Goal: Task Accomplishment & Management: Use online tool/utility

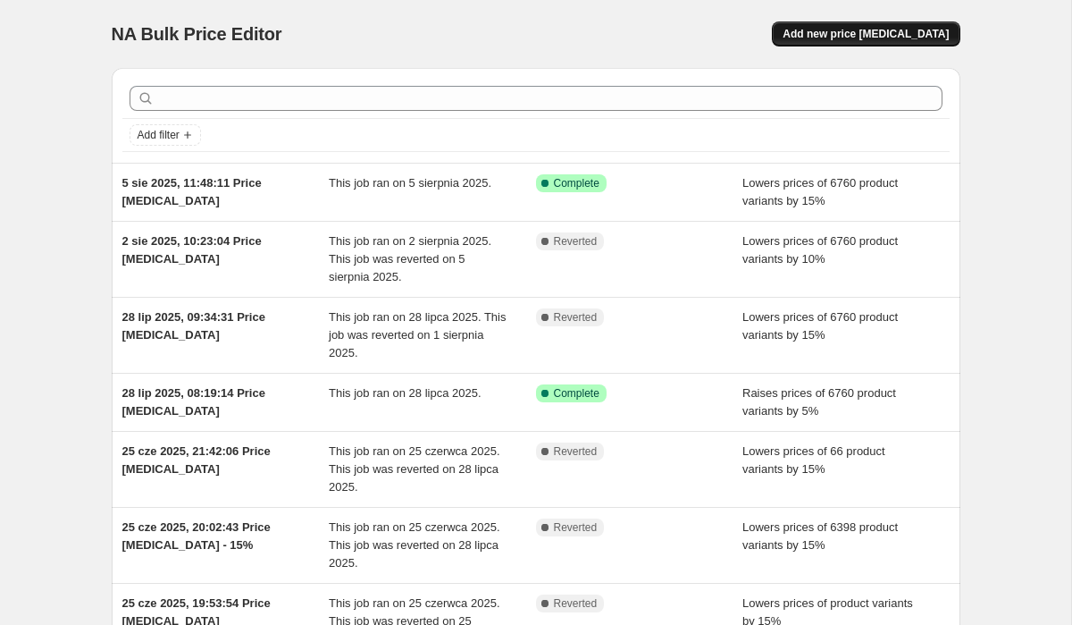
click at [935, 21] on button "Add new price [MEDICAL_DATA]" at bounding box center [866, 33] width 188 height 25
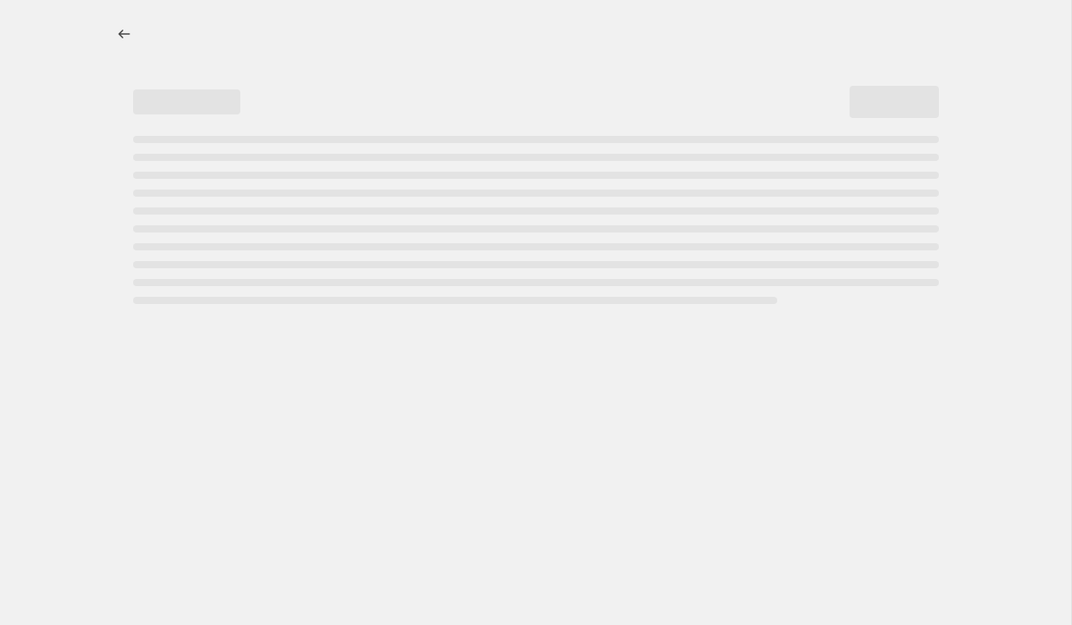
select select "percentage"
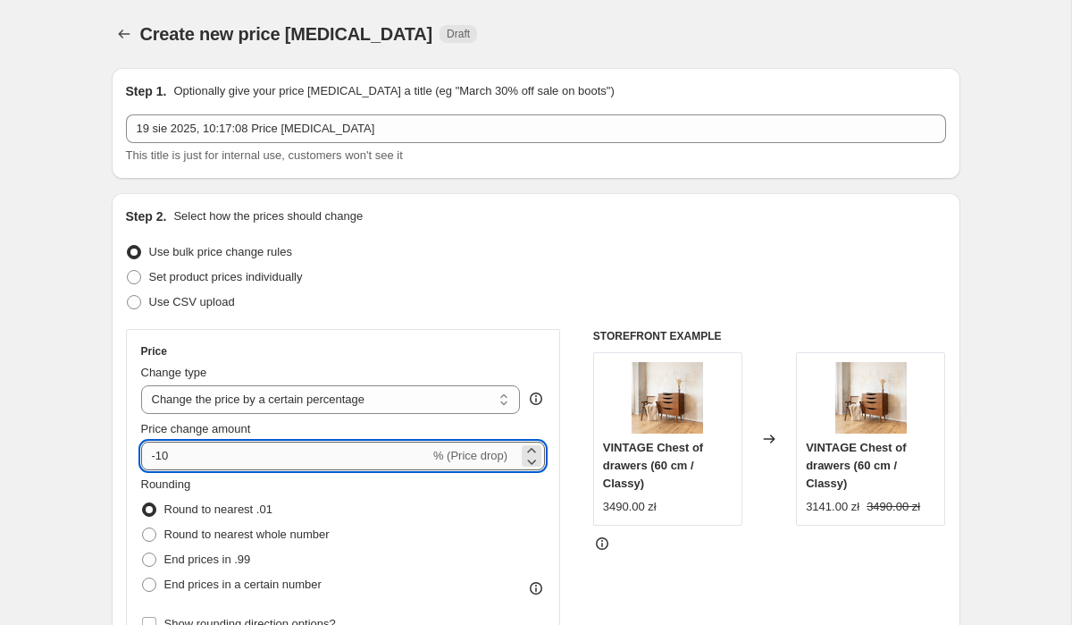
click at [209, 458] on input "-10" at bounding box center [285, 455] width 289 height 29
type input "10"
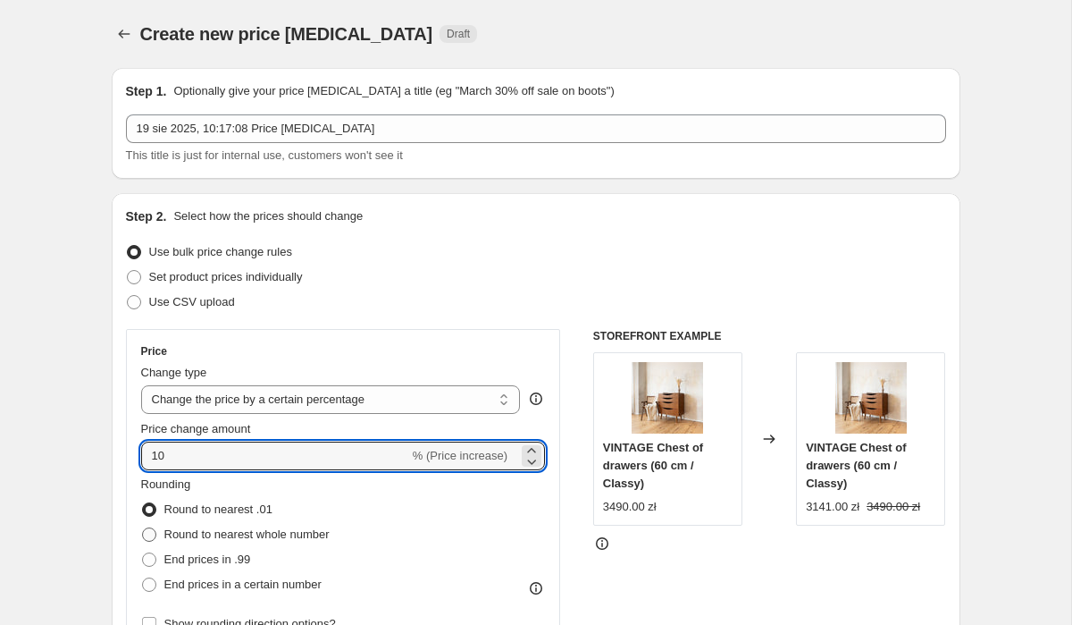
click at [187, 531] on span "Round to nearest whole number" at bounding box center [246, 533] width 165 height 13
click at [143, 528] on input "Round to nearest whole number" at bounding box center [142, 527] width 1 height 1
radio input "true"
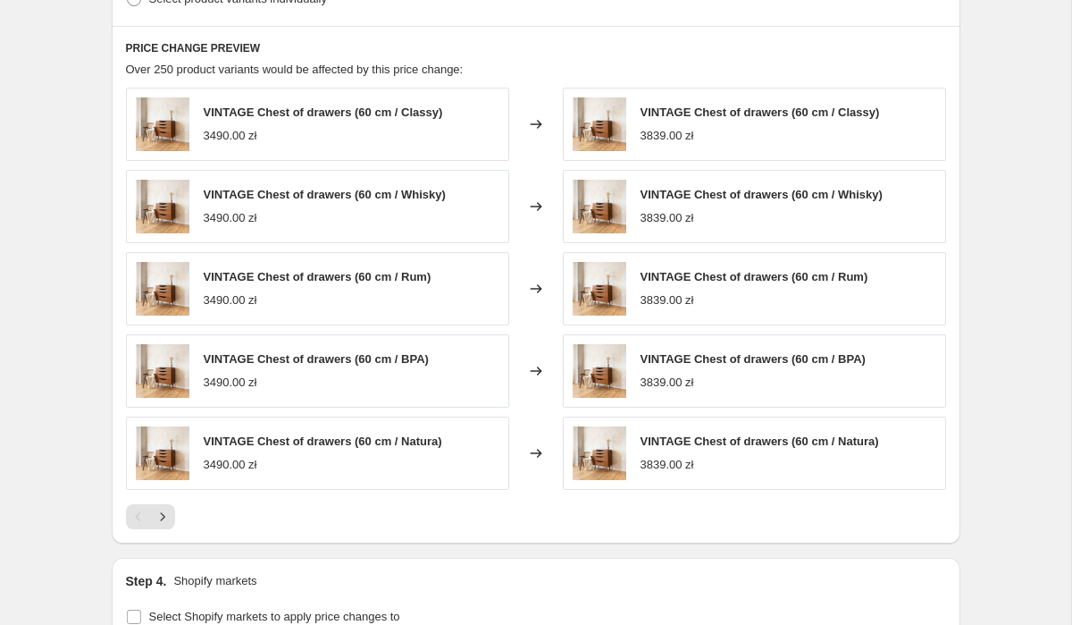
scroll to position [974, 0]
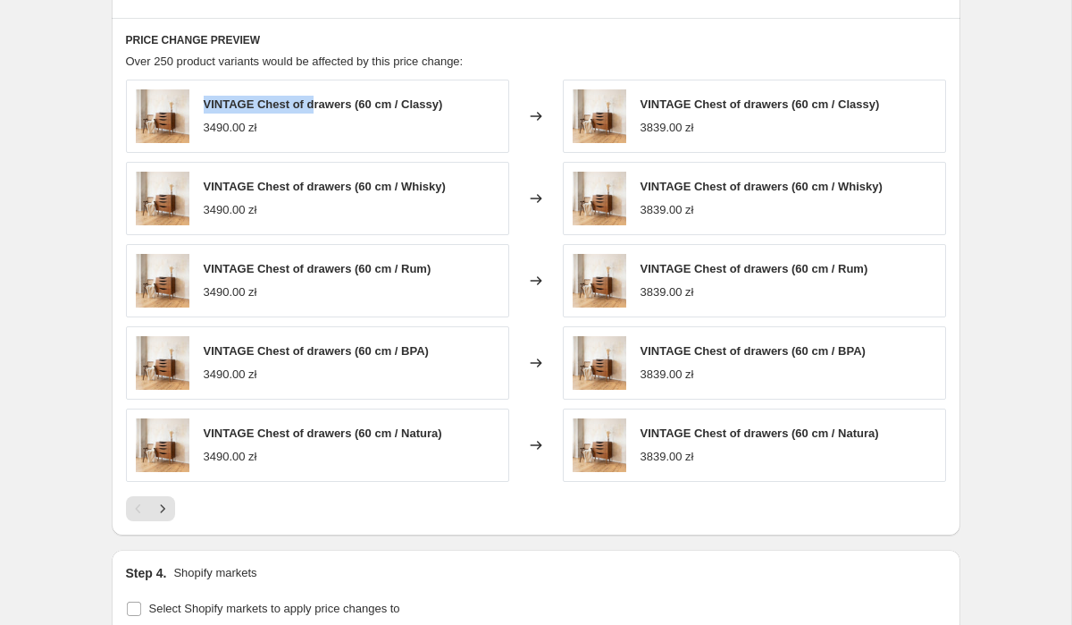
drag, startPoint x: 202, startPoint y: 105, endPoint x: 318, endPoint y: 106, distance: 116.2
click at [317, 106] on div "VINTAGE Chest of drawers (60 cm / Classy) 3490.00 zł" at bounding box center [317, 116] width 383 height 73
drag, startPoint x: 209, startPoint y: 128, endPoint x: 239, endPoint y: 128, distance: 29.5
click at [239, 128] on div "3490.00 zł" at bounding box center [231, 128] width 54 height 18
drag, startPoint x: 640, startPoint y: 130, endPoint x: 675, endPoint y: 130, distance: 34.9
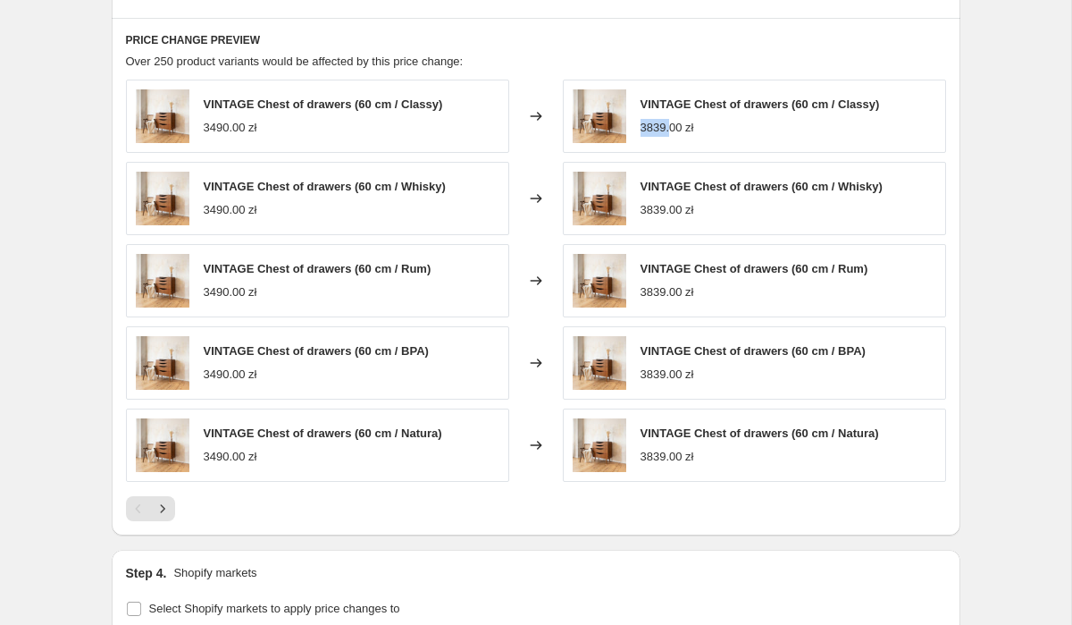
click at [675, 130] on div "3839.00 zł" at bounding box center [668, 128] width 54 height 18
click at [164, 509] on icon "Next" at bounding box center [163, 509] width 18 height 18
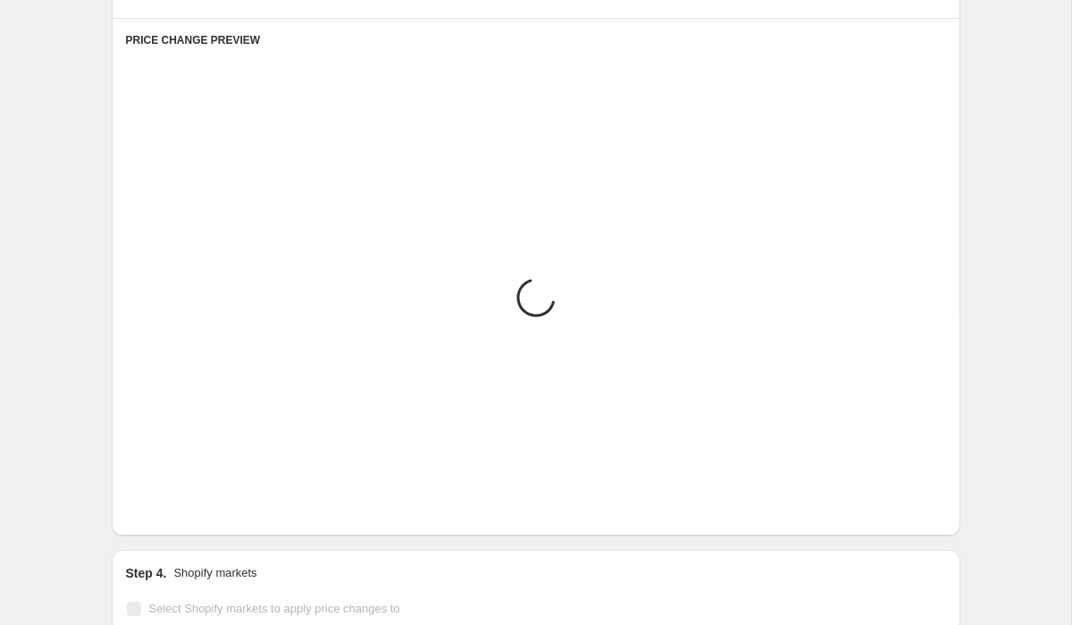
click at [164, 509] on icon "Next" at bounding box center [163, 509] width 18 height 18
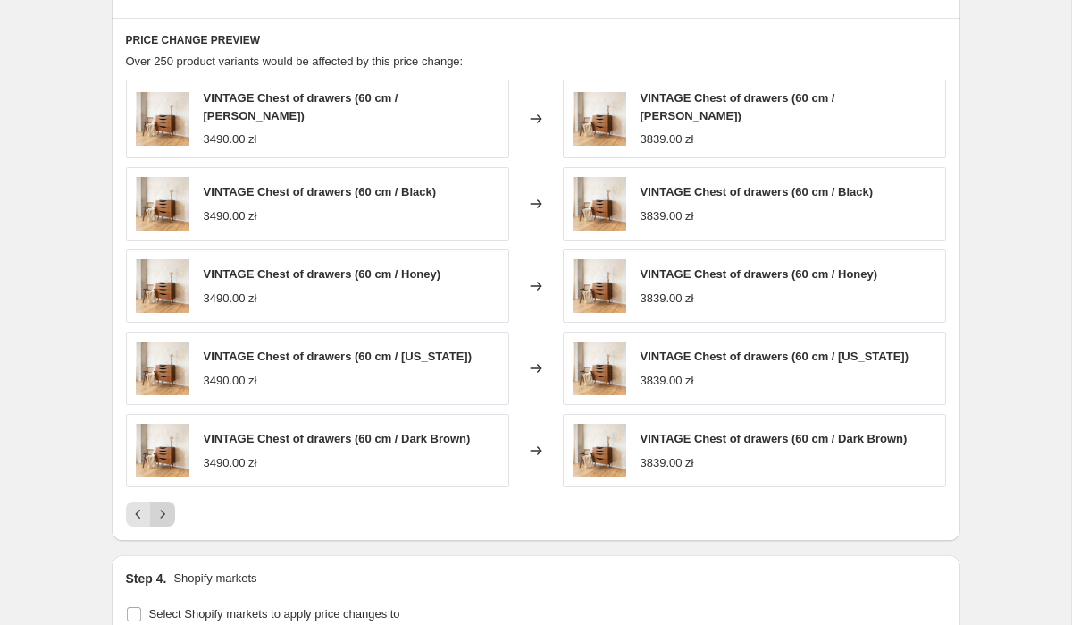
click at [164, 509] on icon "Next" at bounding box center [163, 514] width 18 height 18
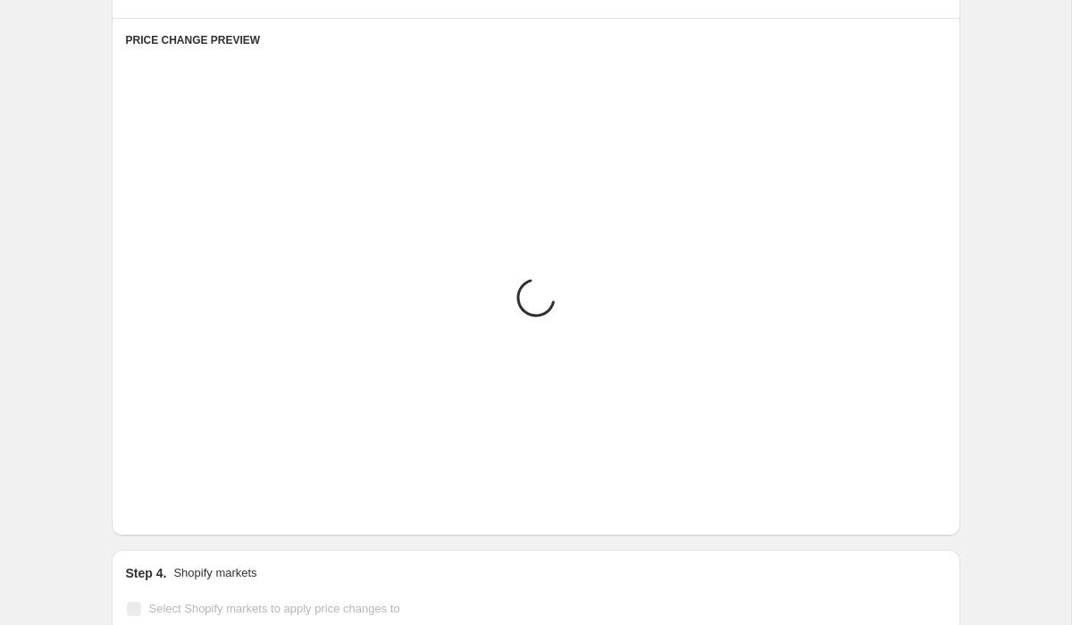
click at [164, 509] on icon "Next" at bounding box center [163, 509] width 18 height 18
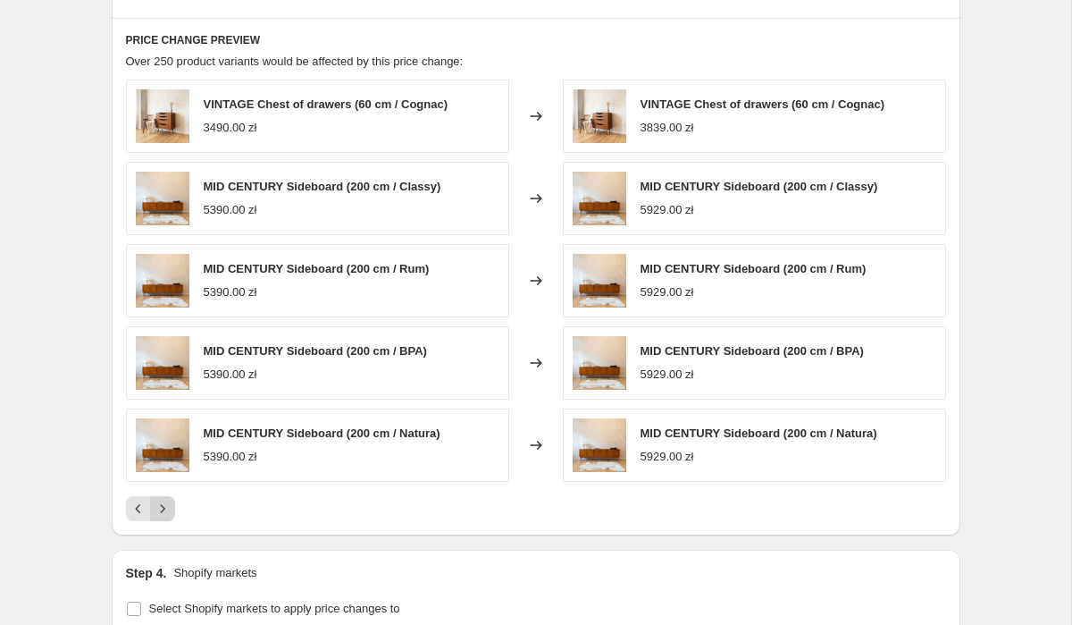
click at [164, 509] on icon "Next" at bounding box center [163, 509] width 18 height 18
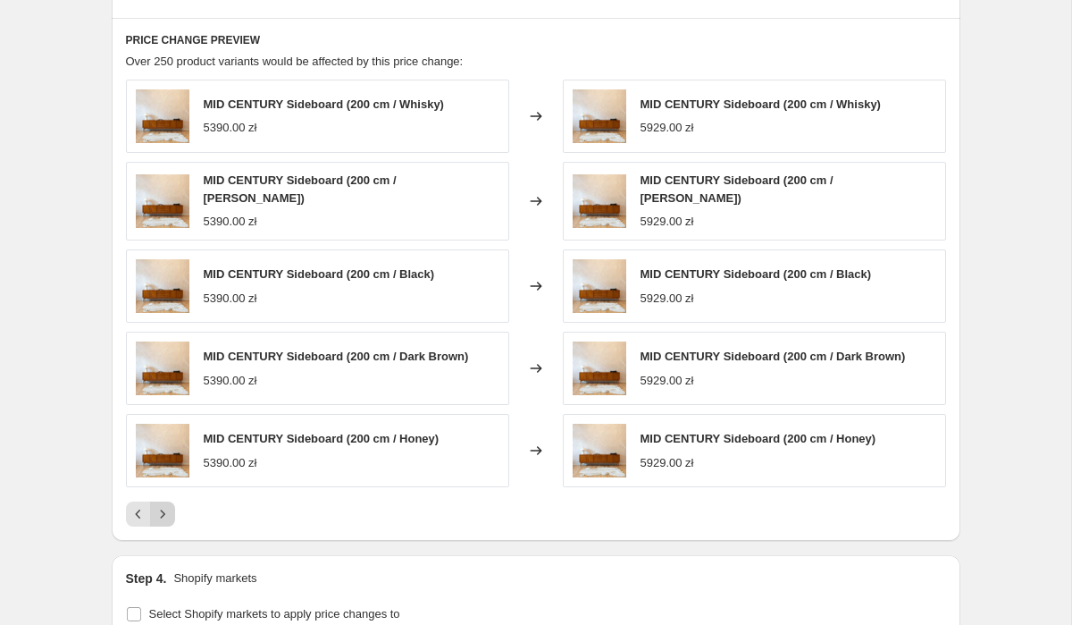
click at [164, 509] on icon "Next" at bounding box center [163, 514] width 18 height 18
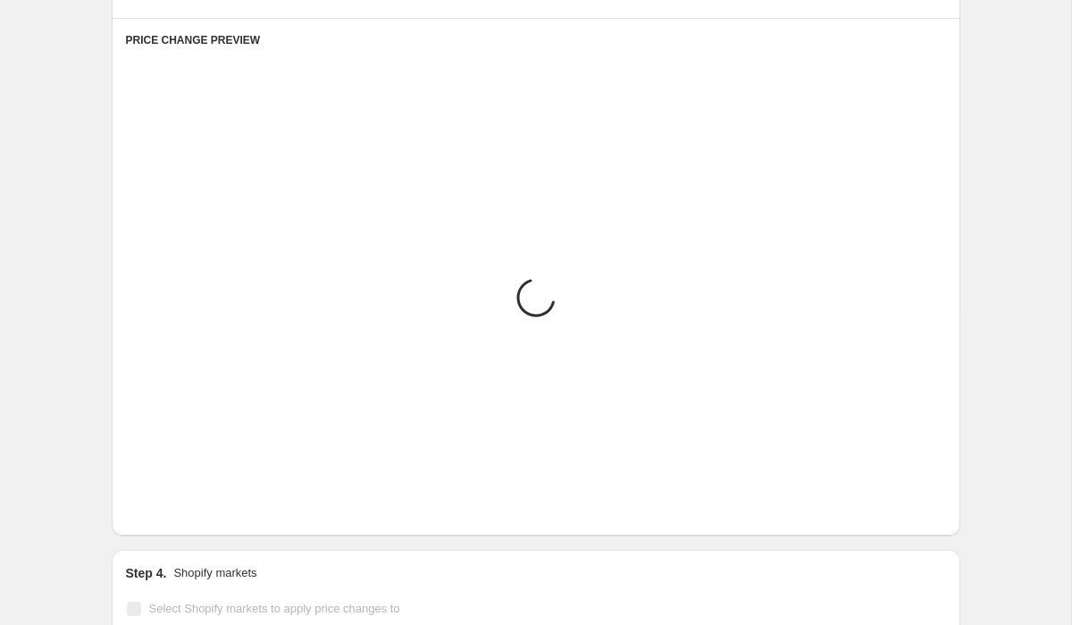
click at [164, 509] on icon "Next" at bounding box center [163, 509] width 18 height 18
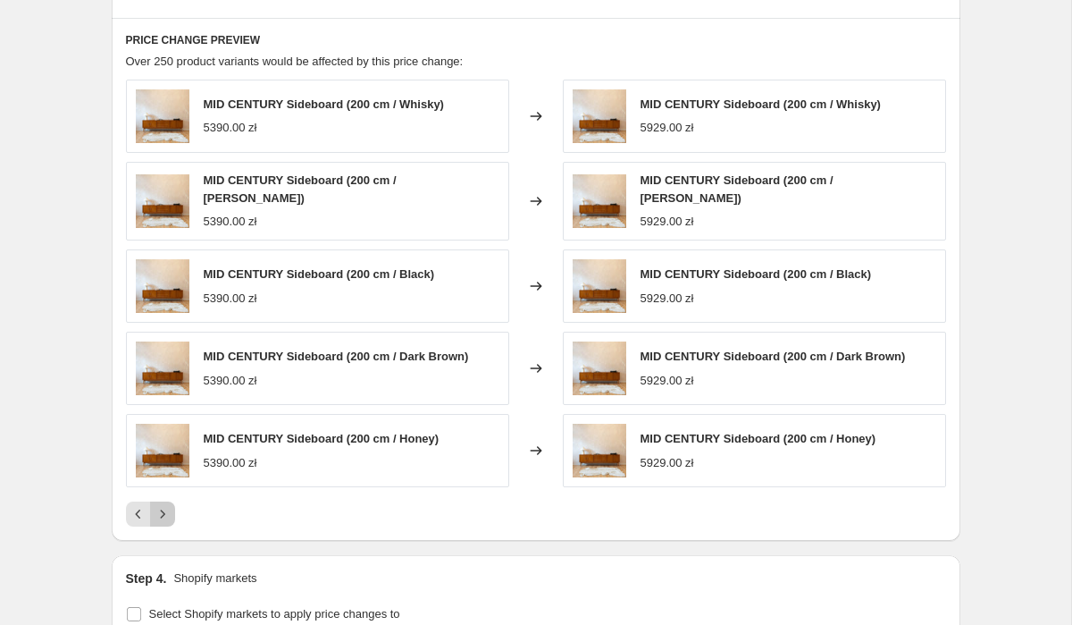
click at [164, 509] on icon "Next" at bounding box center [163, 514] width 18 height 18
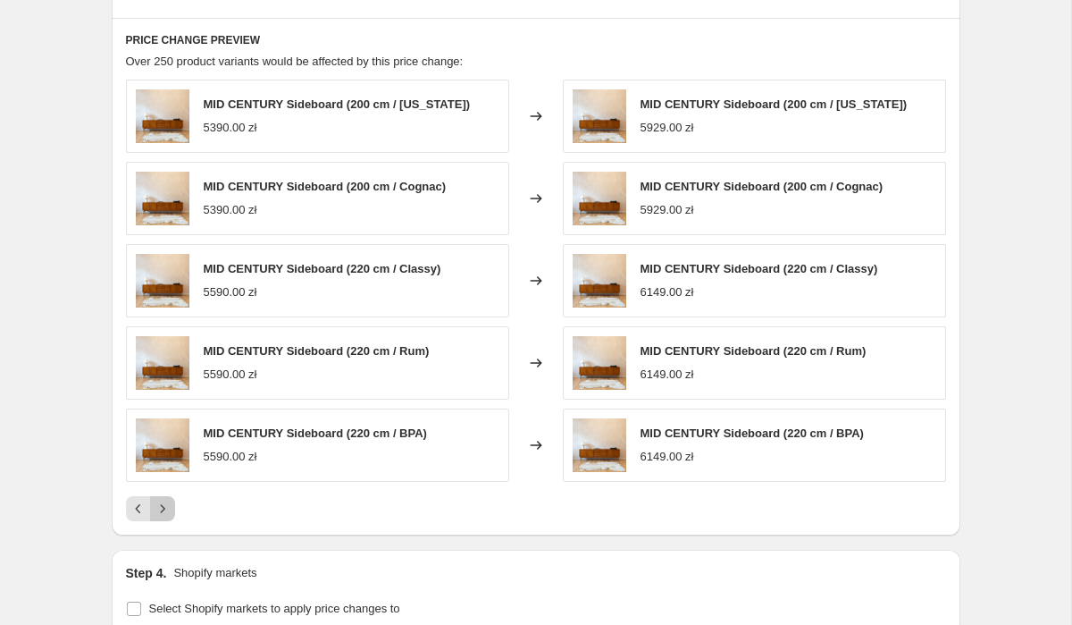
click at [164, 509] on icon "Next" at bounding box center [163, 509] width 18 height 18
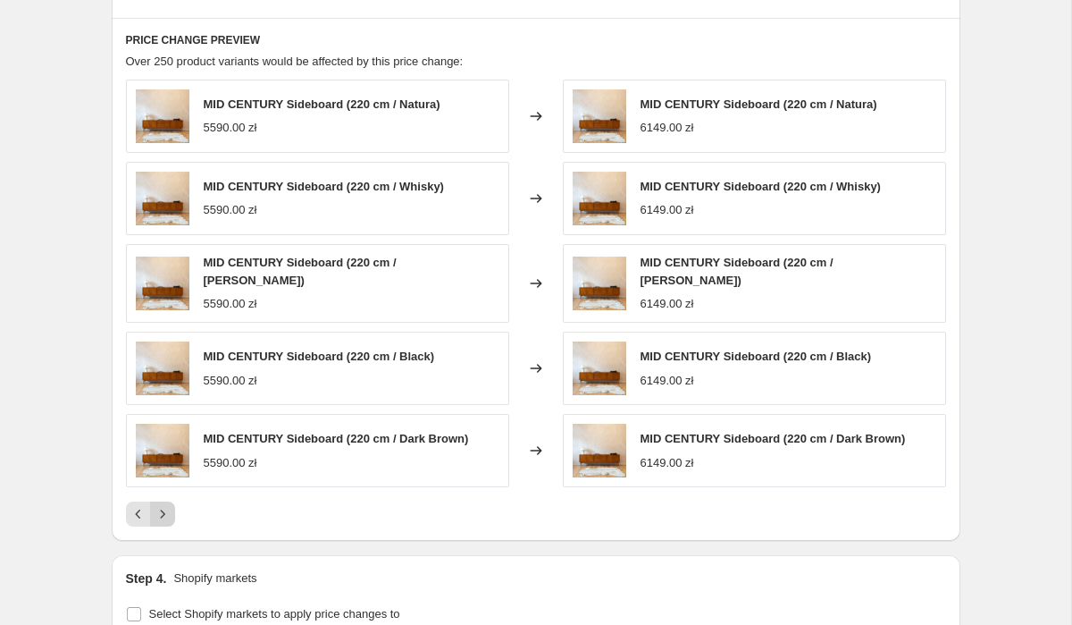
click at [164, 509] on icon "Next" at bounding box center [163, 514] width 18 height 18
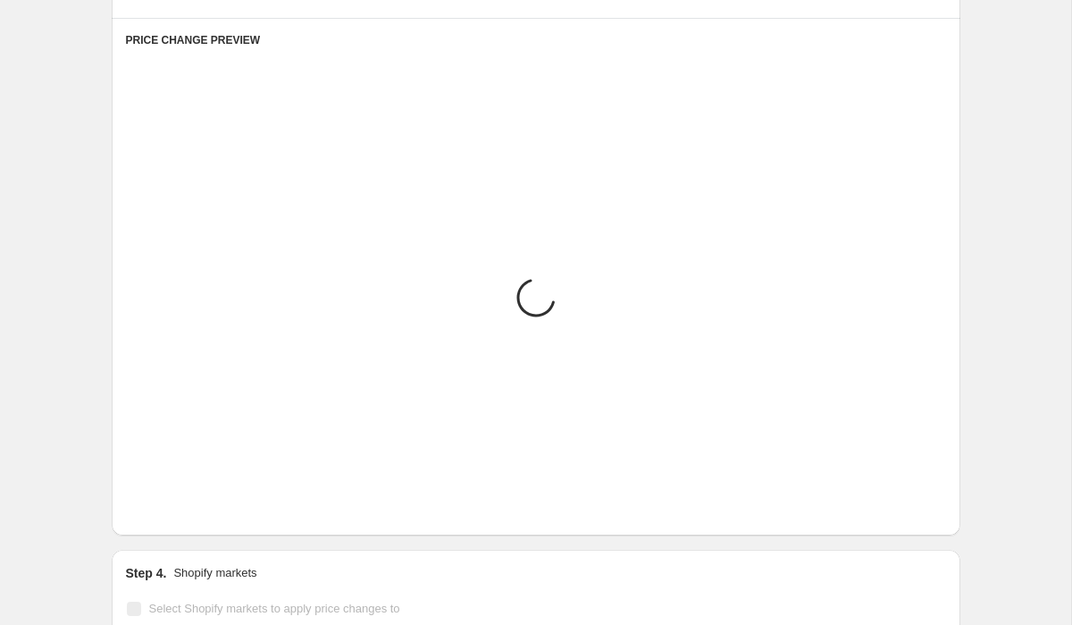
click at [164, 509] on icon "Next" at bounding box center [163, 509] width 18 height 18
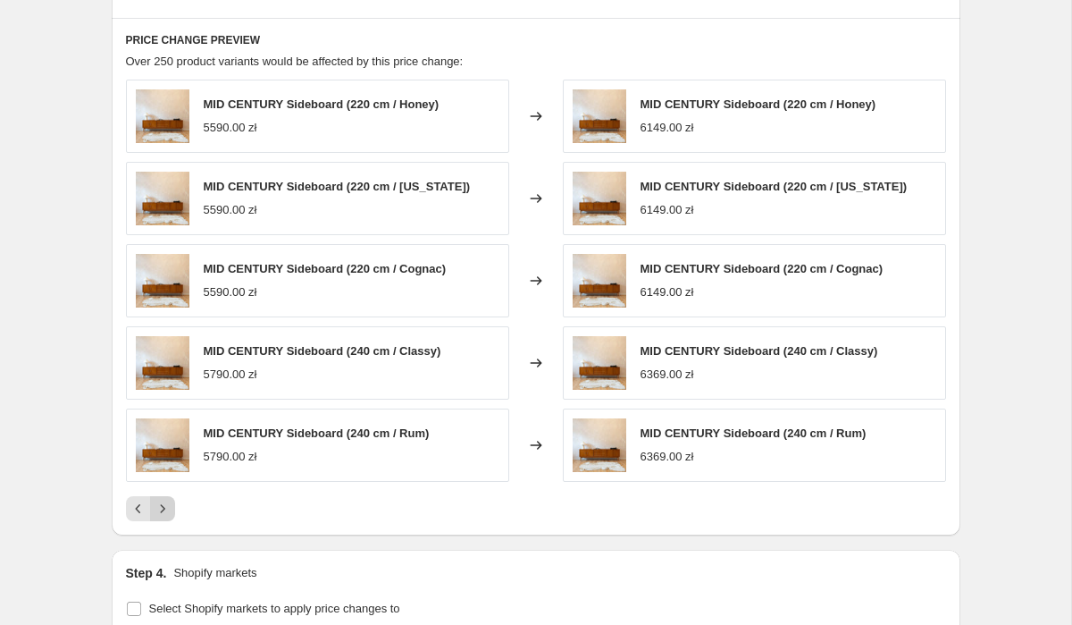
click at [164, 509] on icon "Next" at bounding box center [163, 509] width 18 height 18
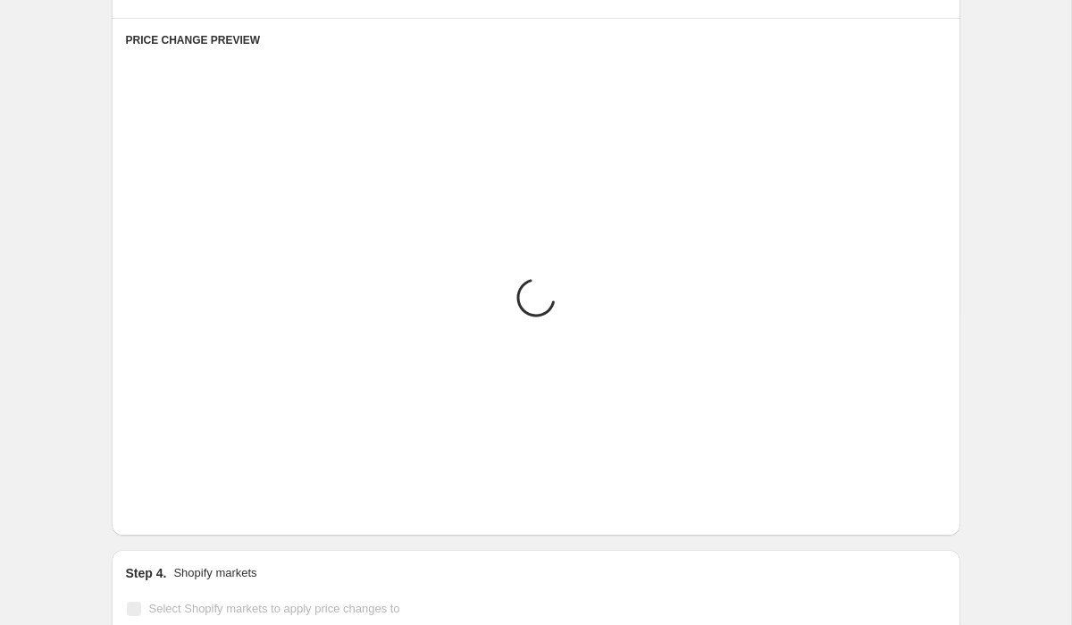
click at [164, 509] on icon "Next" at bounding box center [163, 509] width 18 height 18
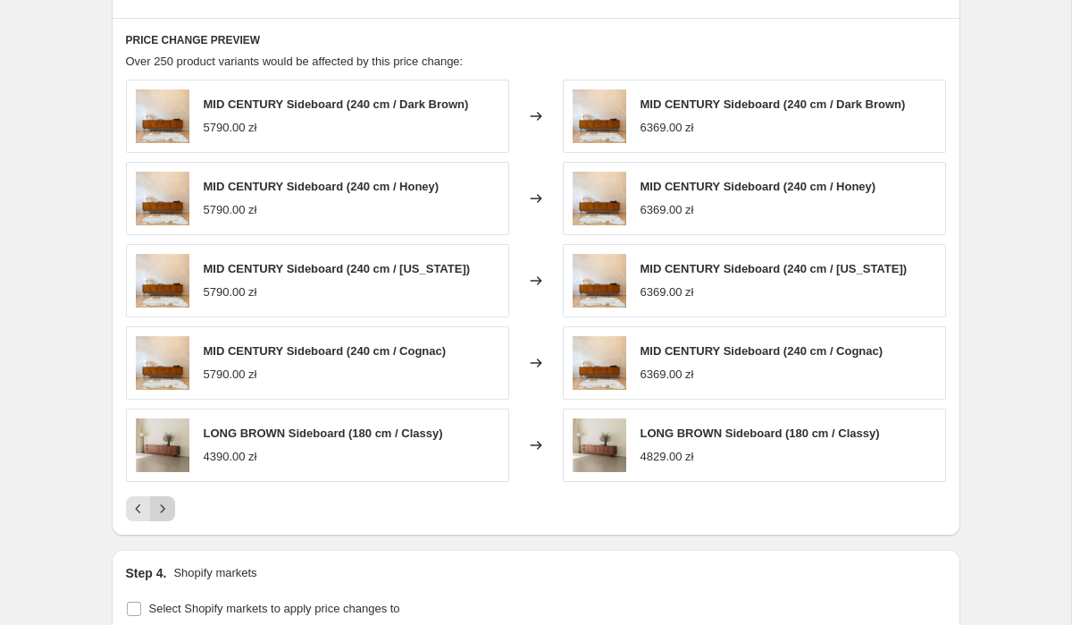
click at [164, 509] on icon "Next" at bounding box center [163, 509] width 18 height 18
drag, startPoint x: 206, startPoint y: 292, endPoint x: 224, endPoint y: 292, distance: 17.9
click at [224, 292] on div "5790.00 zł" at bounding box center [231, 292] width 54 height 18
drag, startPoint x: 639, startPoint y: 294, endPoint x: 681, endPoint y: 297, distance: 42.1
click at [681, 297] on div "MID CENTURY Sideboard (240 cm / Nevada) 6369.00 zł" at bounding box center [754, 280] width 383 height 73
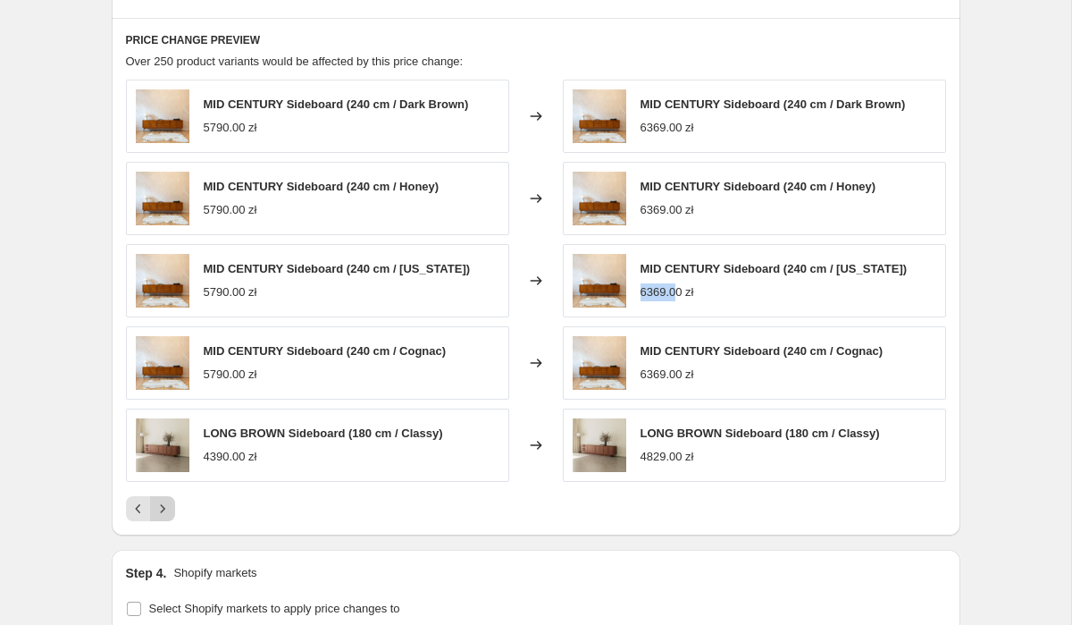
click at [160, 503] on icon "Next" at bounding box center [163, 509] width 18 height 18
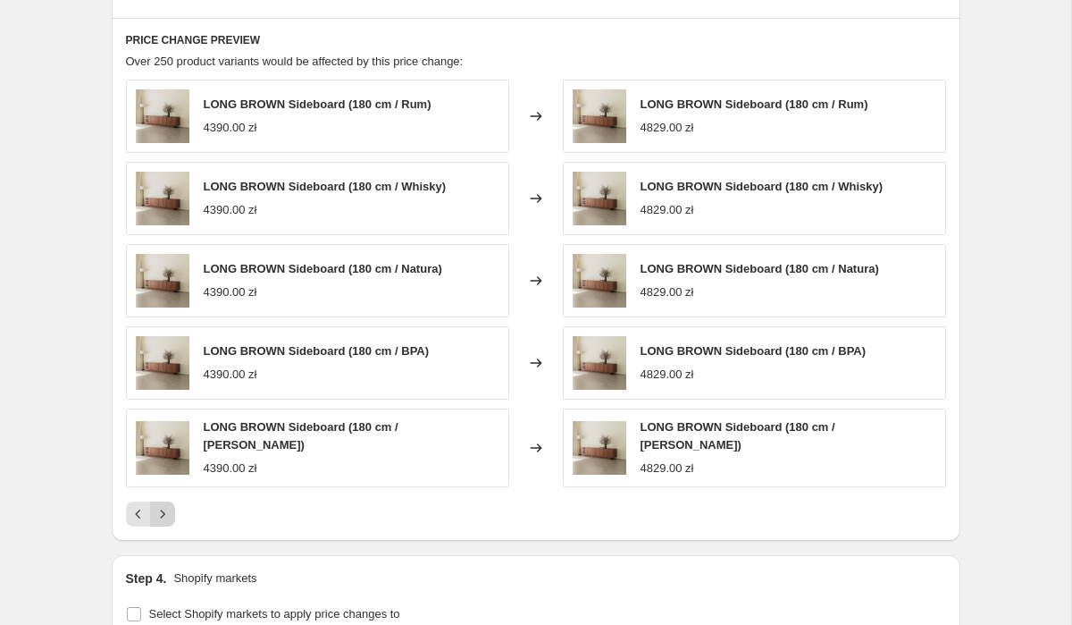
click at [160, 505] on icon "Next" at bounding box center [163, 514] width 18 height 18
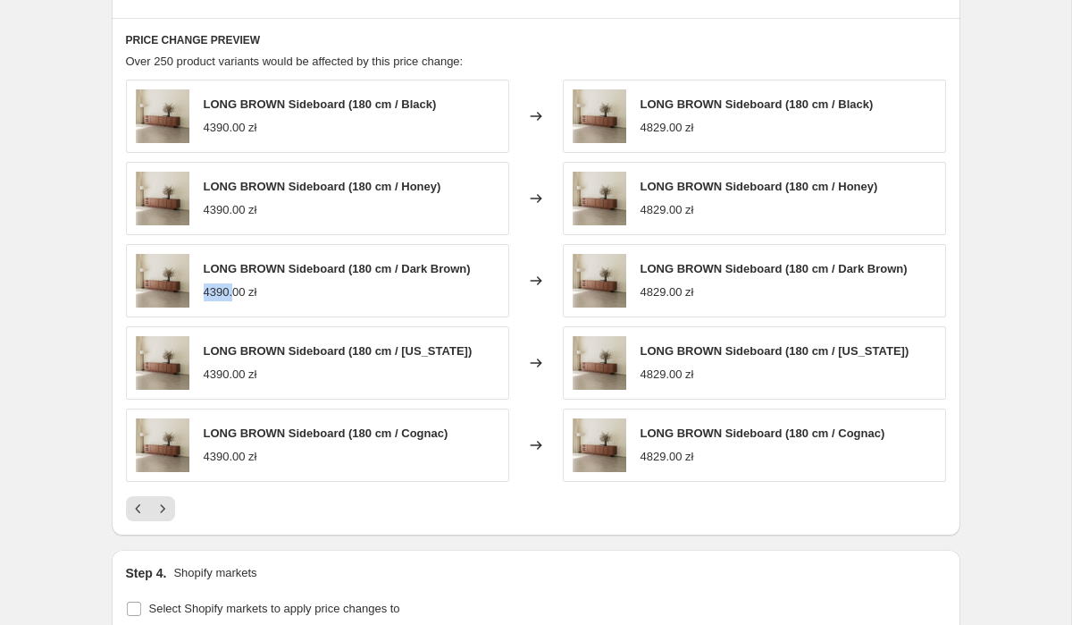
drag, startPoint x: 204, startPoint y: 293, endPoint x: 238, endPoint y: 294, distance: 34.0
click at [238, 294] on div "4390.00 zł" at bounding box center [231, 292] width 54 height 18
drag, startPoint x: 642, startPoint y: 290, endPoint x: 675, endPoint y: 295, distance: 33.4
click at [675, 295] on div "4829.00 zł" at bounding box center [668, 292] width 54 height 18
click at [156, 513] on icon "Next" at bounding box center [163, 509] width 18 height 18
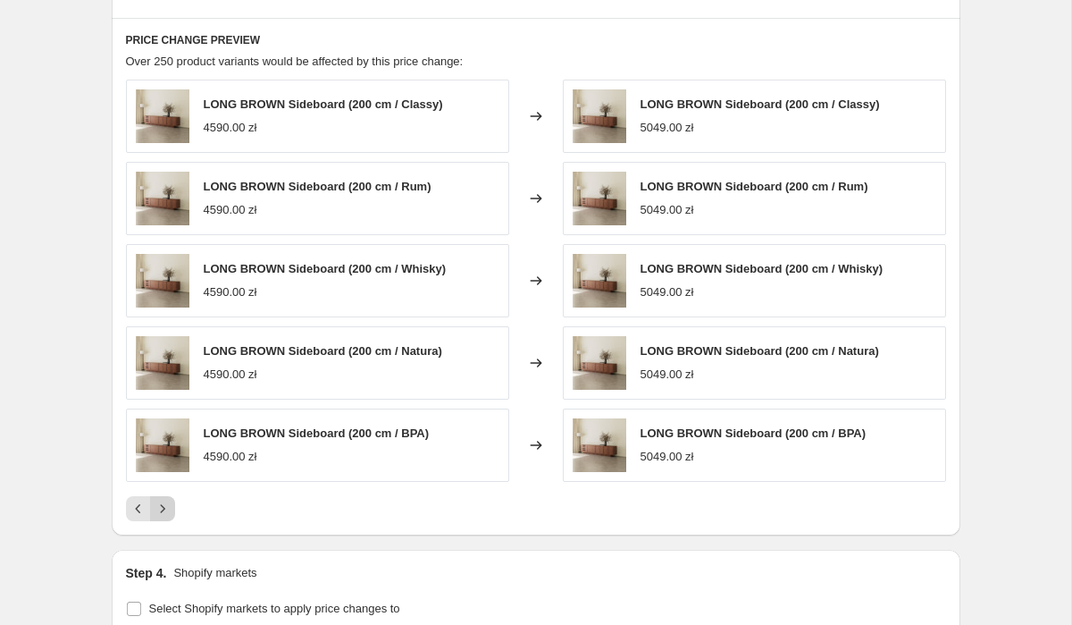
click at [156, 513] on icon "Next" at bounding box center [163, 509] width 18 height 18
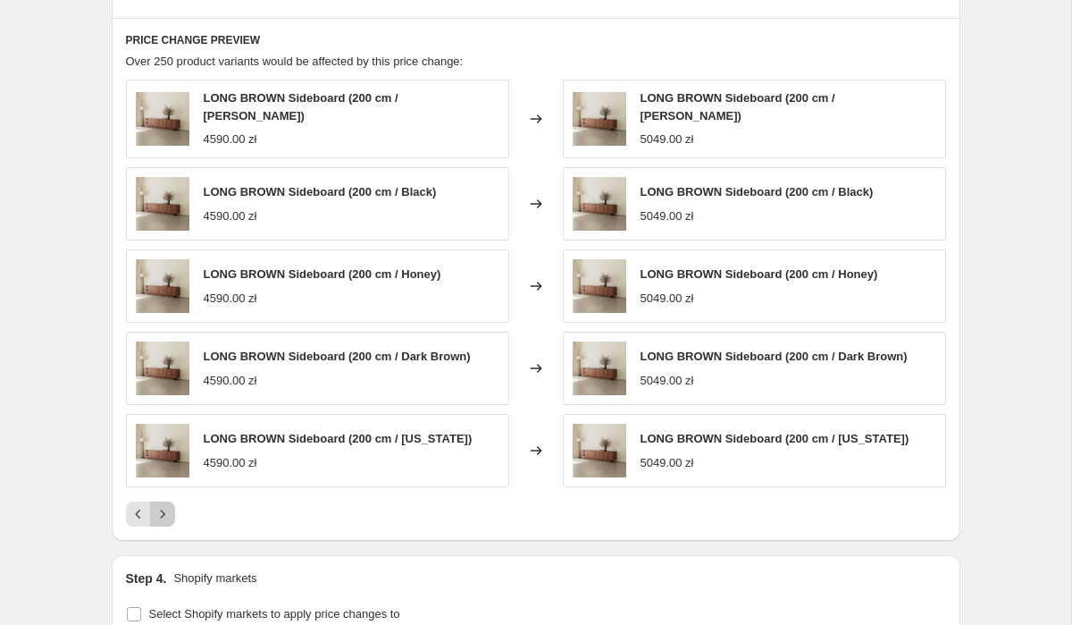
click at [156, 513] on icon "Next" at bounding box center [163, 514] width 18 height 18
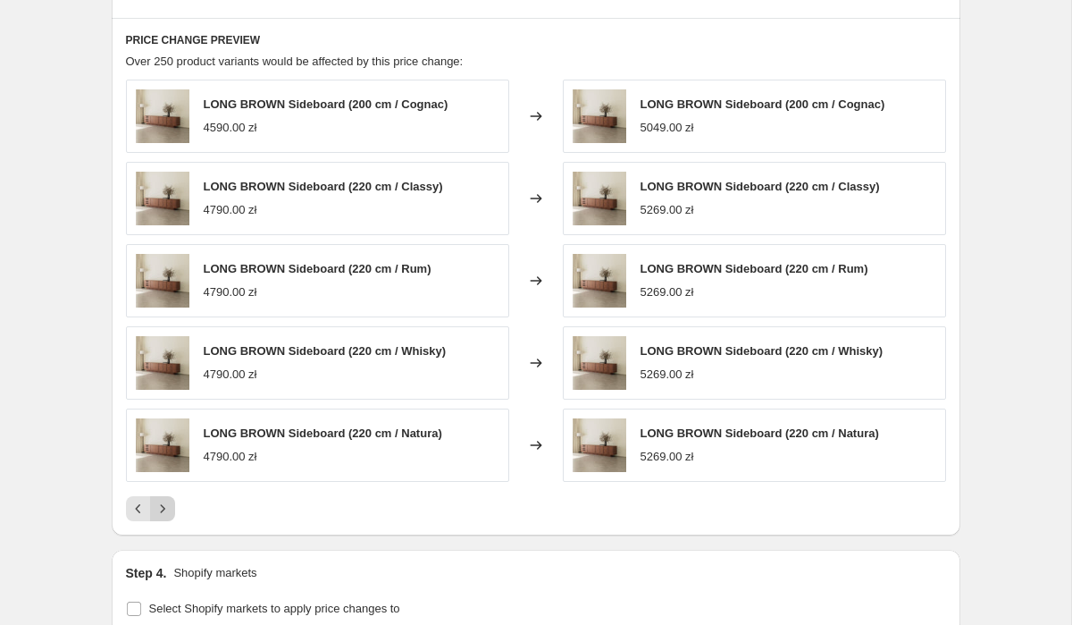
click at [156, 513] on icon "Next" at bounding box center [163, 509] width 18 height 18
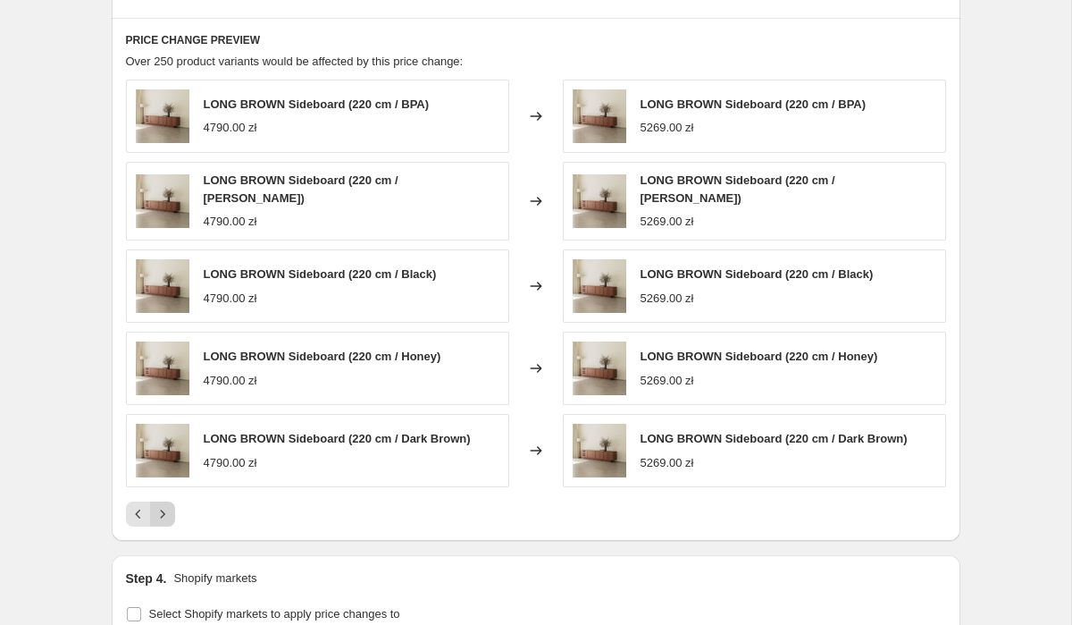
click at [156, 513] on icon "Next" at bounding box center [163, 514] width 18 height 18
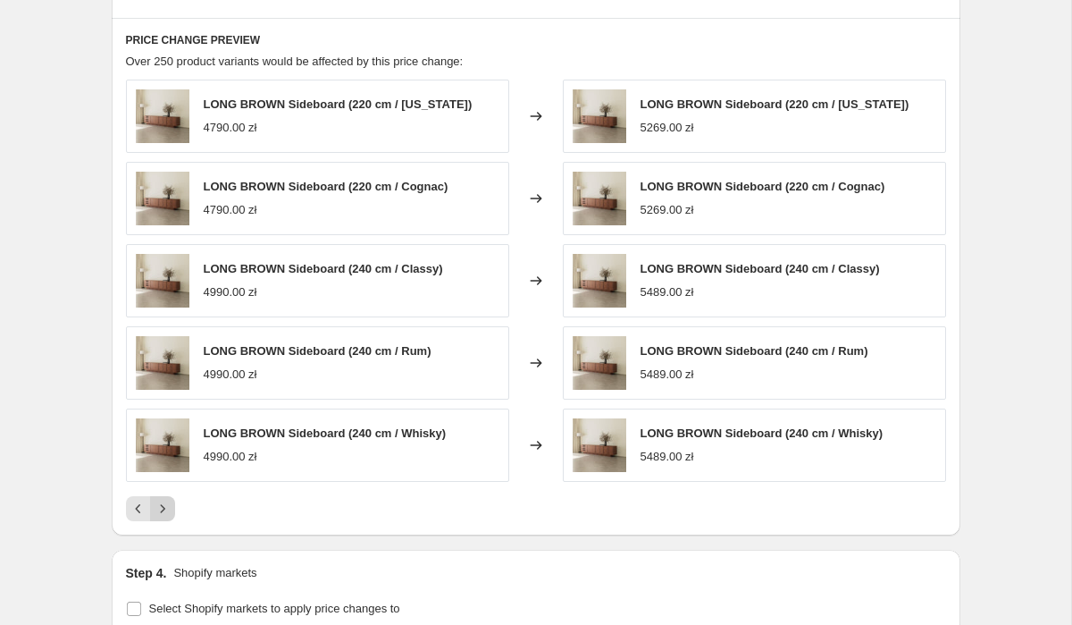
click at [156, 513] on icon "Next" at bounding box center [163, 509] width 18 height 18
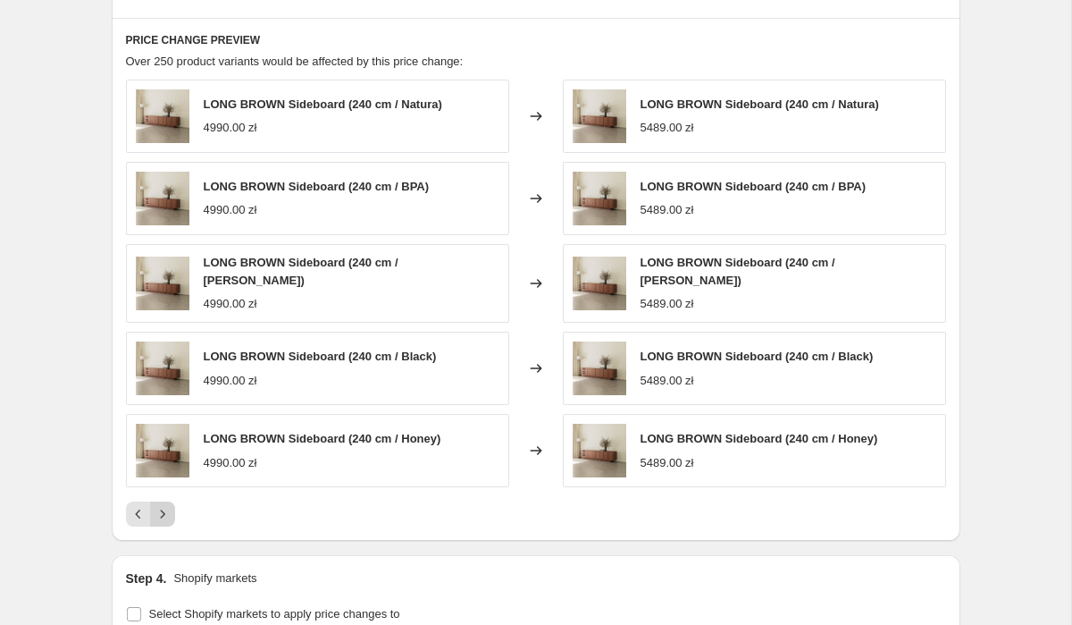
click at [156, 513] on icon "Next" at bounding box center [163, 514] width 18 height 18
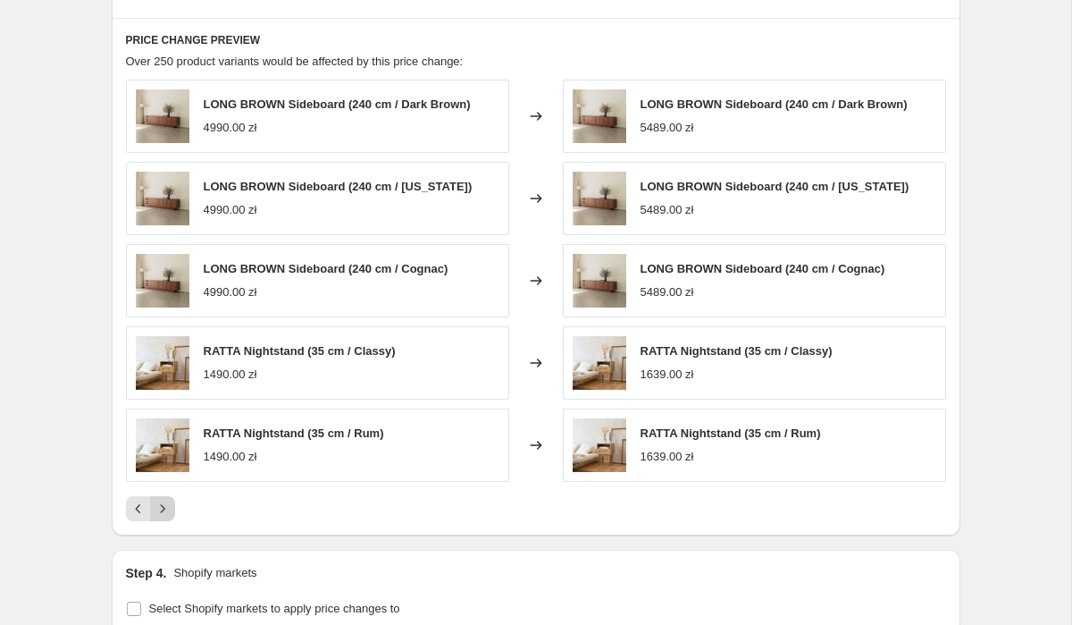
click at [156, 513] on icon "Next" at bounding box center [163, 509] width 18 height 18
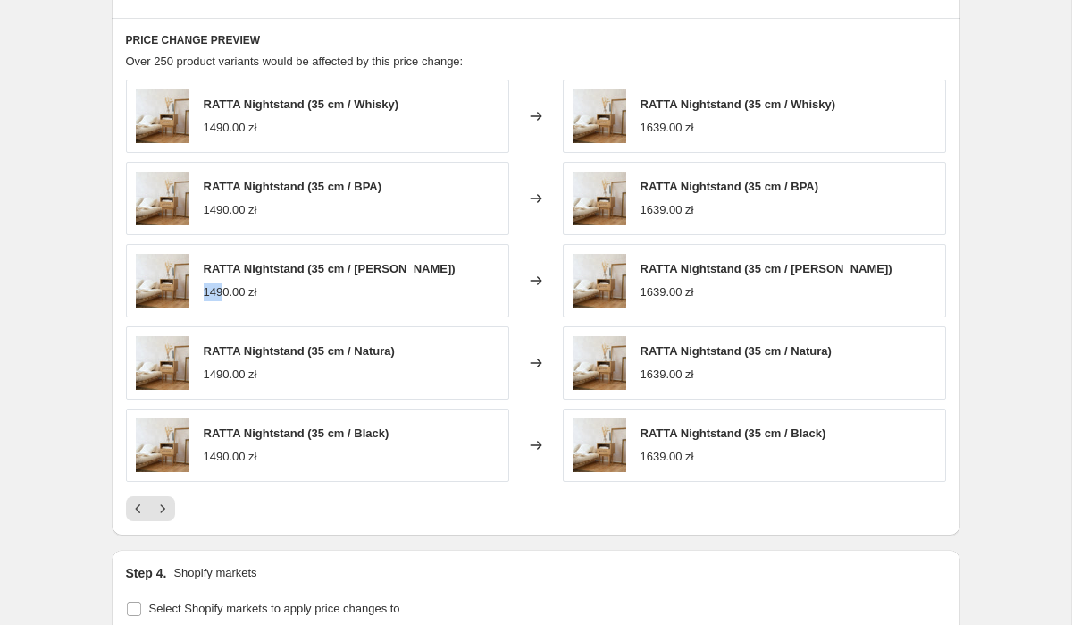
drag, startPoint x: 203, startPoint y: 293, endPoint x: 226, endPoint y: 293, distance: 23.2
click at [227, 293] on div "1490.00 zł" at bounding box center [231, 292] width 54 height 18
drag, startPoint x: 637, startPoint y: 288, endPoint x: 678, endPoint y: 290, distance: 41.2
click at [678, 290] on div "RATTA Nightstand (35 cm / Brandy) 1639.00 zł" at bounding box center [754, 280] width 383 height 73
click at [157, 517] on button "Next" at bounding box center [162, 508] width 25 height 25
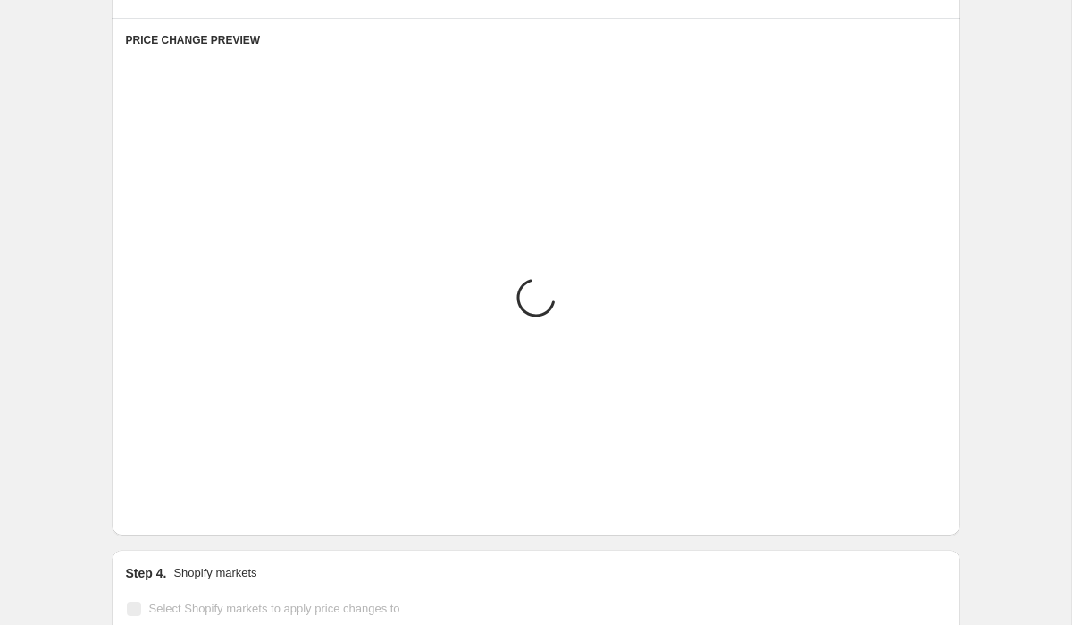
click at [157, 517] on button "Next" at bounding box center [162, 508] width 25 height 25
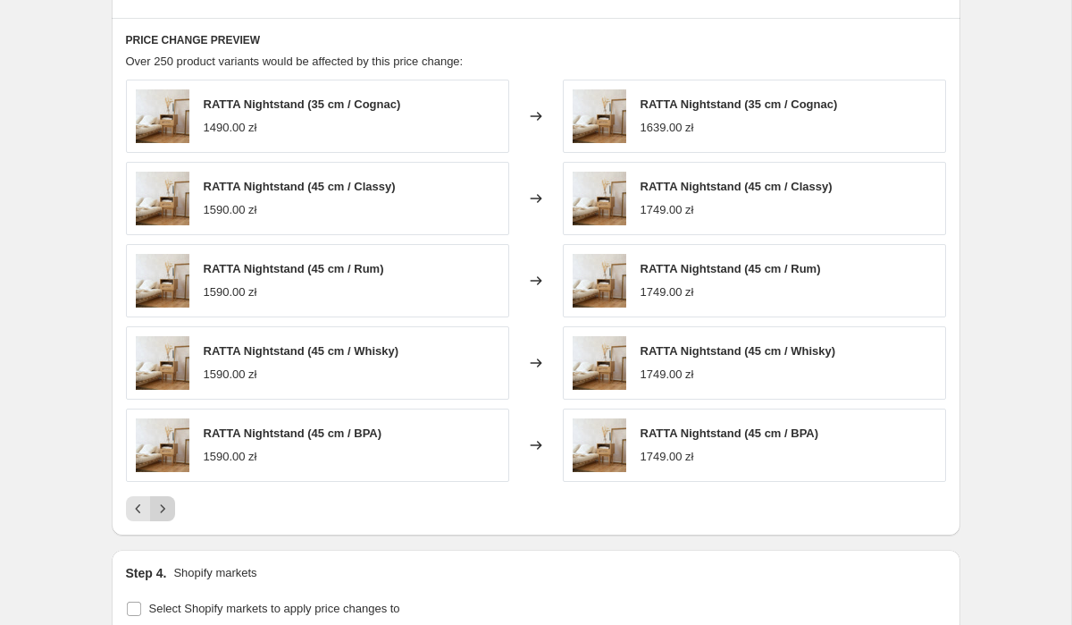
click at [157, 517] on button "Next" at bounding box center [162, 508] width 25 height 25
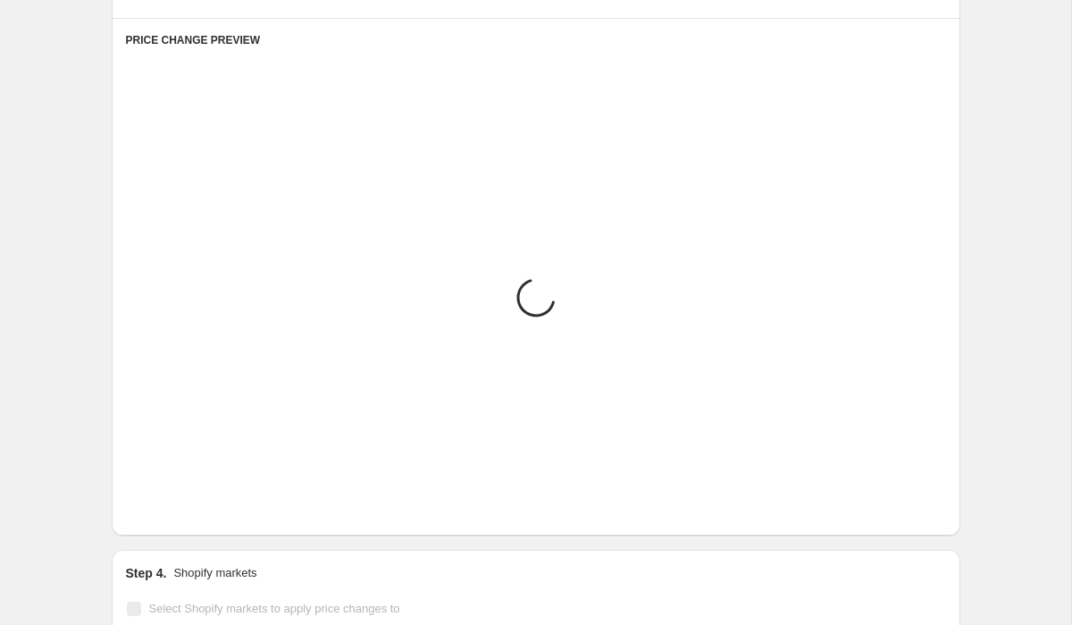
click at [157, 517] on button "Next" at bounding box center [162, 508] width 25 height 25
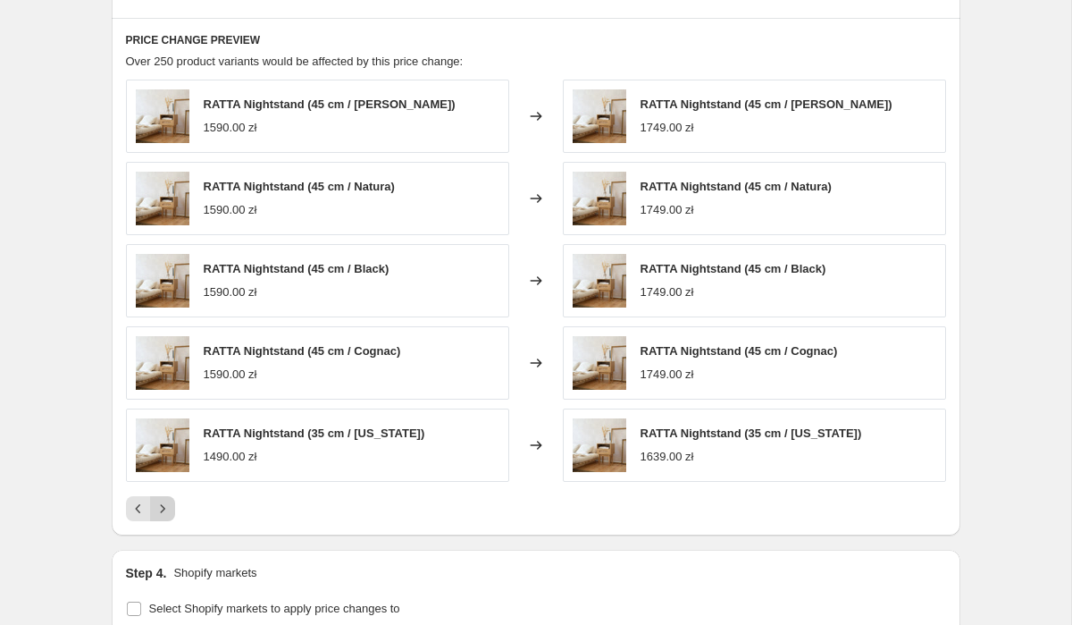
click at [157, 517] on button "Next" at bounding box center [162, 508] width 25 height 25
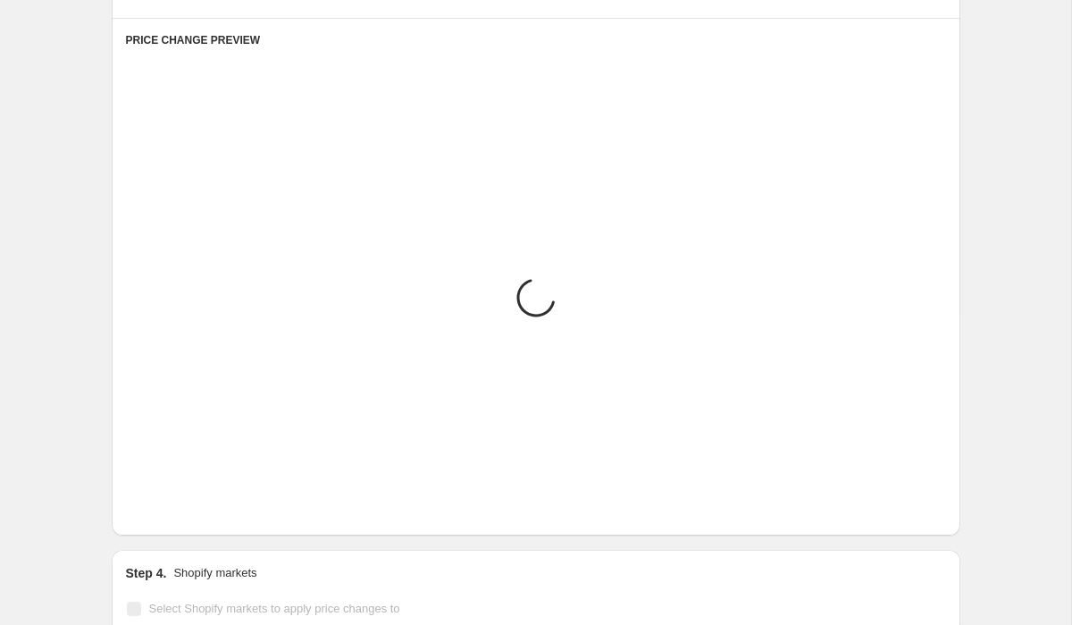
click at [157, 517] on button "Next" at bounding box center [162, 508] width 25 height 25
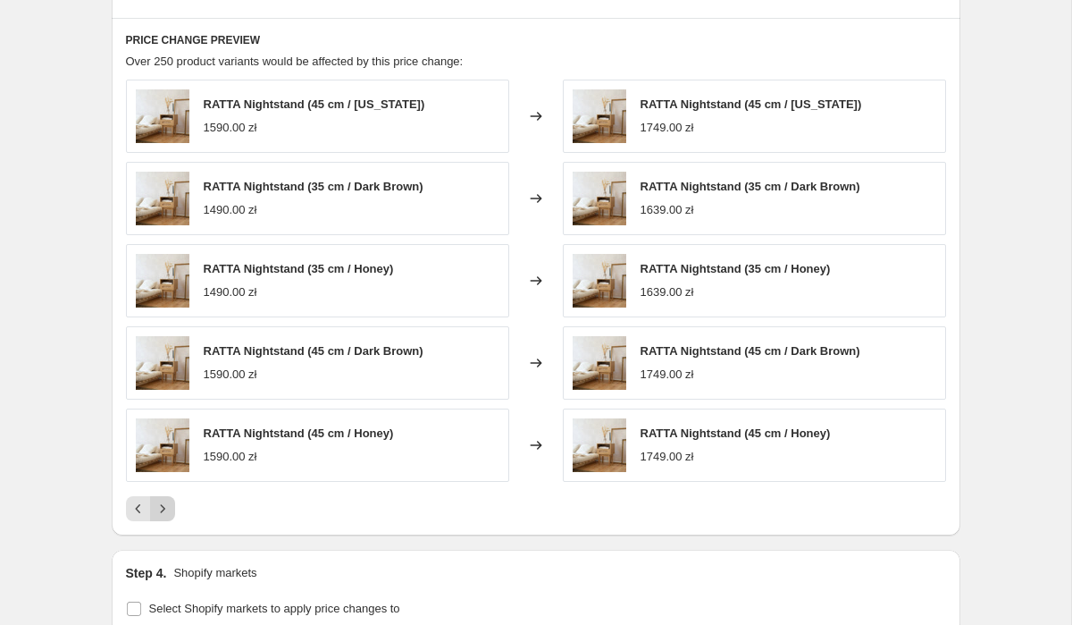
click at [157, 517] on button "Next" at bounding box center [162, 508] width 25 height 25
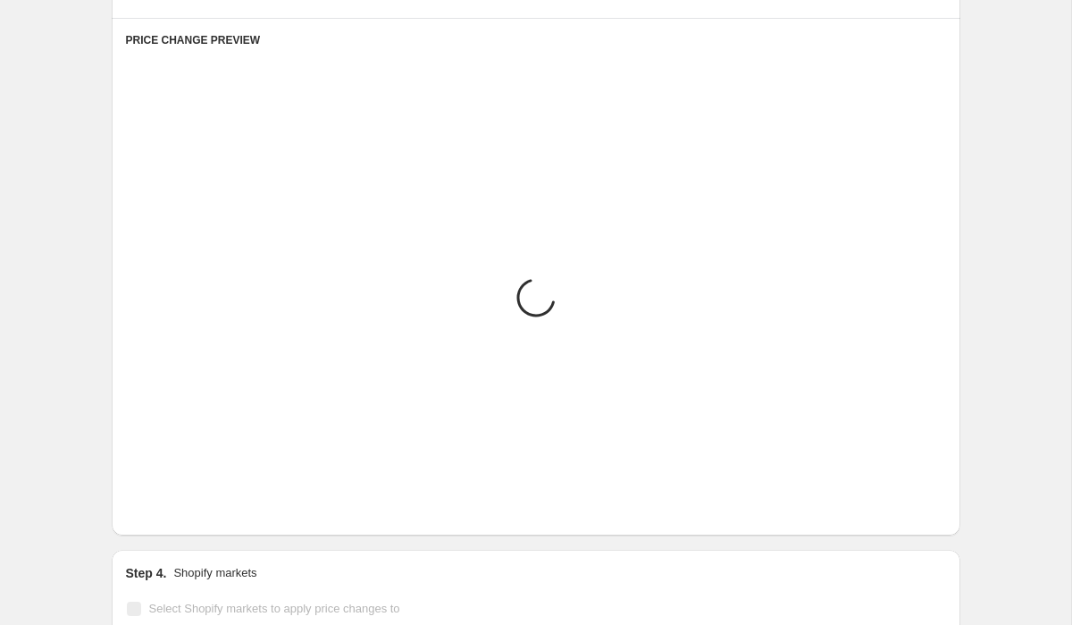
click at [157, 517] on button "Next" at bounding box center [162, 508] width 25 height 25
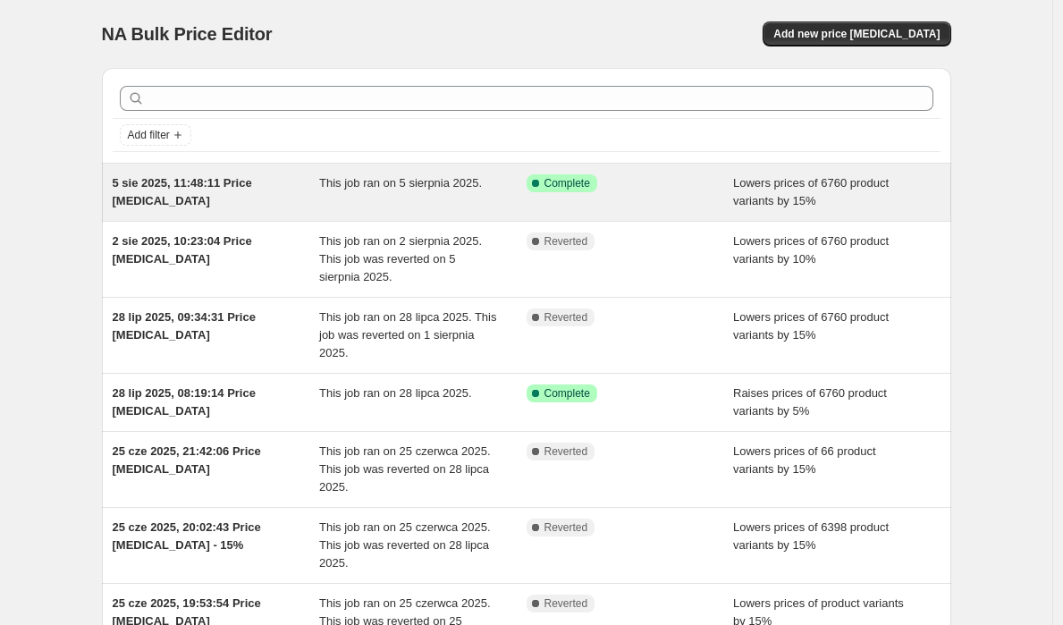
click at [370, 198] on div "This job ran on 5 sierpnia 2025." at bounding box center [422, 192] width 207 height 36
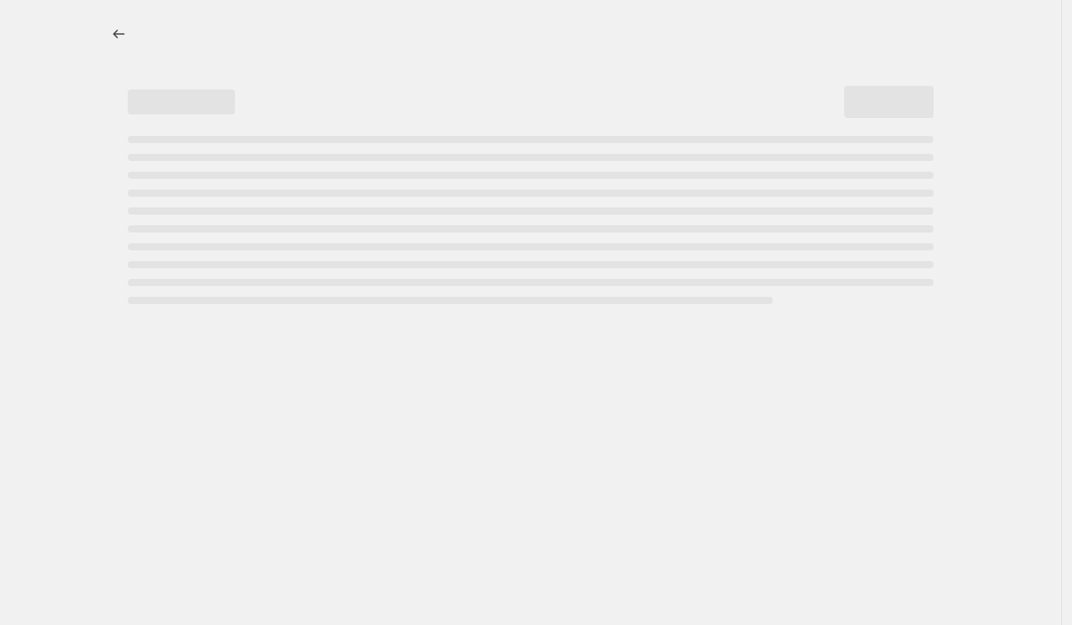
select select "percentage"
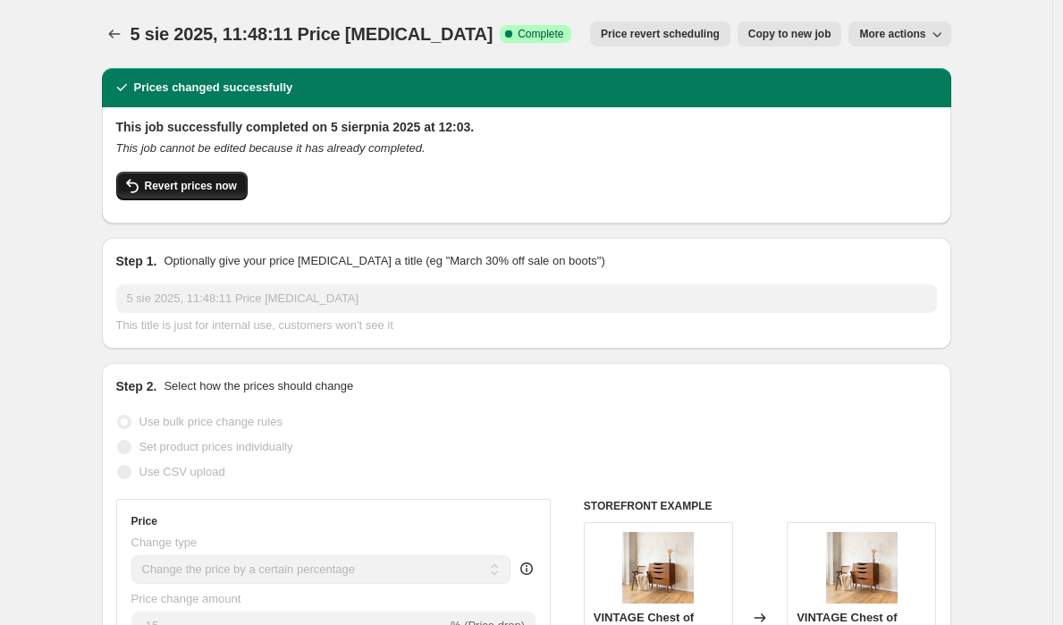
click at [230, 182] on span "Revert prices now" at bounding box center [191, 186] width 92 height 14
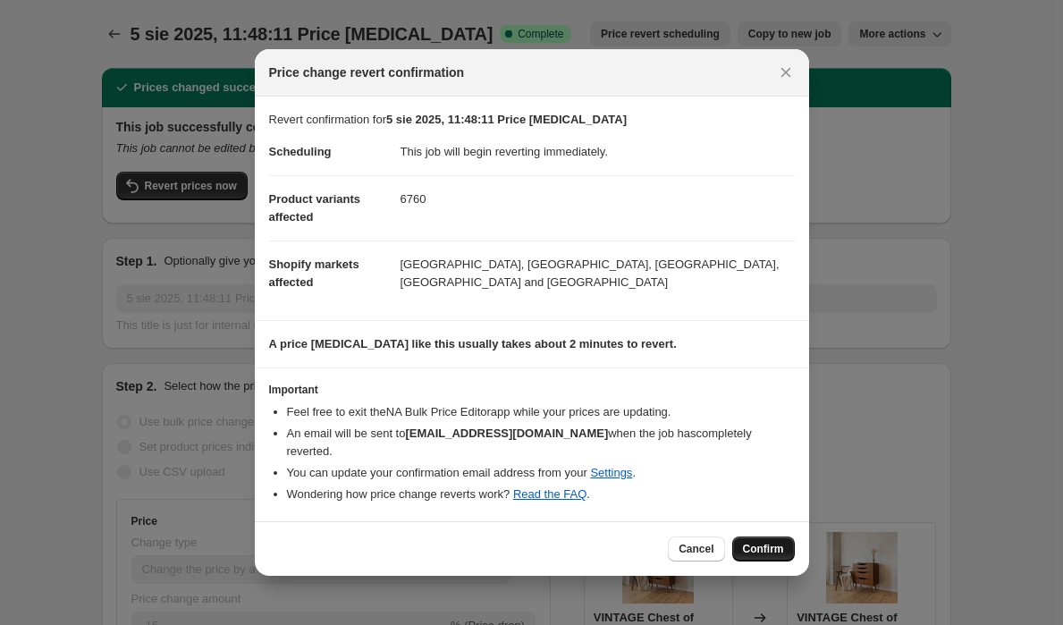
click at [777, 542] on span "Confirm" at bounding box center [763, 549] width 41 height 14
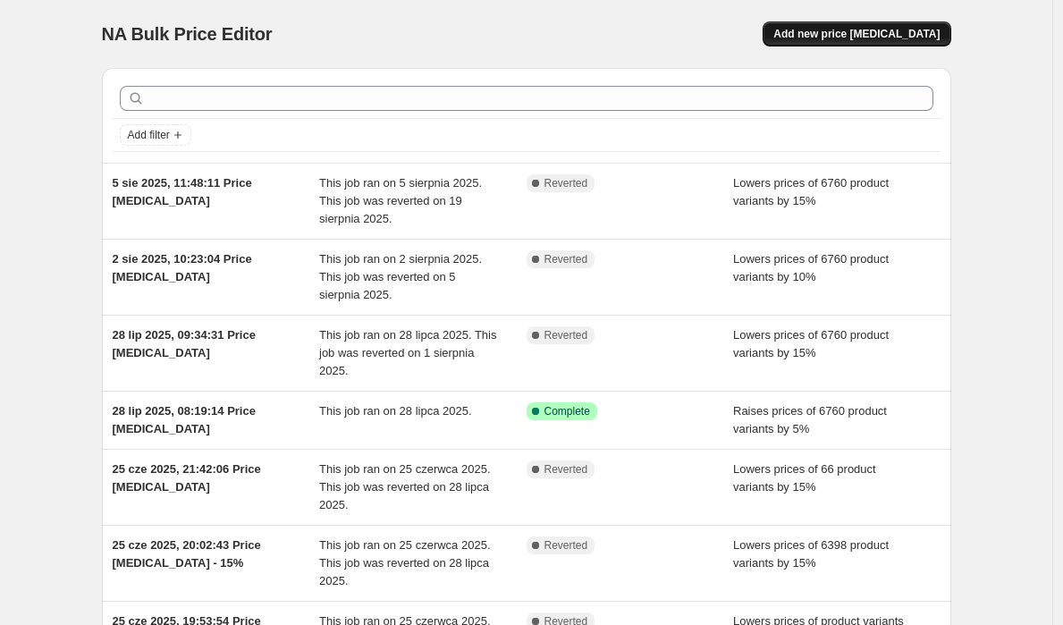
click at [945, 37] on button "Add new price change job" at bounding box center [856, 33] width 188 height 25
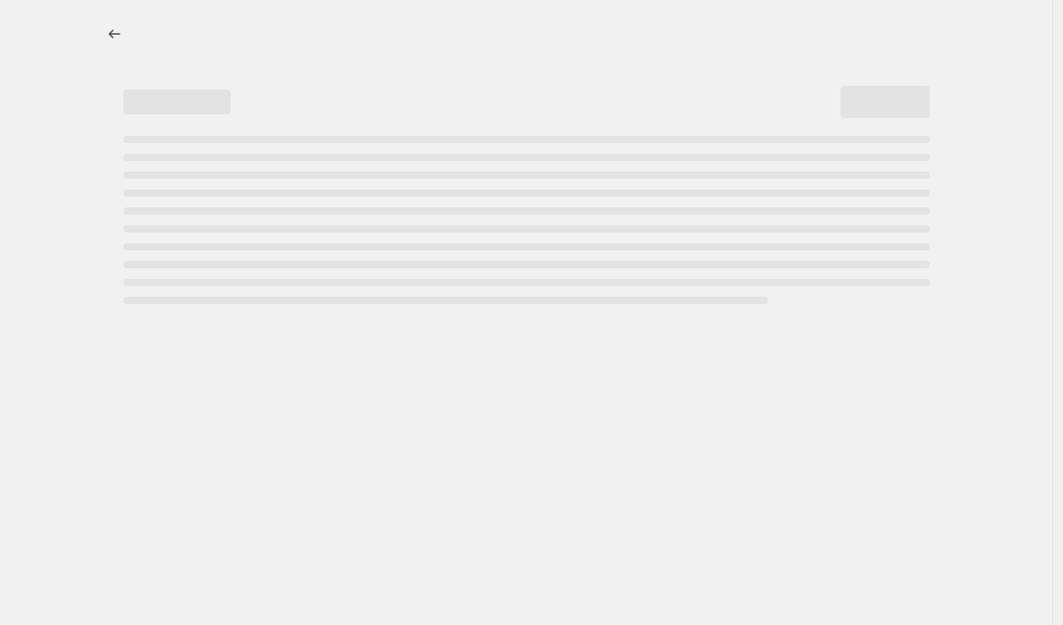
select select "percentage"
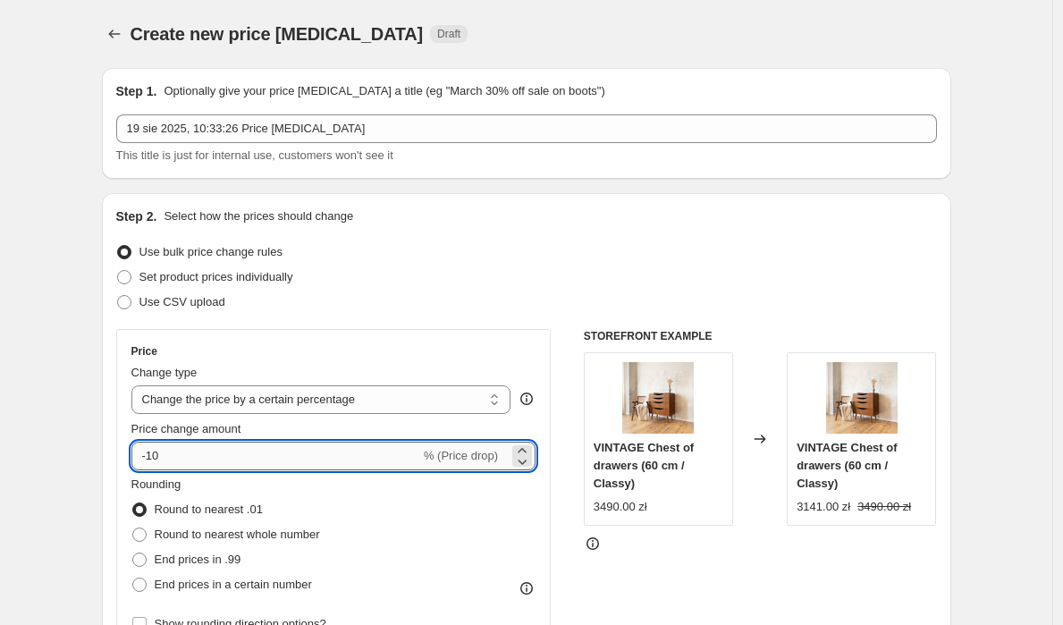
click at [220, 467] on input "-10" at bounding box center [275, 455] width 289 height 29
type input "10"
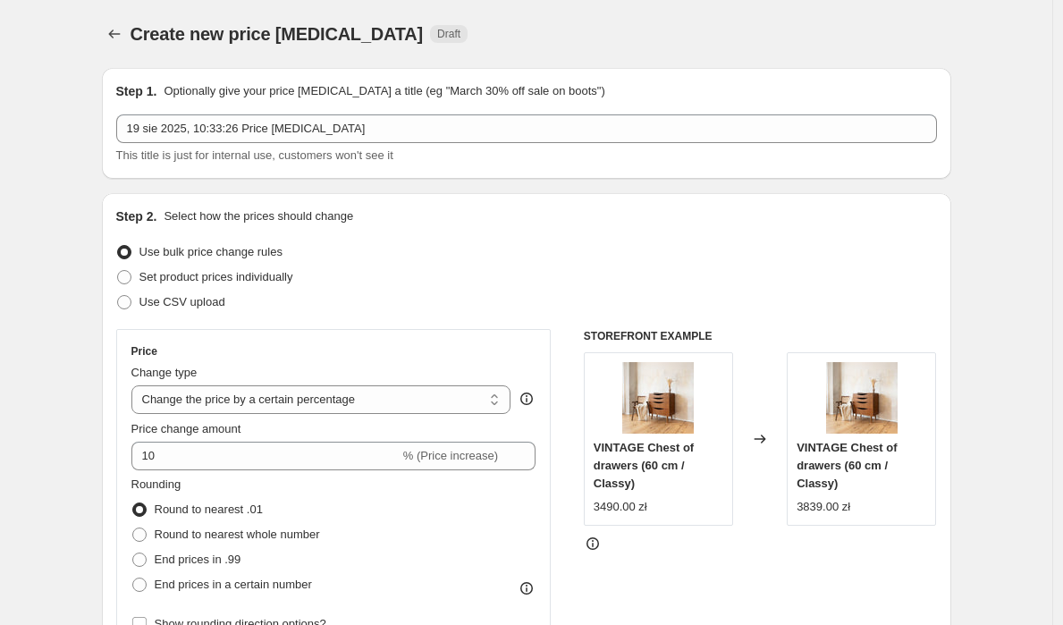
click at [581, 236] on div "Step 2. Select how the prices should change Use bulk price change rules Set pro…" at bounding box center [526, 506] width 820 height 599
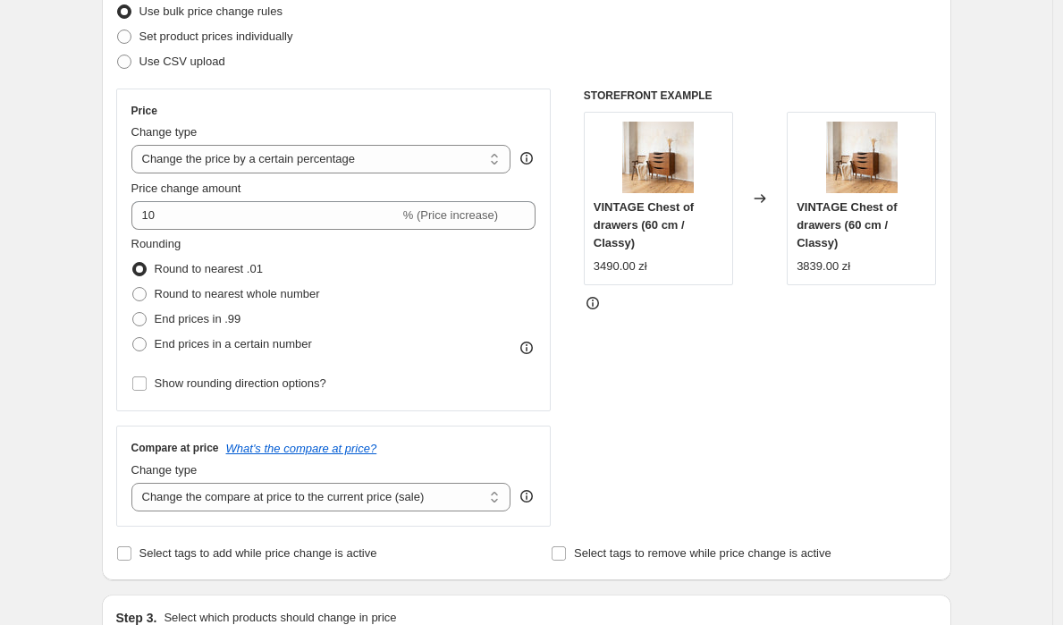
scroll to position [257, 0]
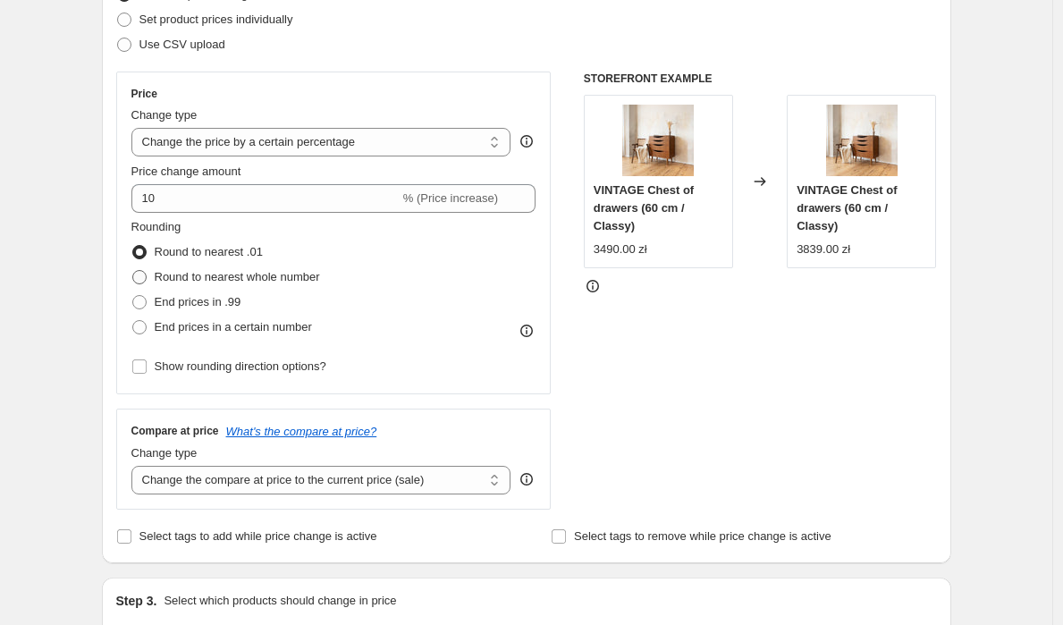
click at [264, 281] on span "Round to nearest whole number" at bounding box center [237, 276] width 165 height 13
click at [133, 271] on input "Round to nearest whole number" at bounding box center [132, 270] width 1 height 1
radio input "true"
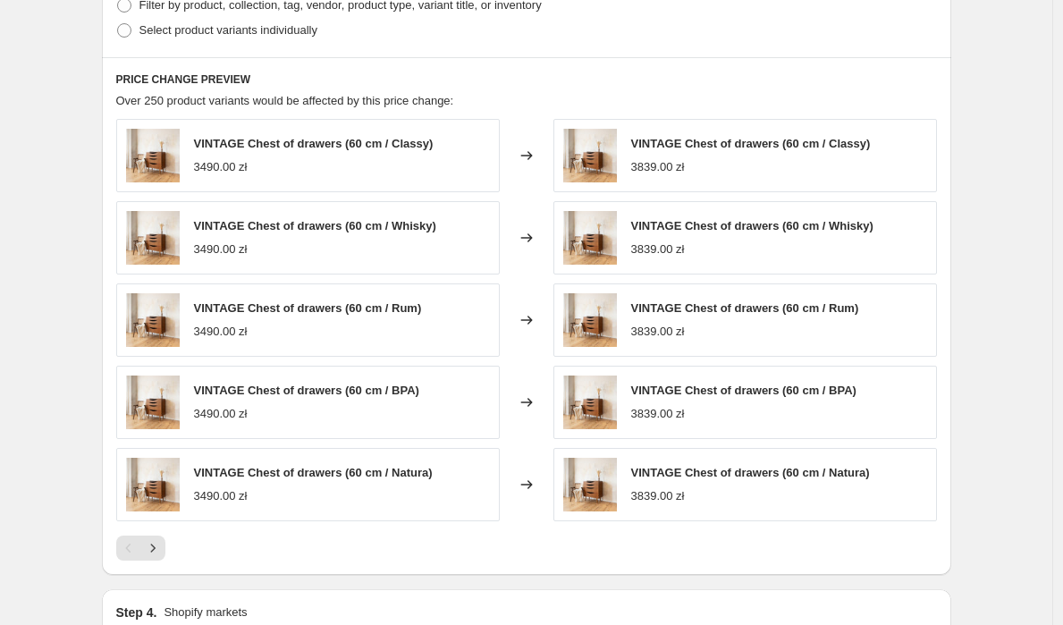
scroll to position [1262, 0]
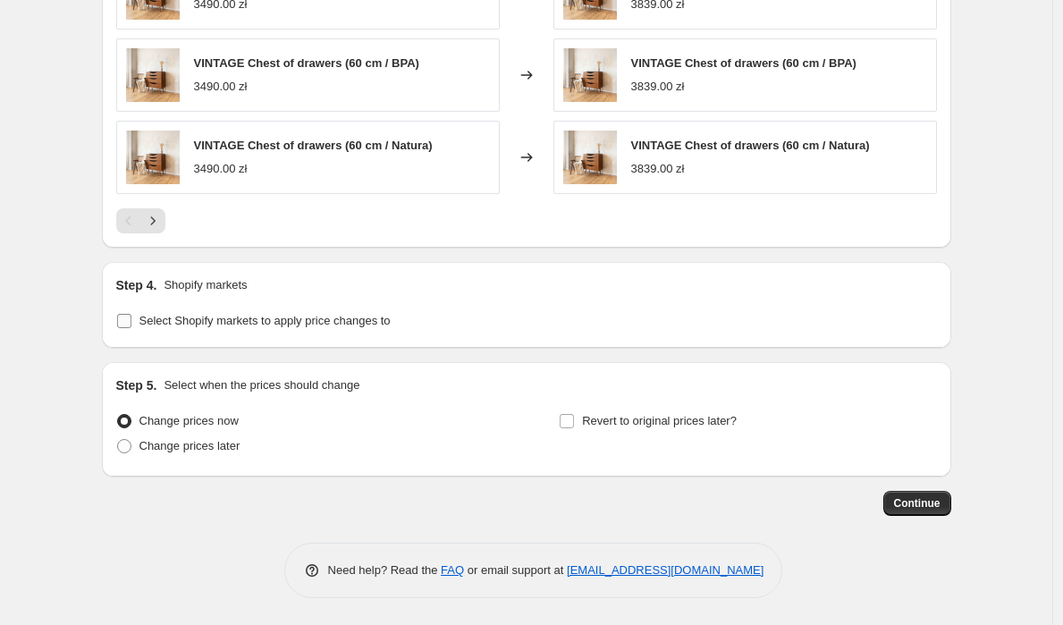
click at [298, 327] on span "Select Shopify markets to apply price changes to" at bounding box center [264, 320] width 251 height 13
click at [131, 327] on input "Select Shopify markets to apply price changes to" at bounding box center [124, 321] width 14 height 14
checkbox input "true"
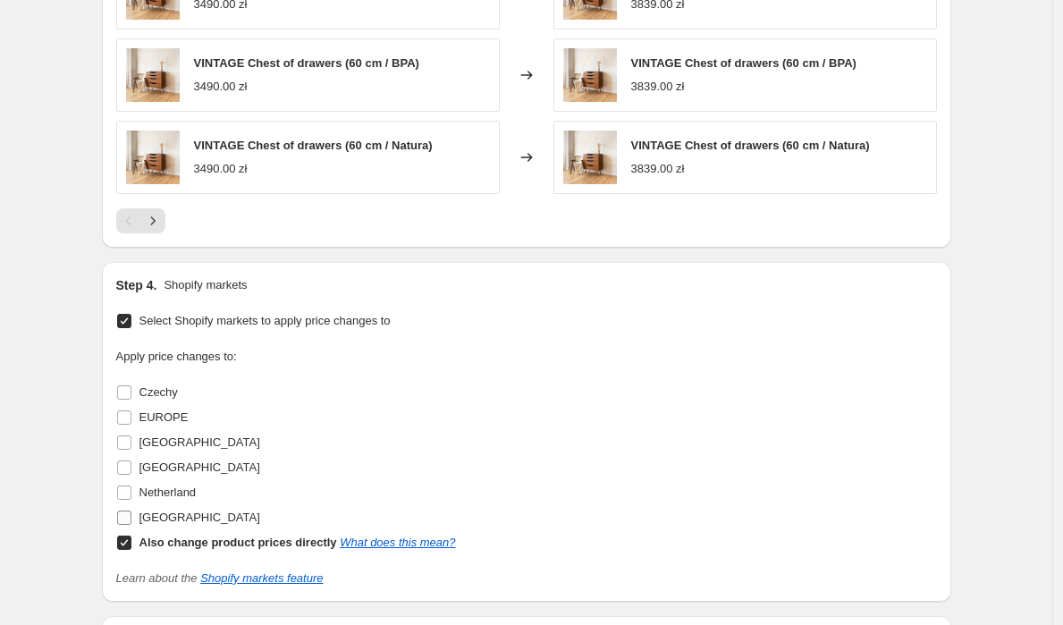
click at [160, 524] on span "[GEOGRAPHIC_DATA]" at bounding box center [199, 516] width 121 height 13
click at [131, 524] on input "[GEOGRAPHIC_DATA]" at bounding box center [124, 517] width 14 height 14
checkbox input "true"
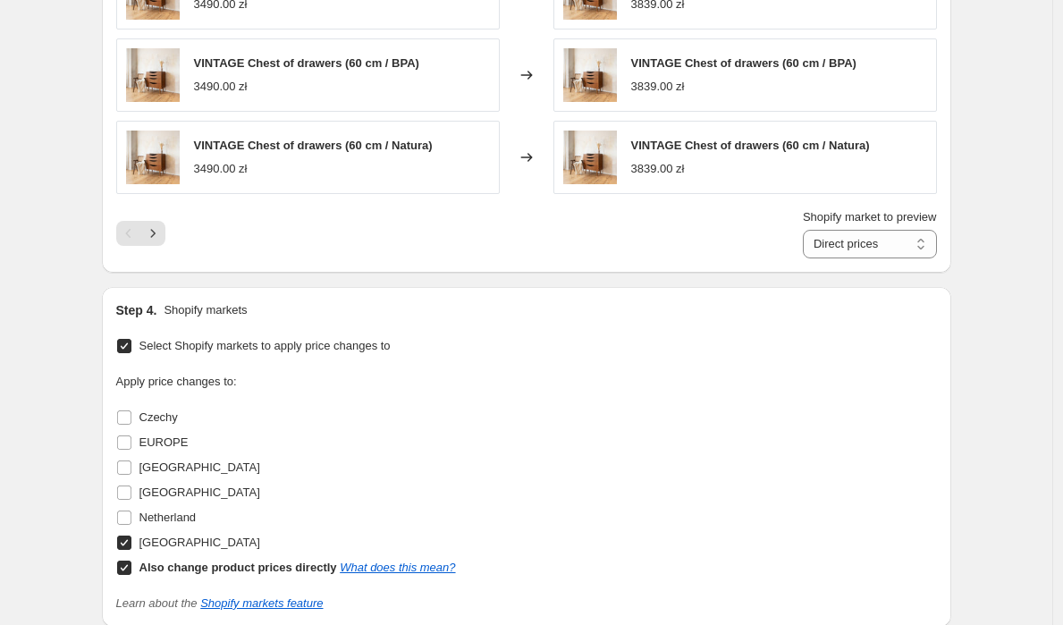
click at [120, 572] on span at bounding box center [124, 567] width 16 height 16
click at [120, 572] on input "Also change product prices directly What does this mean?" at bounding box center [124, 567] width 14 height 14
checkbox input "false"
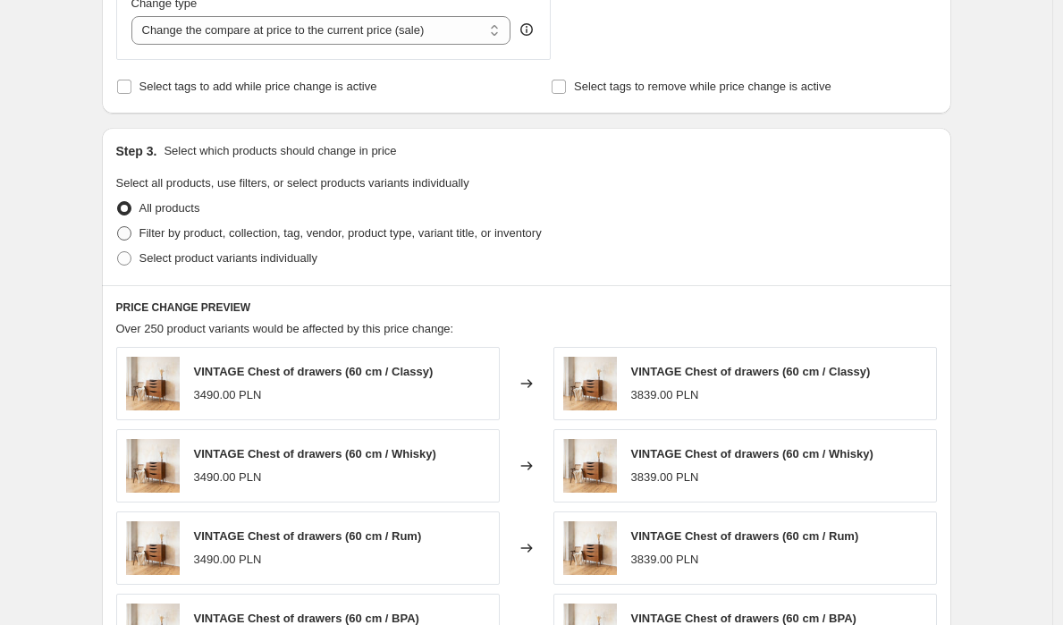
scroll to position [706, 0]
click at [513, 230] on span "Filter by product, collection, tag, vendor, product type, variant title, or inv…" at bounding box center [340, 233] width 402 height 13
click at [118, 228] on input "Filter by product, collection, tag, vendor, product type, variant title, or inv…" at bounding box center [117, 227] width 1 height 1
radio input "true"
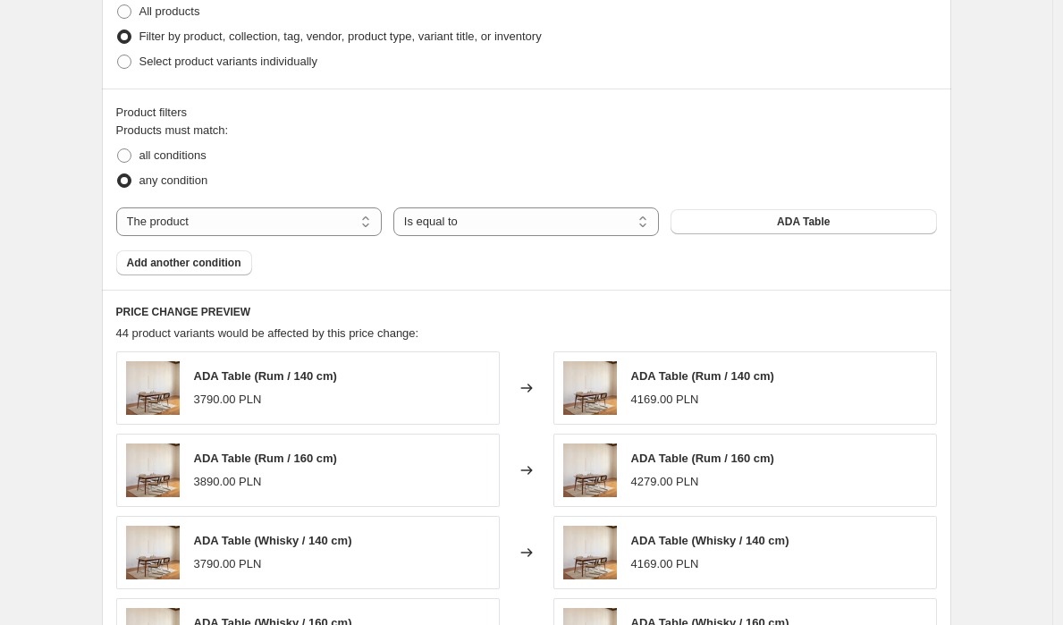
scroll to position [968, 0]
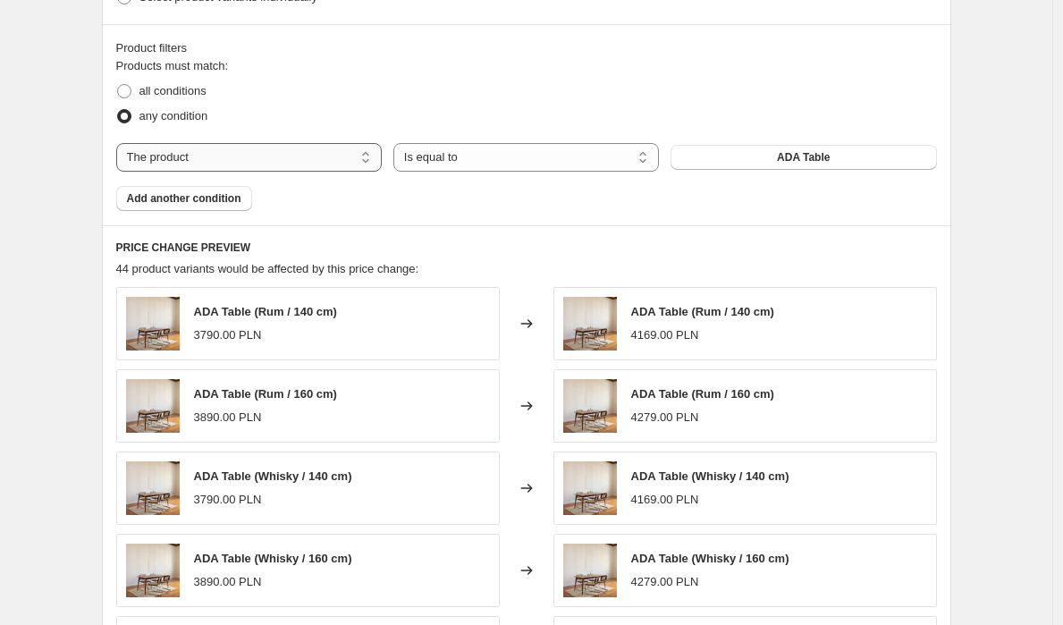
click at [298, 147] on select "The product The product's collection The product's tag The product's vendor The…" at bounding box center [248, 157] width 265 height 29
click at [509, 157] on select "Is equal to Is not equal to" at bounding box center [525, 157] width 265 height 29
select select "not_equal"
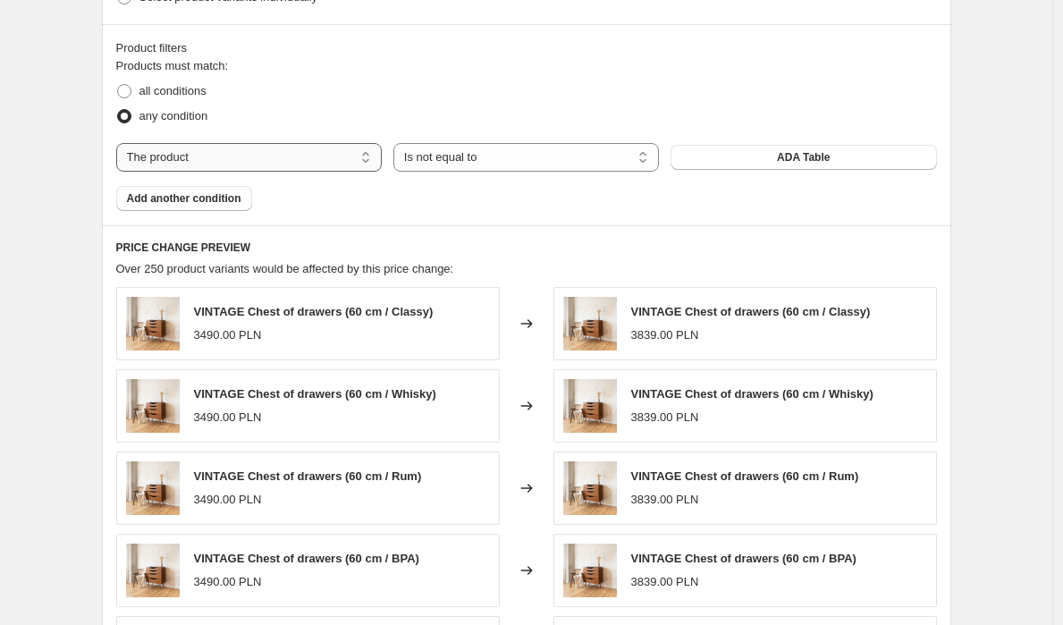
click at [267, 151] on select "The product The product's collection The product's tag The product's vendor The…" at bounding box center [248, 157] width 265 height 29
select select "collection"
click at [826, 152] on span "Bathroom cabinets" at bounding box center [802, 157] width 97 height 14
click at [173, 201] on span "Add another condition" at bounding box center [184, 198] width 114 height 14
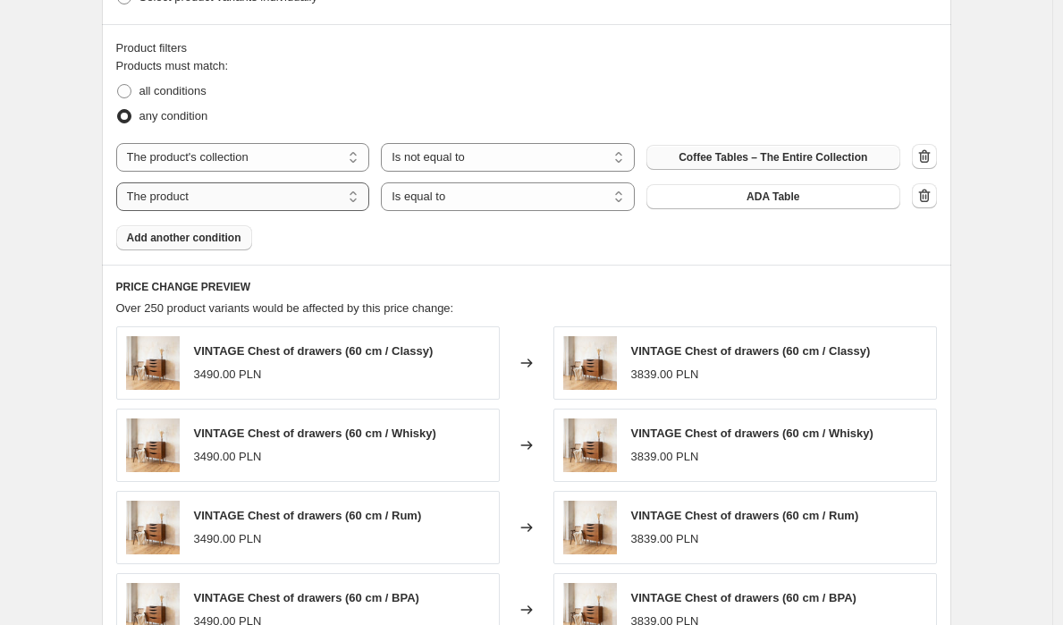
click at [283, 197] on select "The product The product's collection The product's tag The product's vendor The…" at bounding box center [243, 196] width 254 height 29
select select "collection"
click at [517, 199] on select "Is equal to Is not equal to" at bounding box center [508, 196] width 254 height 29
select select "not_equal"
click at [778, 205] on button "Bathroom cabinets" at bounding box center [773, 196] width 254 height 25
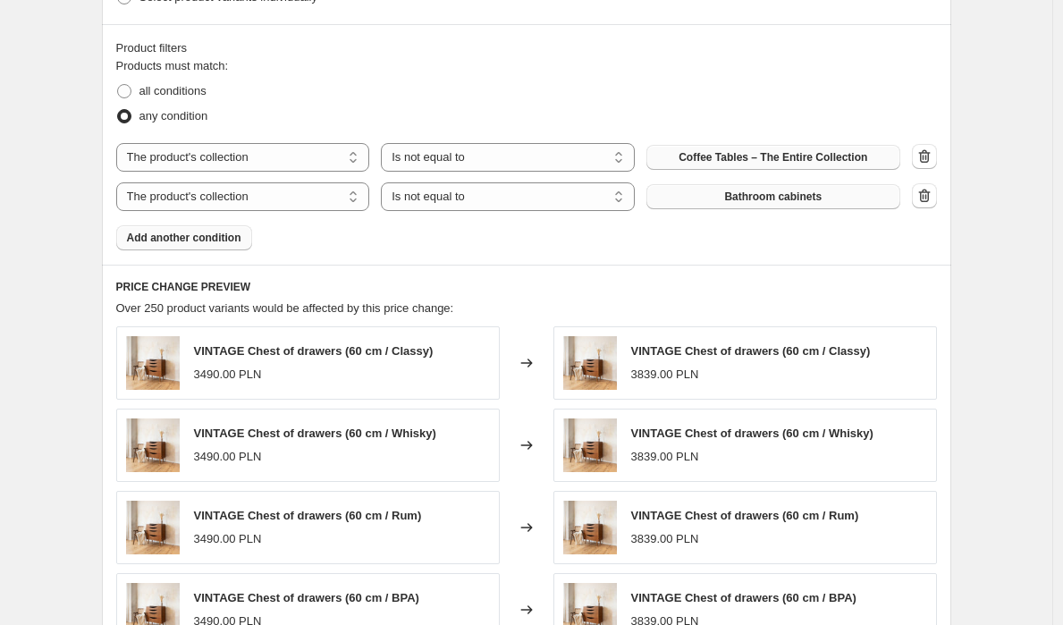
click at [760, 198] on span "Bathroom cabinets" at bounding box center [772, 196] width 97 height 14
click at [743, 195] on span "Bathroom cabinets" at bounding box center [772, 196] width 97 height 14
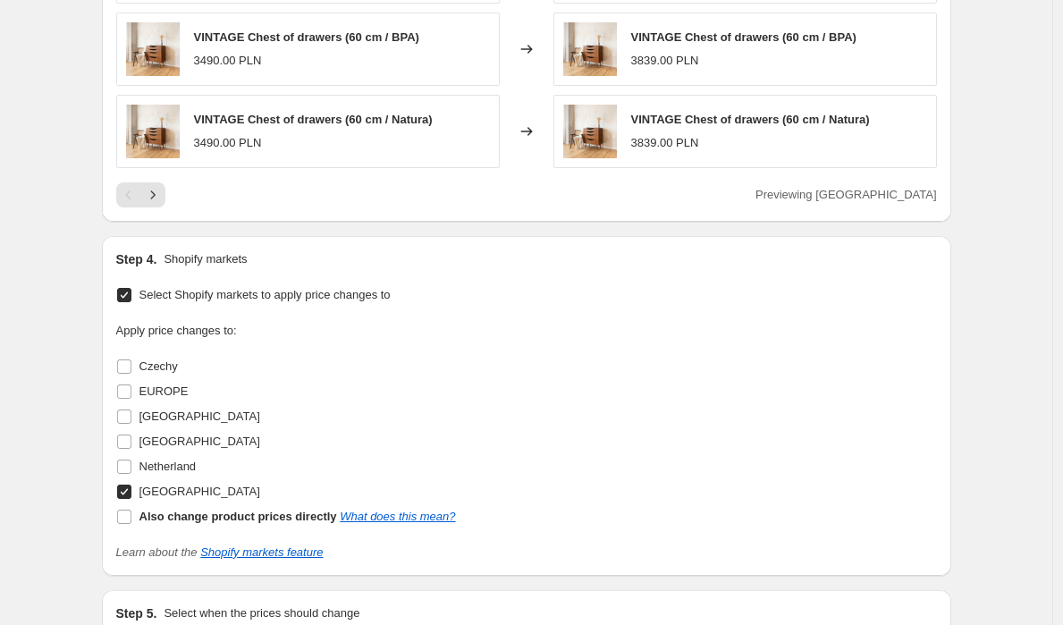
scroll to position [1710, 0]
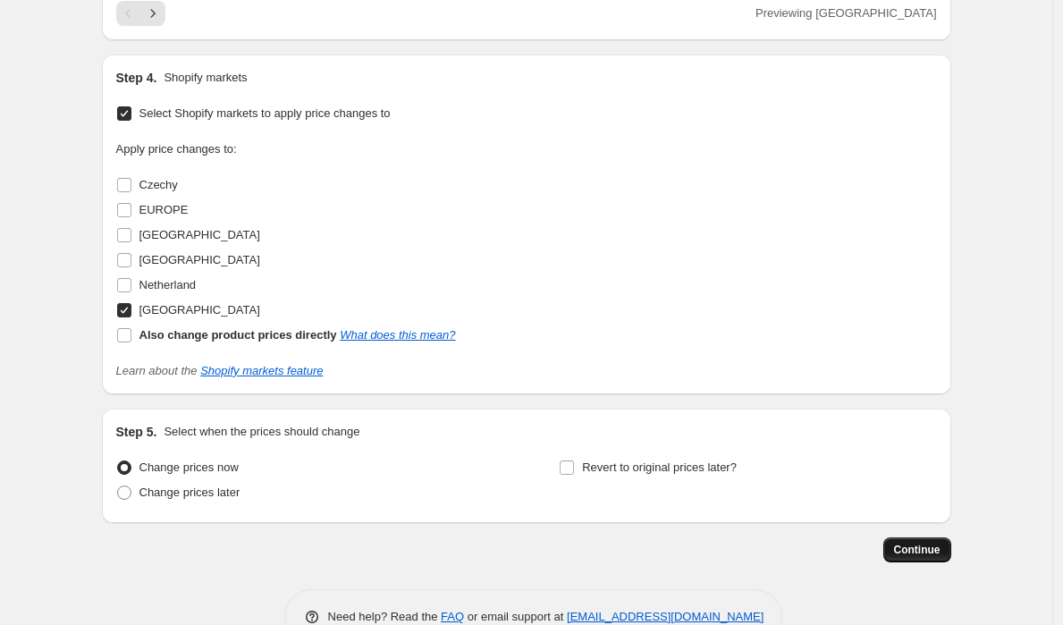
click at [934, 547] on span "Continue" at bounding box center [917, 549] width 46 height 14
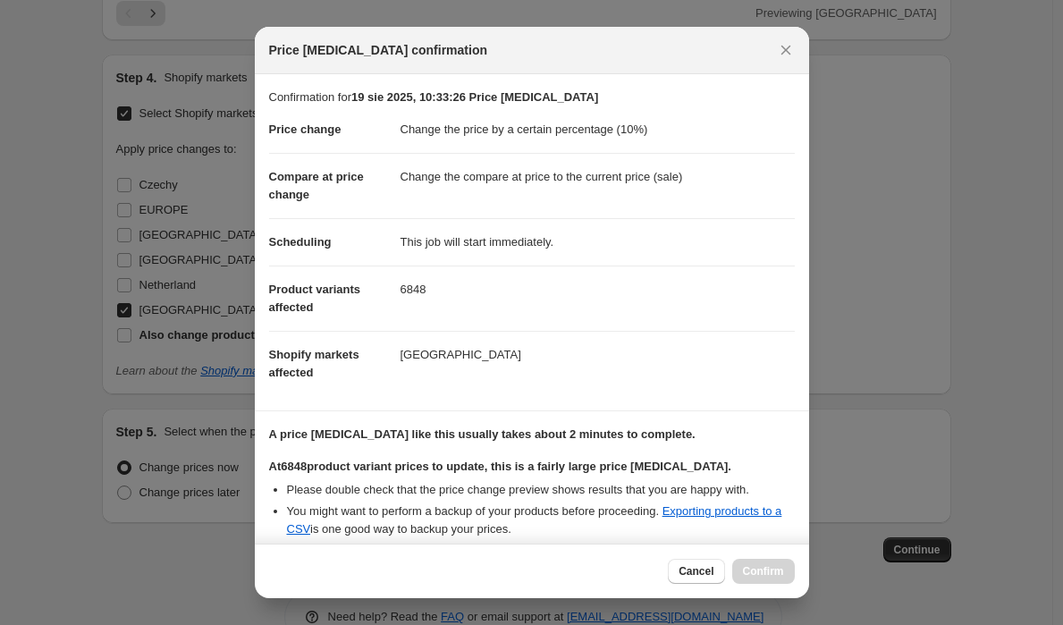
scroll to position [181, 0]
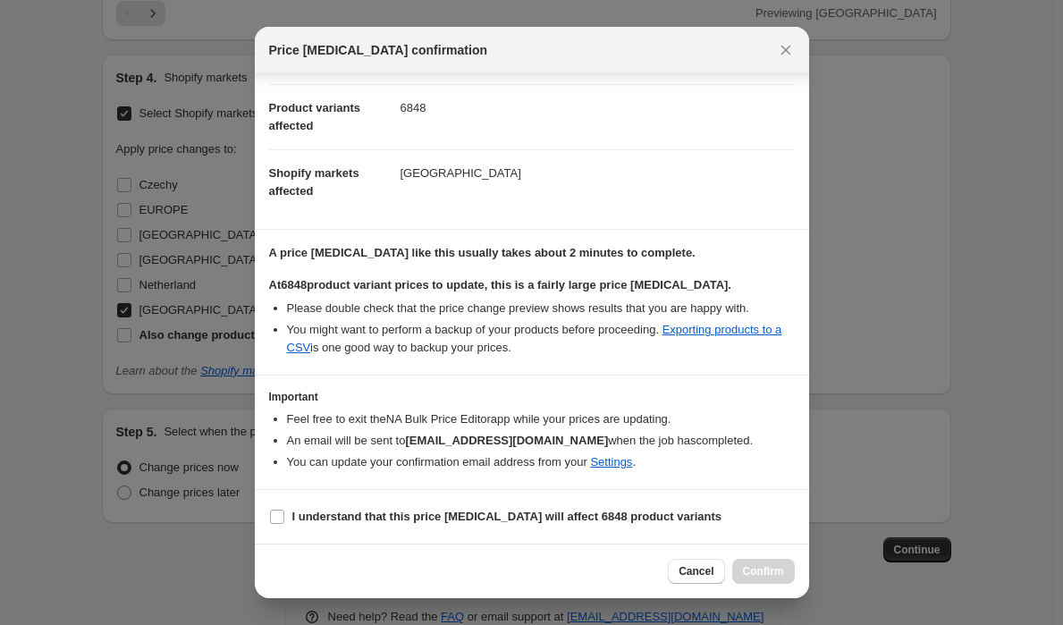
click at [284, 497] on section "I understand that this price change job will affect 6848 product variants" at bounding box center [532, 517] width 554 height 54
click at [281, 506] on label "I understand that this price change job will affect 6848 product variants" at bounding box center [495, 516] width 453 height 25
click at [281, 509] on input "I understand that this price change job will affect 6848 product variants" at bounding box center [277, 516] width 14 height 14
checkbox input "true"
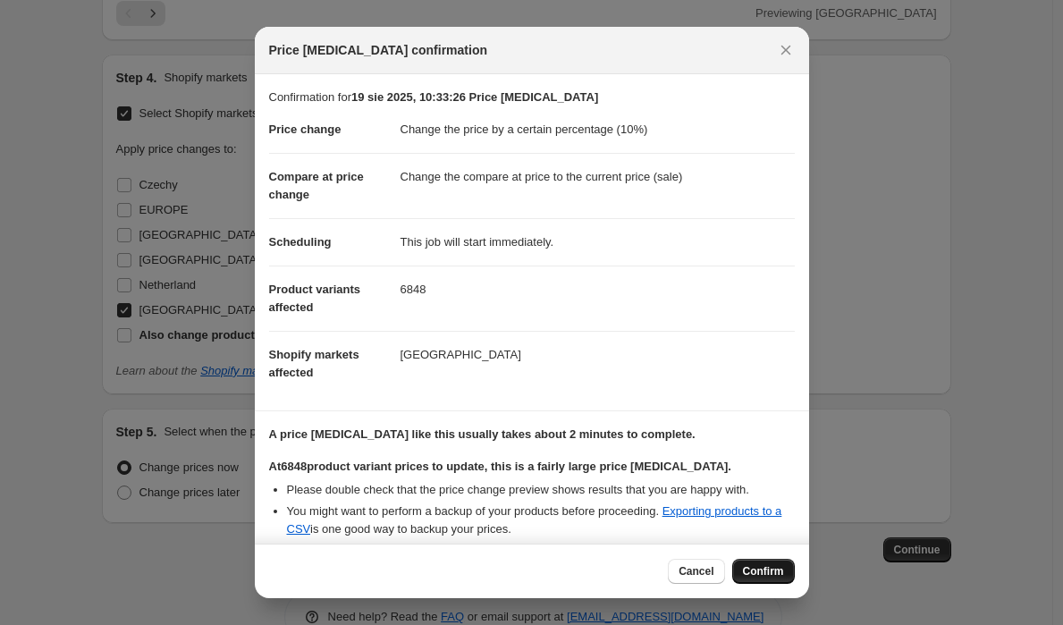
click at [765, 572] on span "Confirm" at bounding box center [763, 571] width 41 height 14
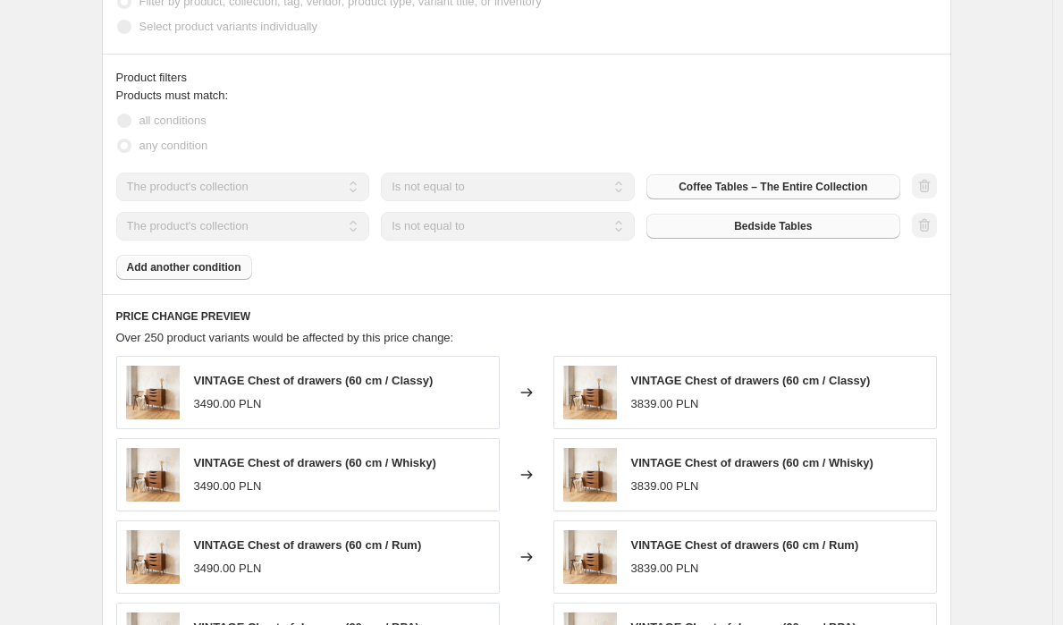
scroll to position [1009, 0]
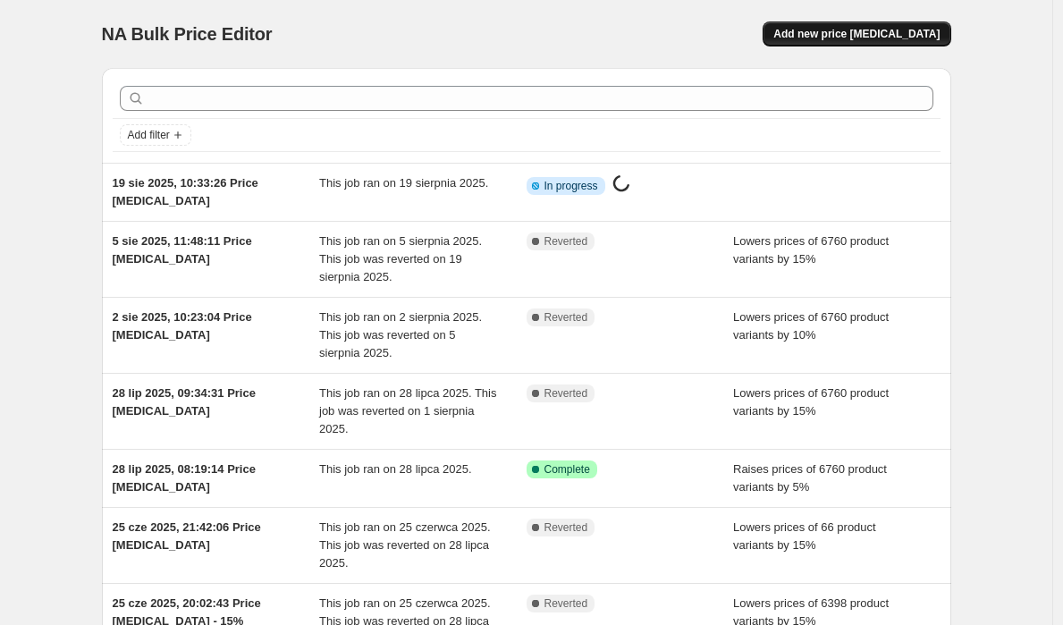
click at [873, 41] on button "Add new price [MEDICAL_DATA]" at bounding box center [856, 33] width 188 height 25
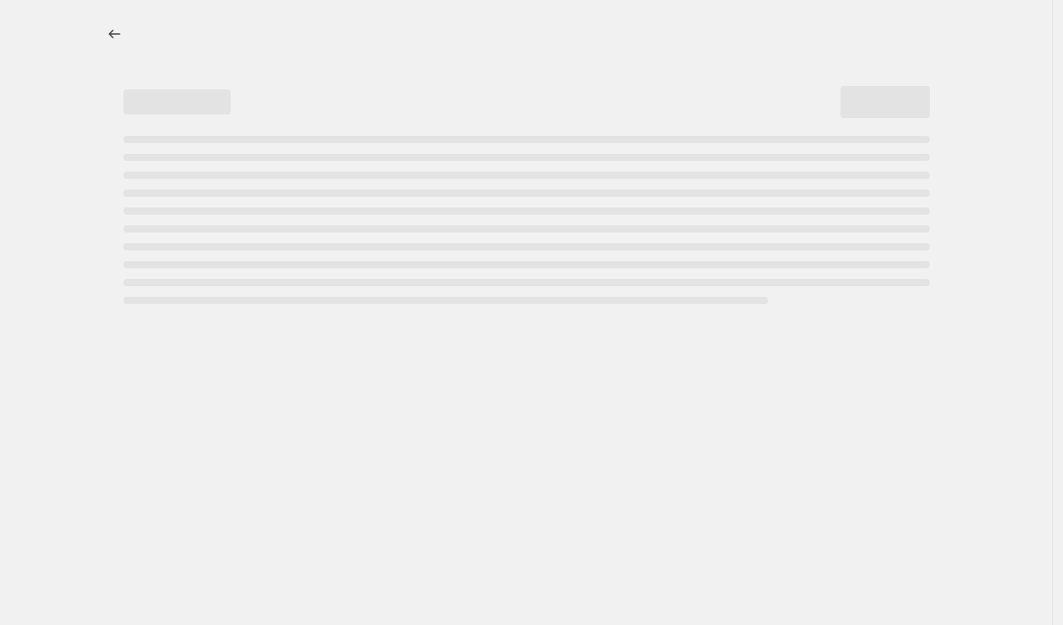
select select "percentage"
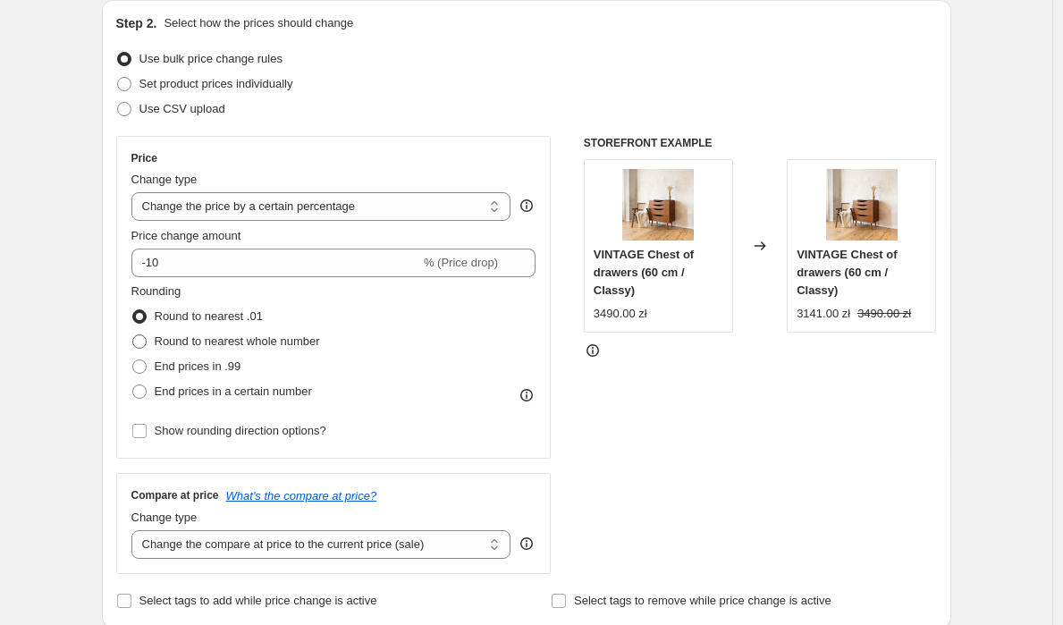
scroll to position [195, 0]
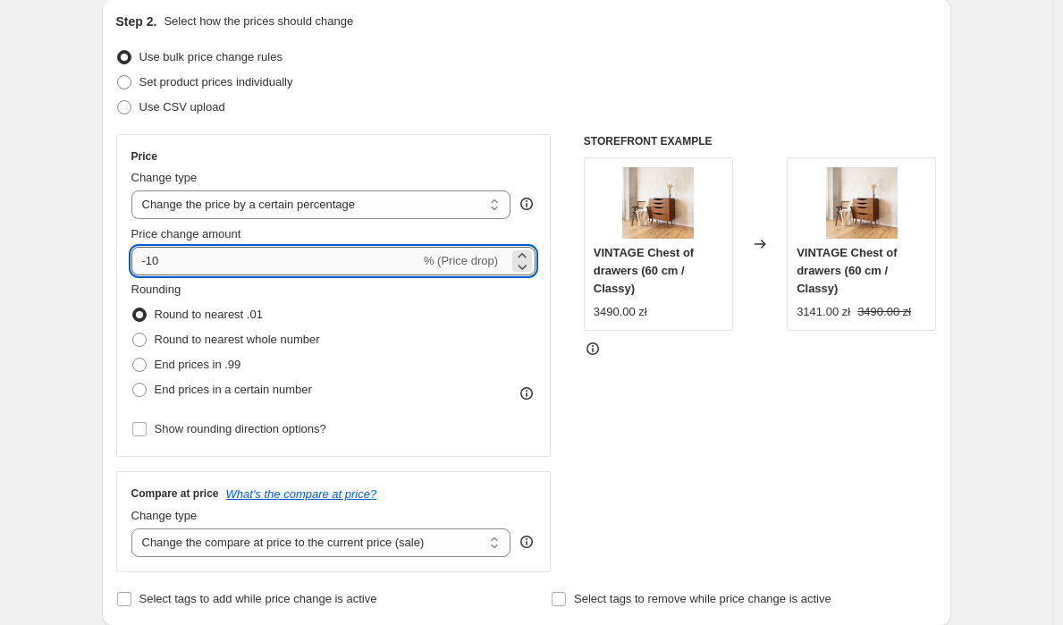
click at [189, 249] on input "-10" at bounding box center [275, 261] width 289 height 29
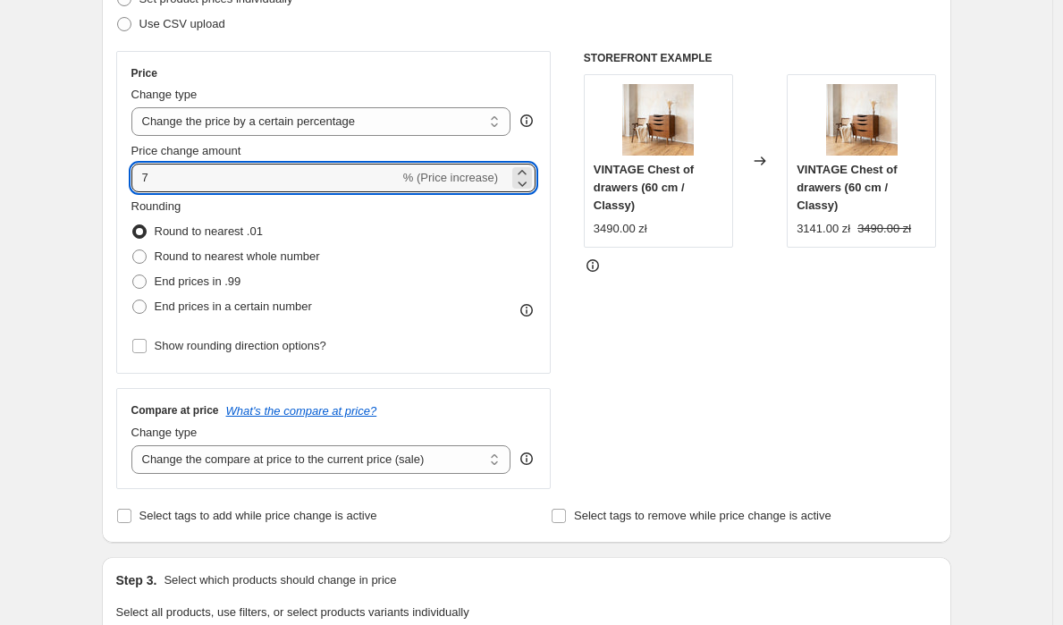
scroll to position [284, 0]
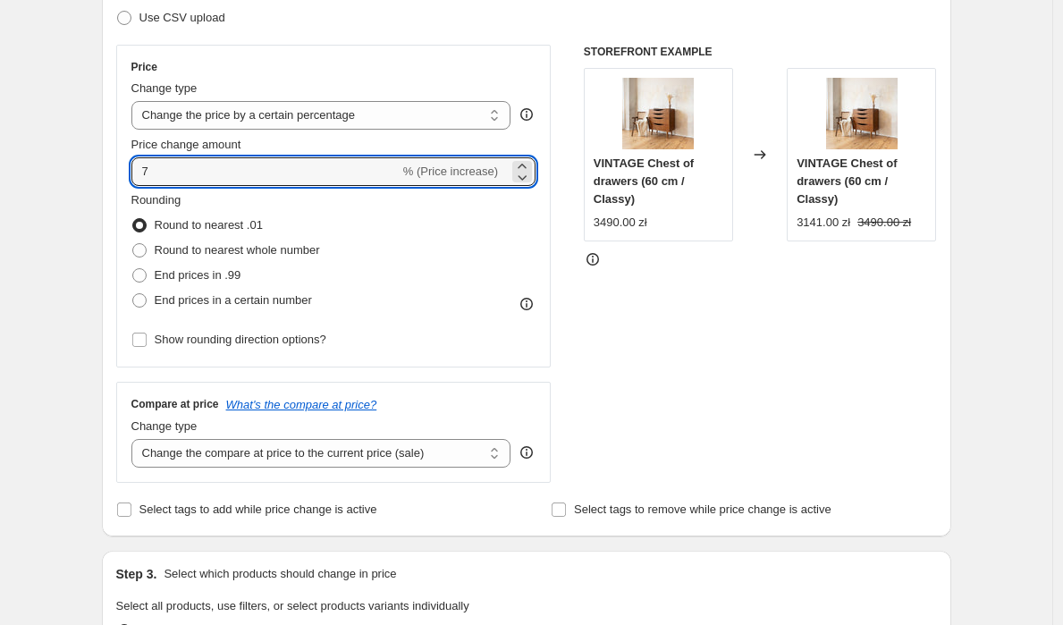
type input "7"
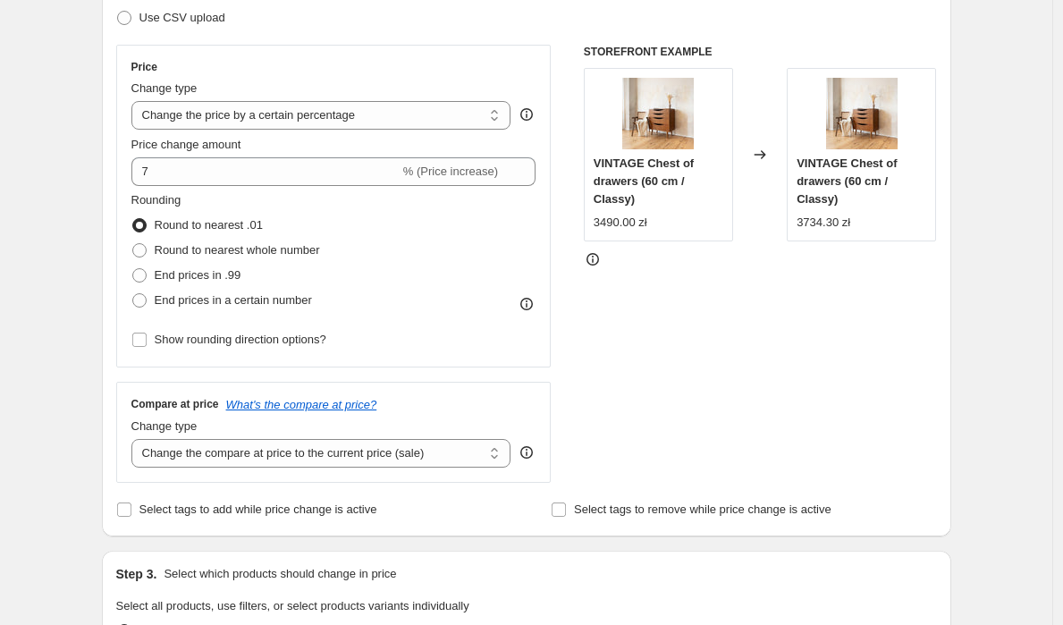
click at [524, 349] on div "Rounding Round to nearest .01 Round to nearest whole number End prices in .99 E…" at bounding box center [333, 271] width 405 height 161
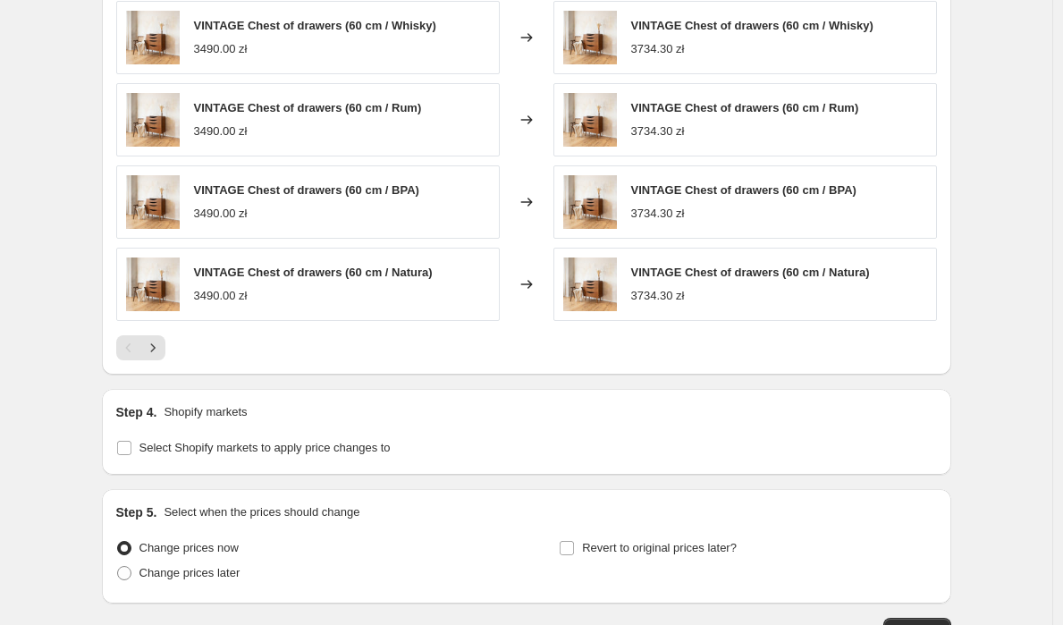
scroll to position [1262, 0]
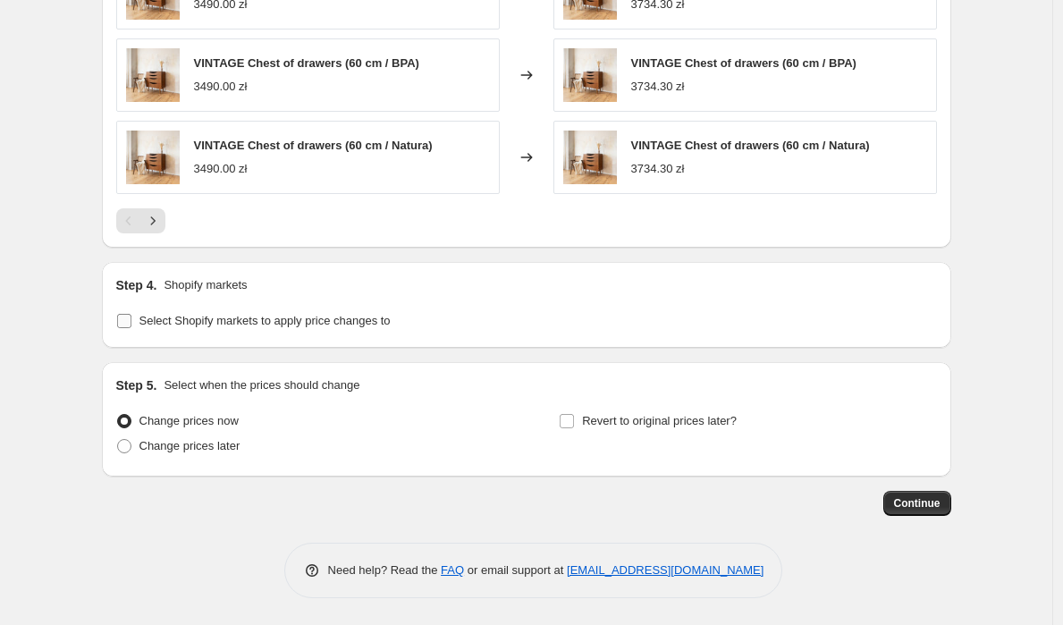
click at [212, 324] on span "Select Shopify markets to apply price changes to" at bounding box center [264, 320] width 251 height 13
click at [131, 324] on input "Select Shopify markets to apply price changes to" at bounding box center [124, 321] width 14 height 14
checkbox input "true"
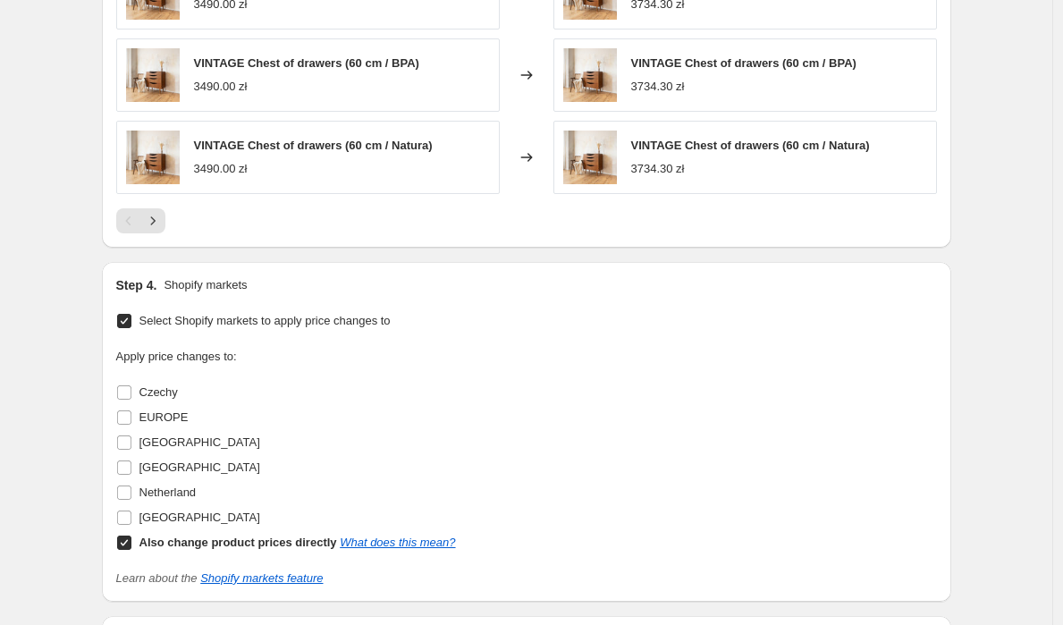
click at [157, 547] on b "Also change product prices directly" at bounding box center [237, 541] width 197 height 13
click at [131, 547] on input "Also change product prices directly What does this mean?" at bounding box center [124, 542] width 14 height 14
checkbox input "false"
click at [167, 488] on span "Netherland" at bounding box center [167, 491] width 57 height 13
click at [131, 488] on input "Netherland" at bounding box center [124, 492] width 14 height 14
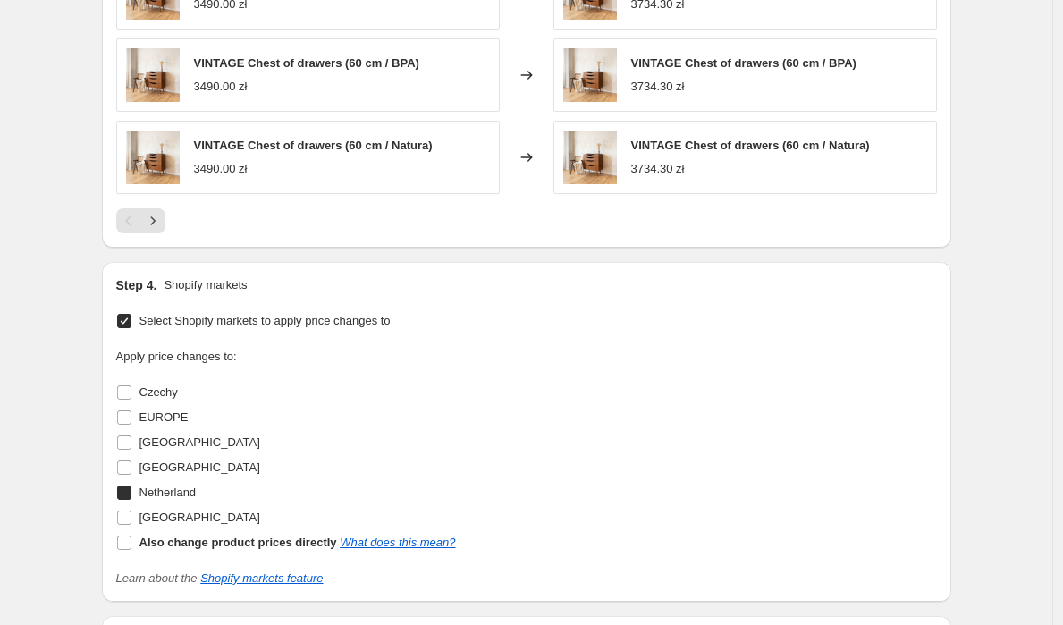
checkbox input "true"
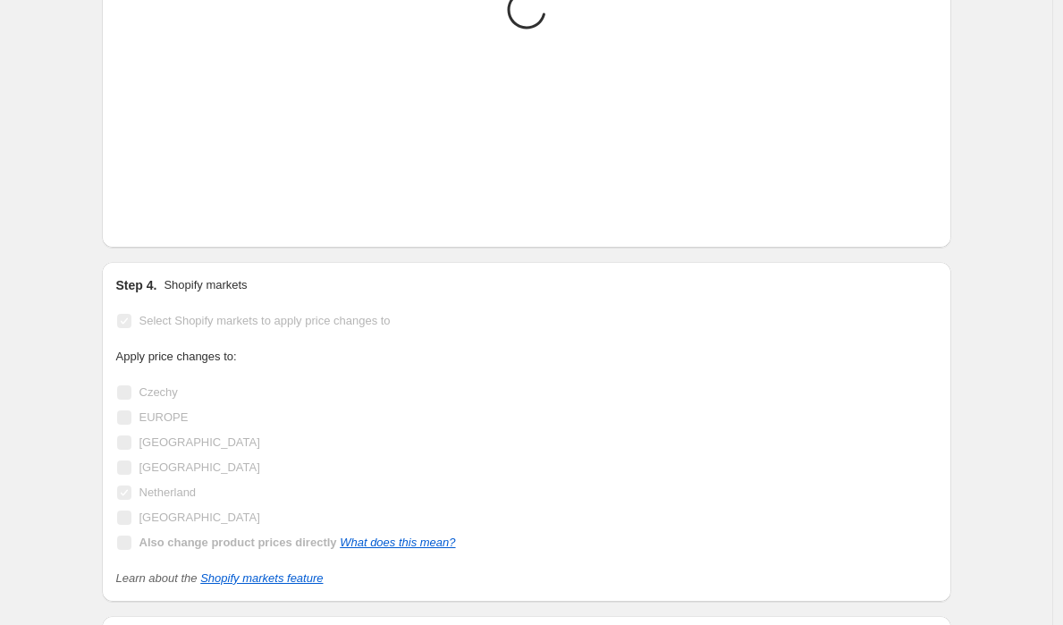
click at [163, 470] on span "[GEOGRAPHIC_DATA]" at bounding box center [199, 466] width 121 height 13
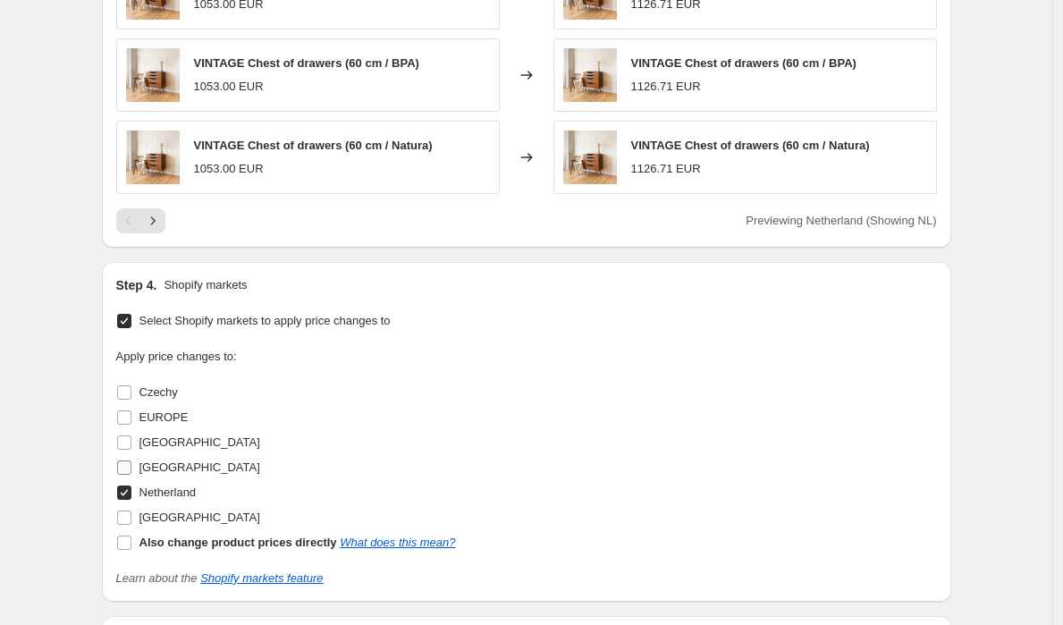
click at [128, 467] on input "[GEOGRAPHIC_DATA]" at bounding box center [124, 467] width 14 height 14
checkbox input "true"
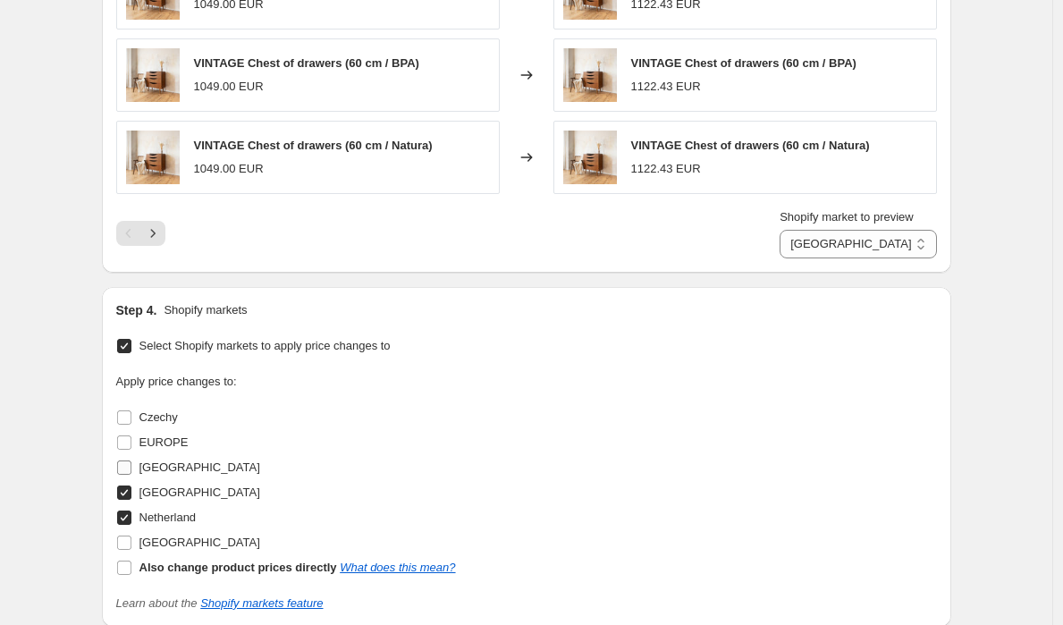
click at [131, 458] on label "[GEOGRAPHIC_DATA]" at bounding box center [188, 467] width 144 height 25
click at [131, 460] on input "[GEOGRAPHIC_DATA]" at bounding box center [124, 467] width 14 height 14
checkbox input "true"
select select "93626761543"
click at [127, 439] on input "EUROPE" at bounding box center [124, 442] width 14 height 14
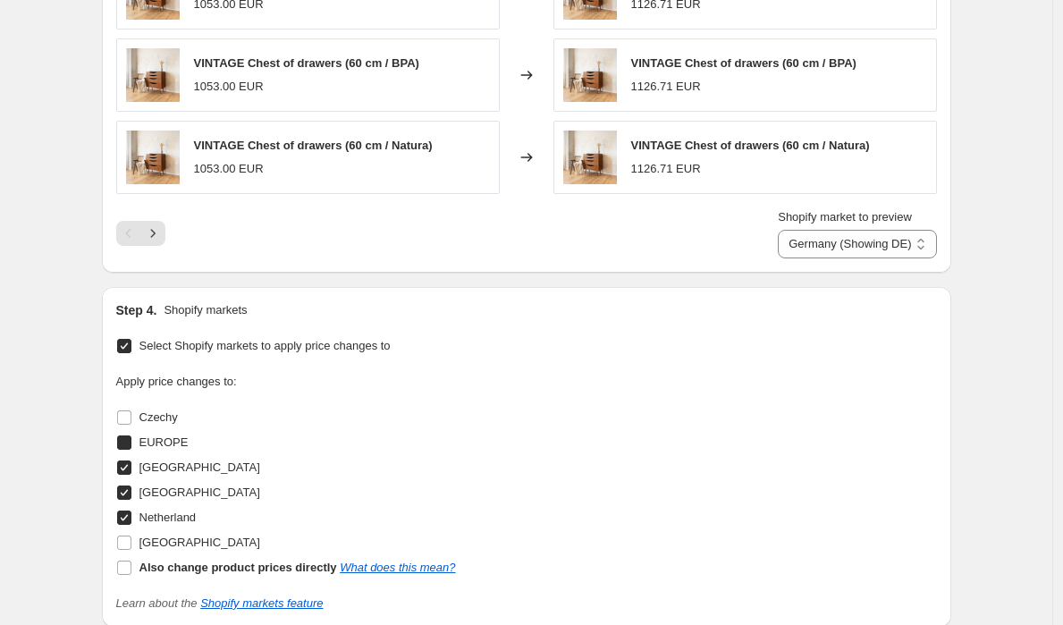
checkbox input "true"
select select "93658087751"
click at [129, 416] on input "Czechy" at bounding box center [124, 417] width 14 height 14
checkbox input "true"
select select "93541269831"
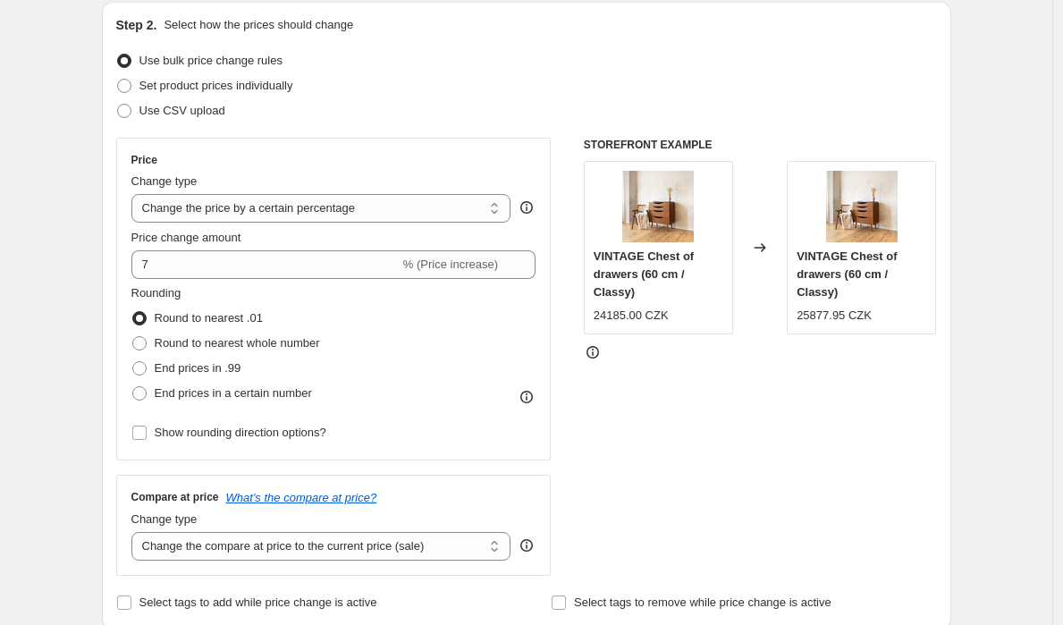
scroll to position [190, 0]
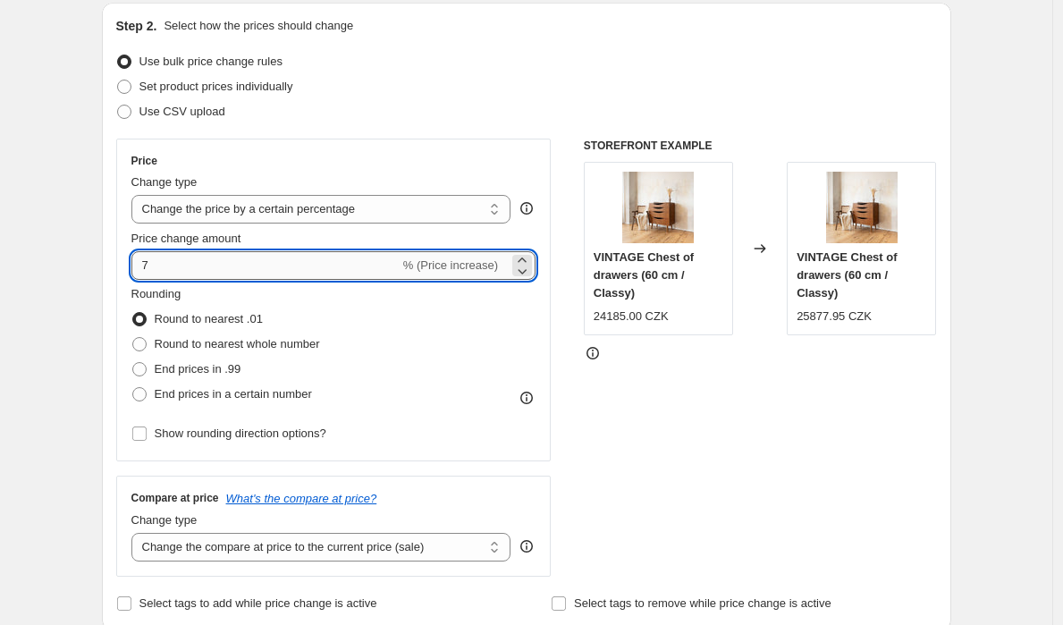
click at [270, 270] on input "7" at bounding box center [265, 265] width 268 height 29
type input "10"
click at [676, 480] on div "STOREFRONT EXAMPLE VINTAGE Chest of drawers (60 cm / Classy) 24185.00 CZK Chang…" at bounding box center [760, 358] width 353 height 438
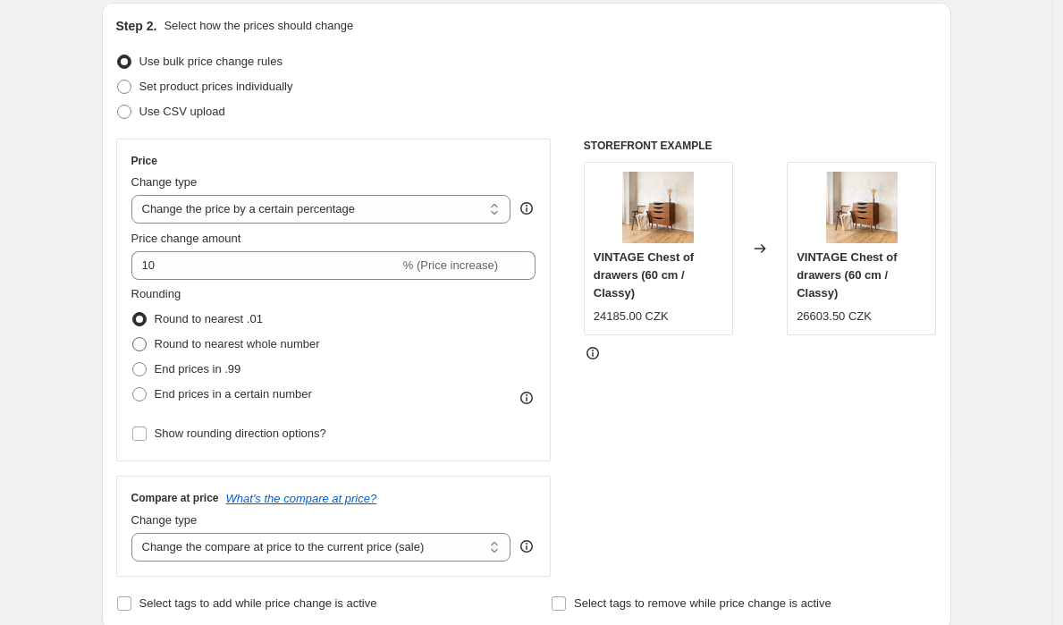
click at [291, 350] on span "Round to nearest whole number" at bounding box center [237, 344] width 165 height 18
click at [133, 338] on input "Round to nearest whole number" at bounding box center [132, 337] width 1 height 1
radio input "true"
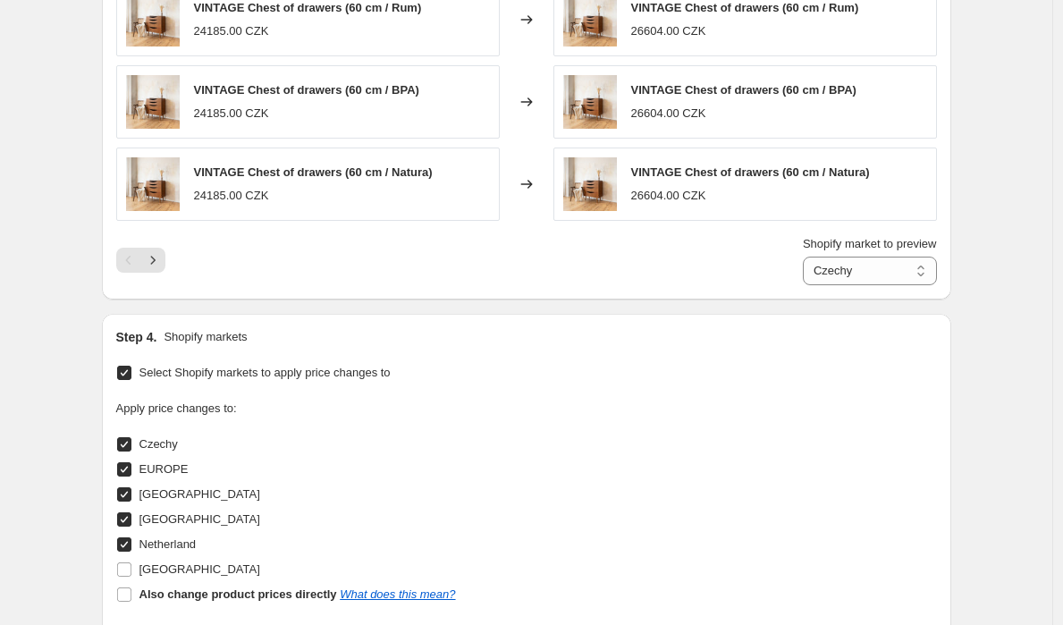
scroll to position [1541, 0]
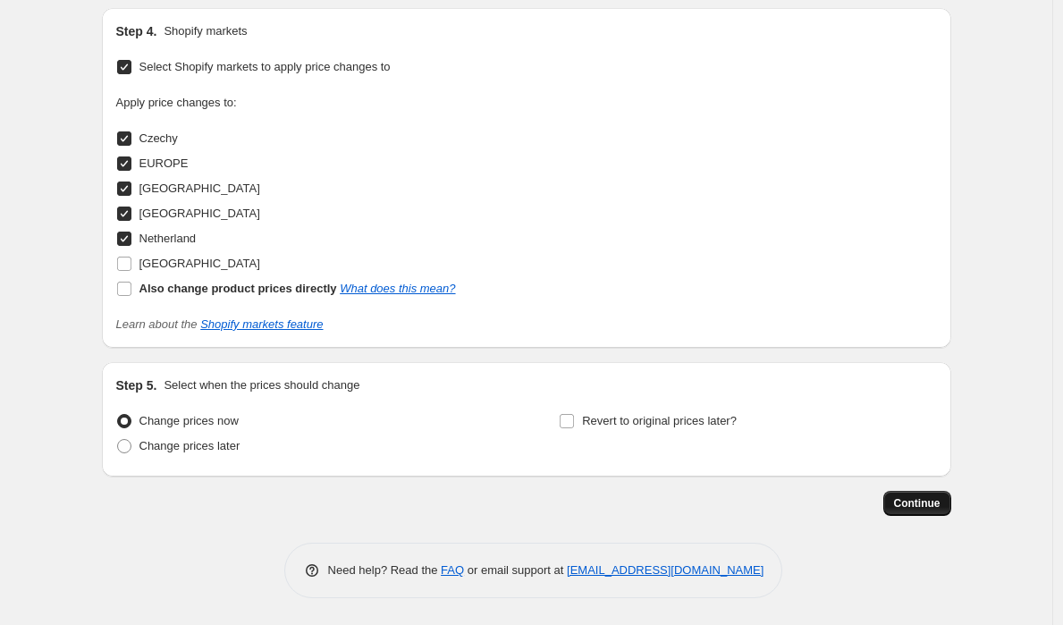
click at [926, 501] on span "Continue" at bounding box center [917, 503] width 46 height 14
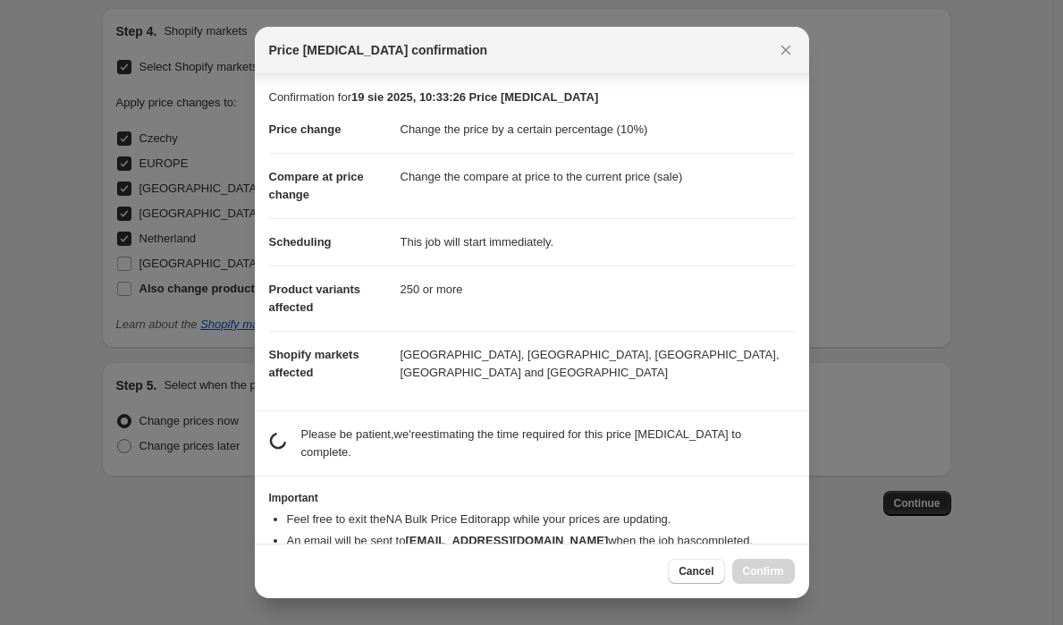
scroll to position [46, 0]
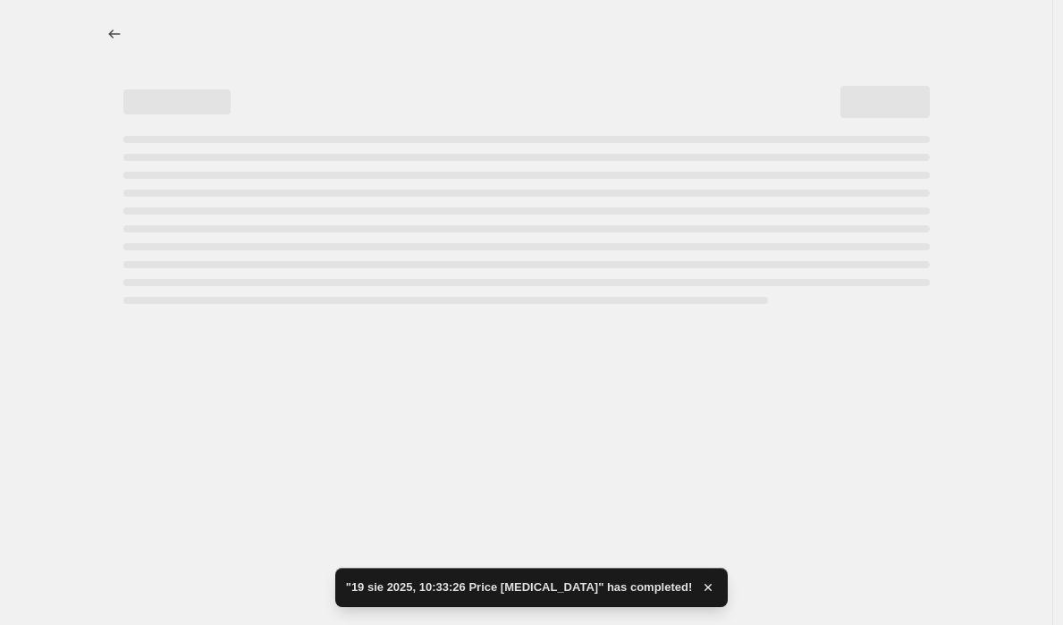
select select "percentage"
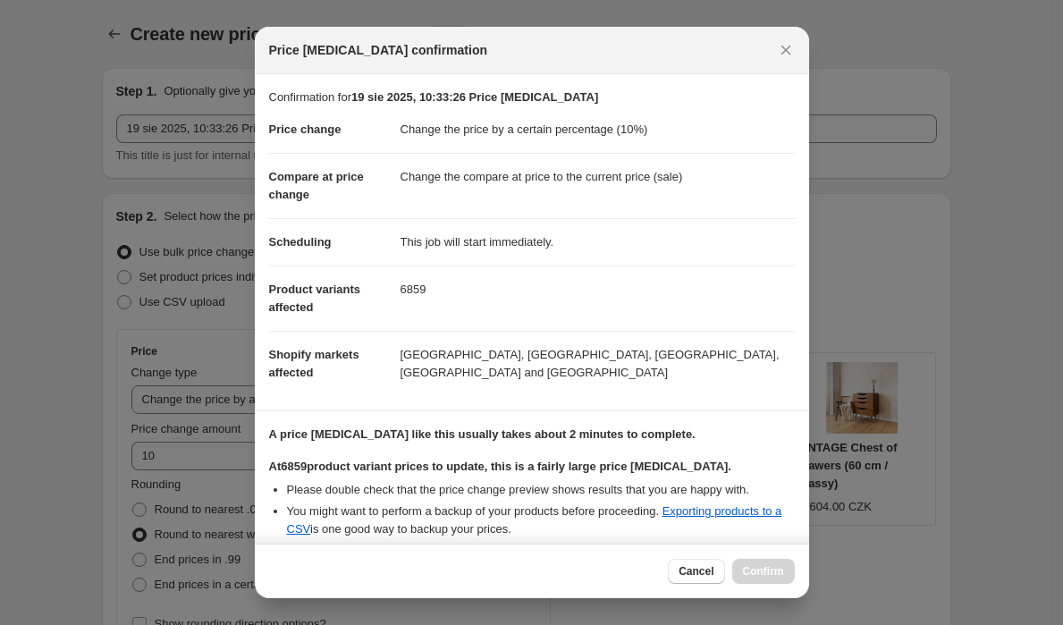
scroll to position [181, 0]
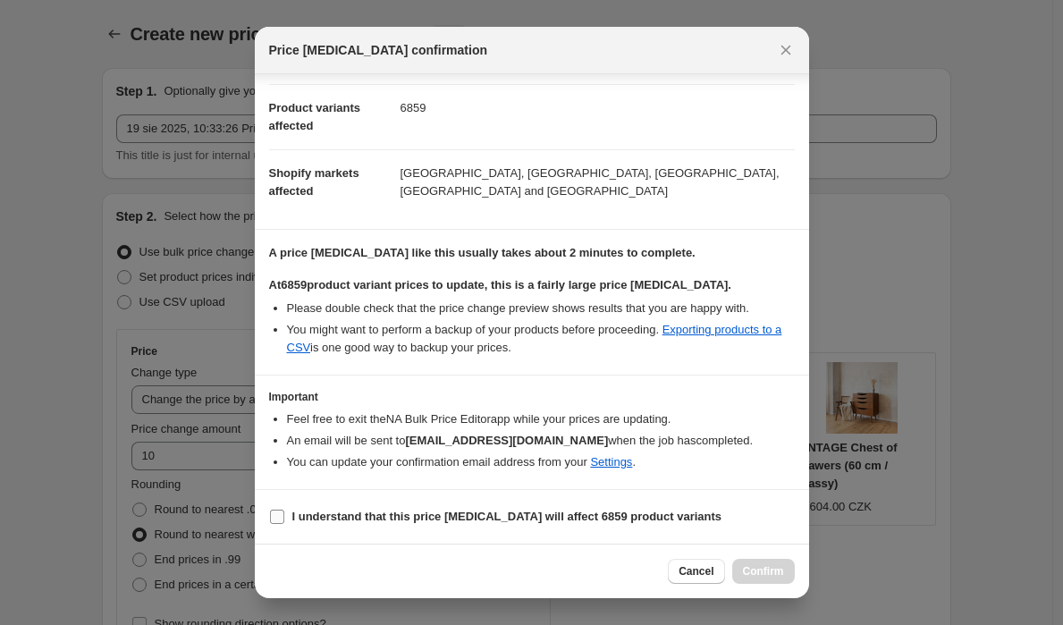
click at [364, 522] on b "I understand that this price [MEDICAL_DATA] will affect 6859 product variants" at bounding box center [507, 515] width 430 height 13
click at [284, 522] on input "I understand that this price [MEDICAL_DATA] will affect 6859 product variants" at bounding box center [277, 516] width 14 height 14
checkbox input "true"
click at [762, 570] on span "Confirm" at bounding box center [763, 571] width 41 height 14
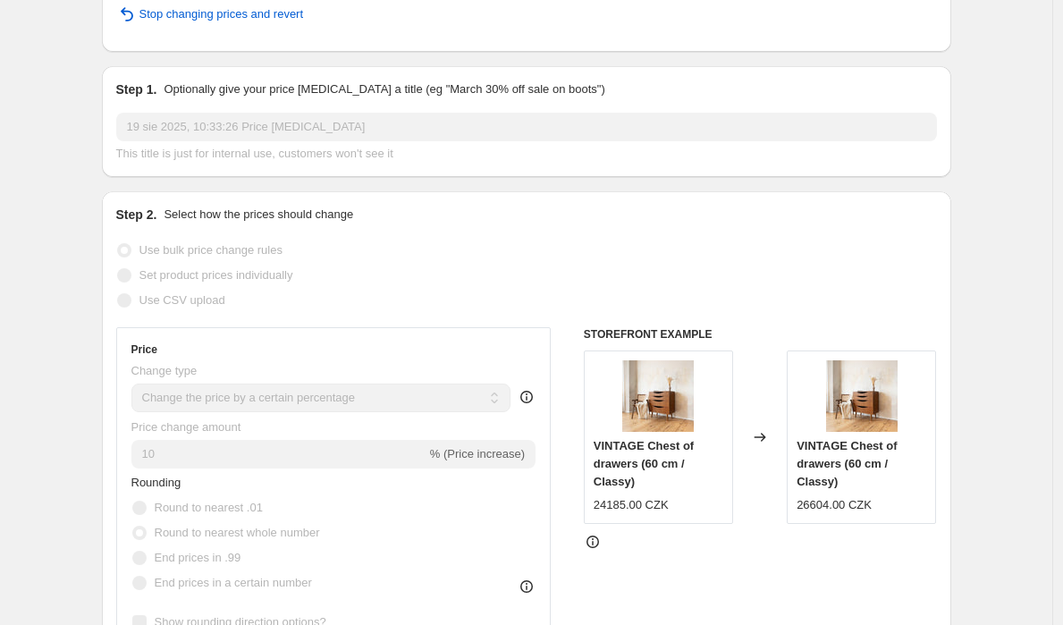
scroll to position [131, 0]
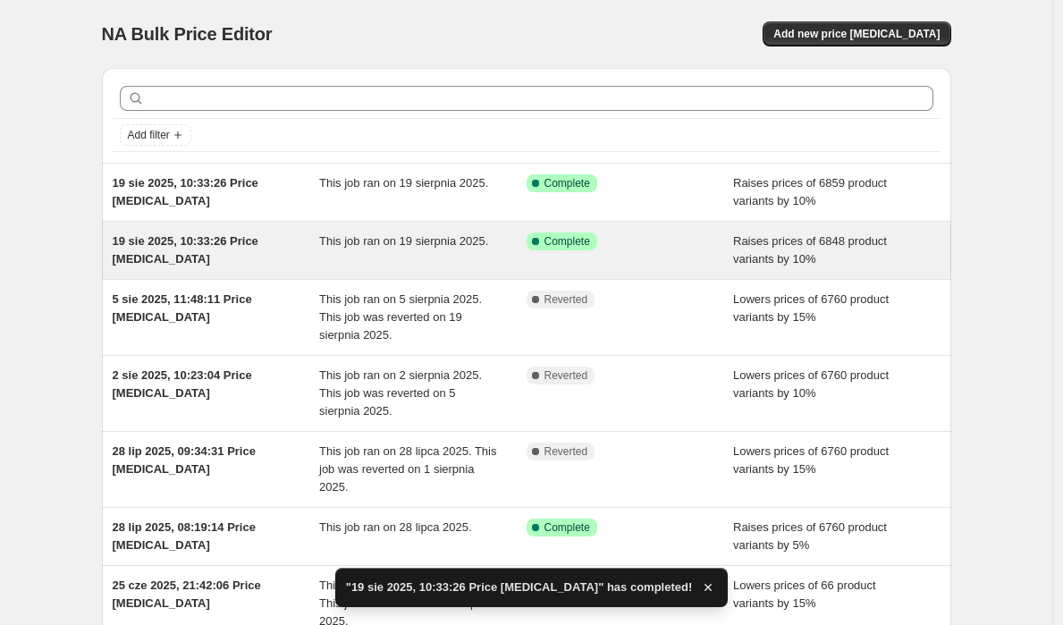
click at [224, 245] on span "19 sie 2025, 10:33:26 Price [MEDICAL_DATA]" at bounding box center [186, 249] width 146 height 31
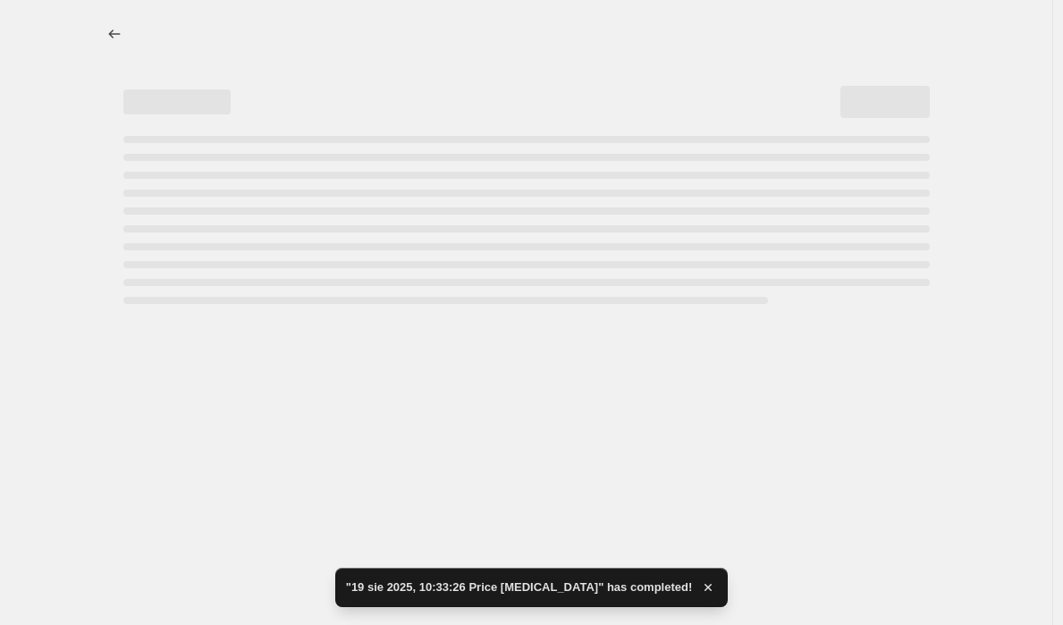
select select "percentage"
select select "collection"
select select "not_equal"
select select "collection"
select select "not_equal"
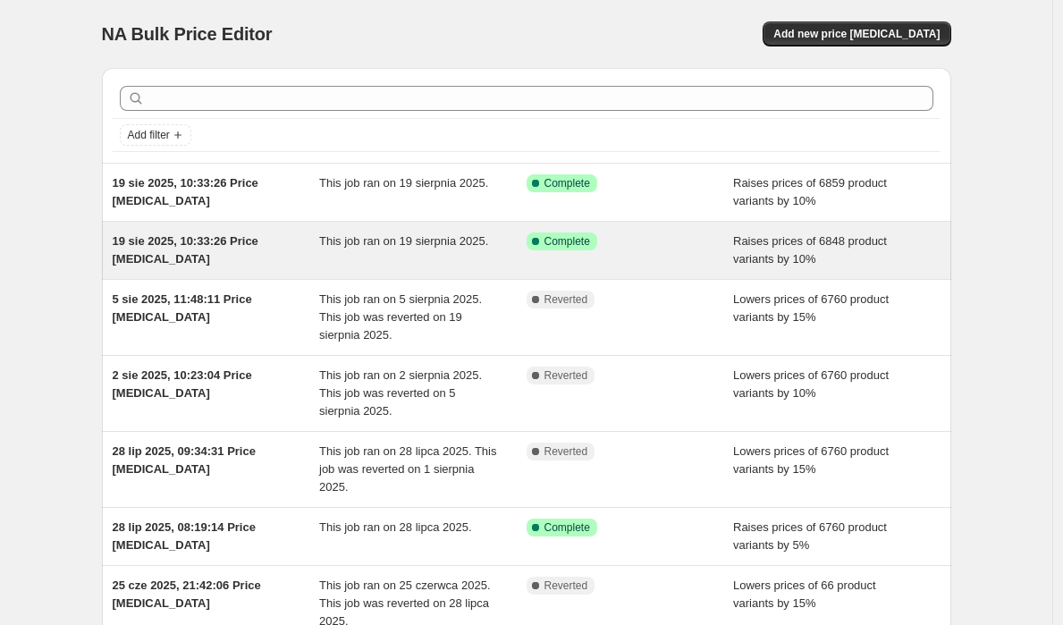
click at [219, 242] on span "19 sie 2025, 10:33:26 Price [MEDICAL_DATA]" at bounding box center [186, 249] width 146 height 31
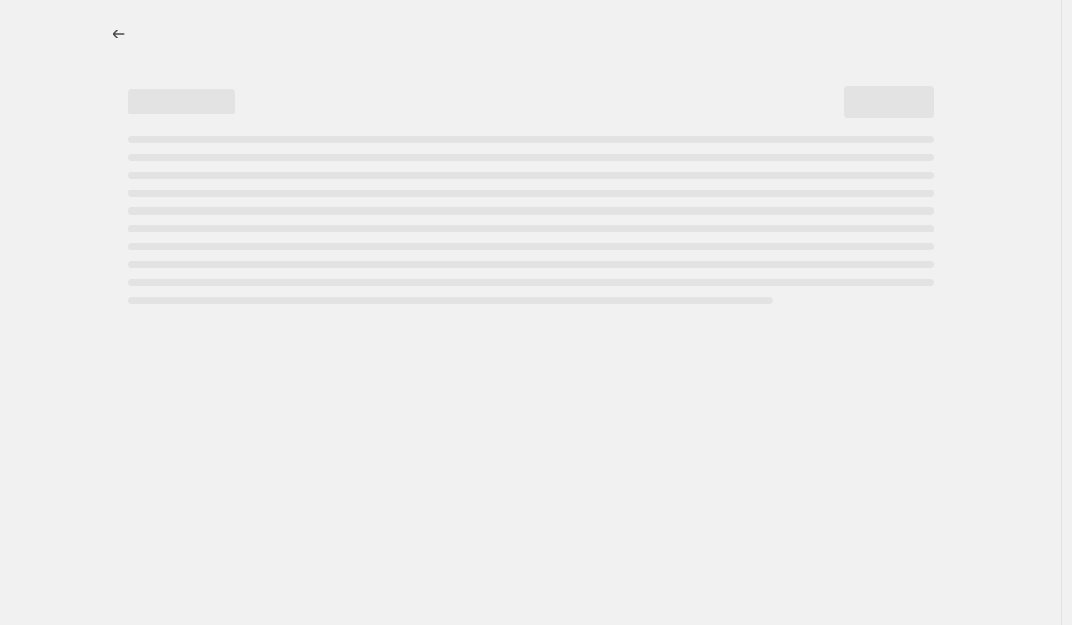
select select "percentage"
select select "collection"
select select "not_equal"
select select "collection"
select select "not_equal"
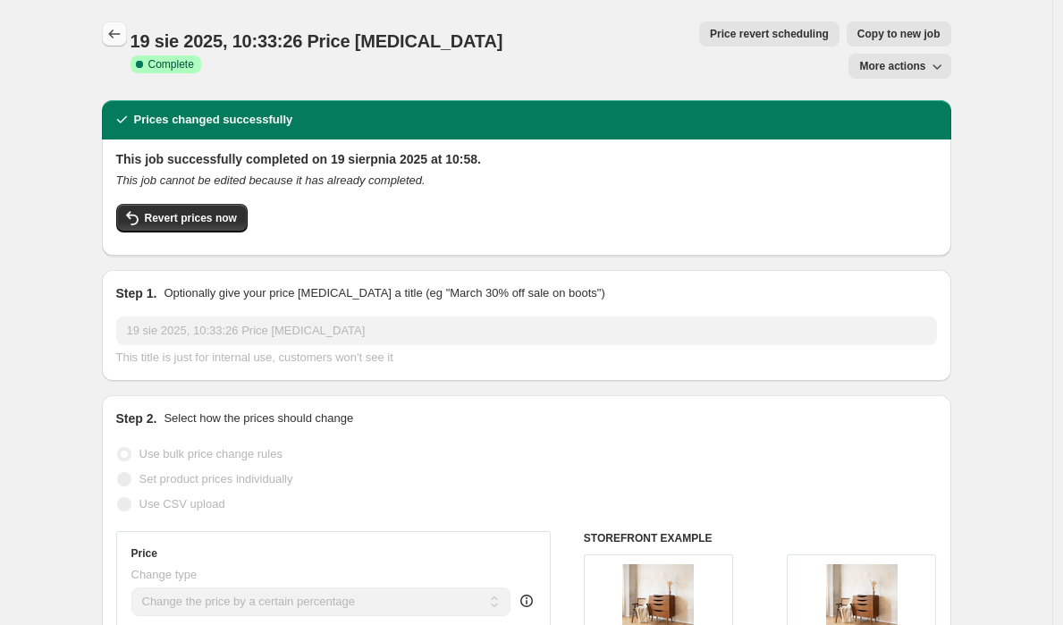
click at [122, 29] on icon "Price change jobs" at bounding box center [114, 34] width 18 height 18
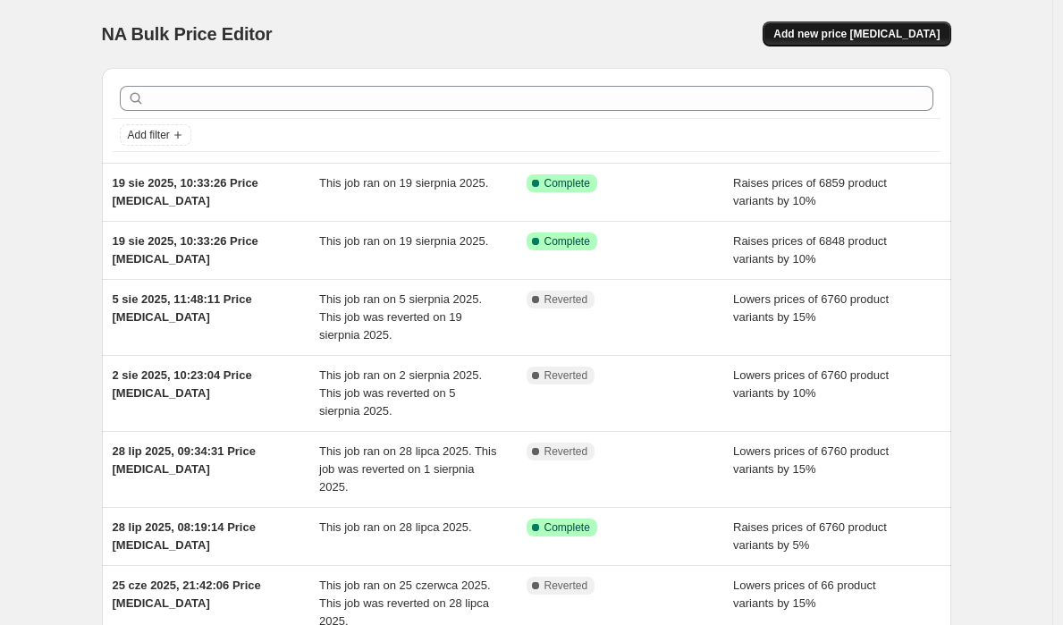
click at [917, 39] on span "Add new price [MEDICAL_DATA]" at bounding box center [856, 34] width 166 height 14
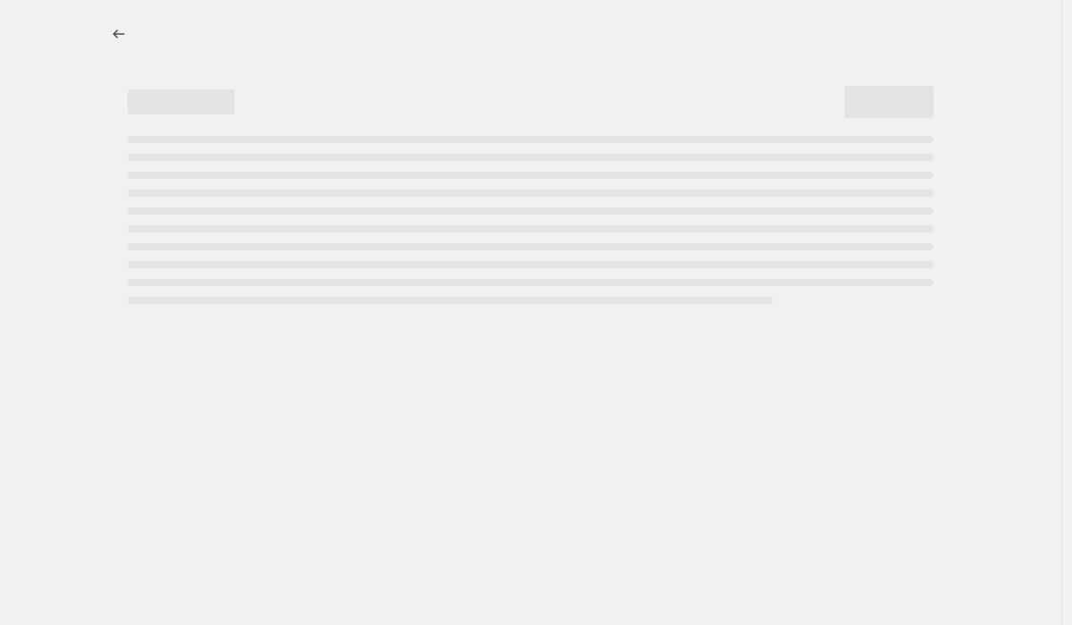
select select "percentage"
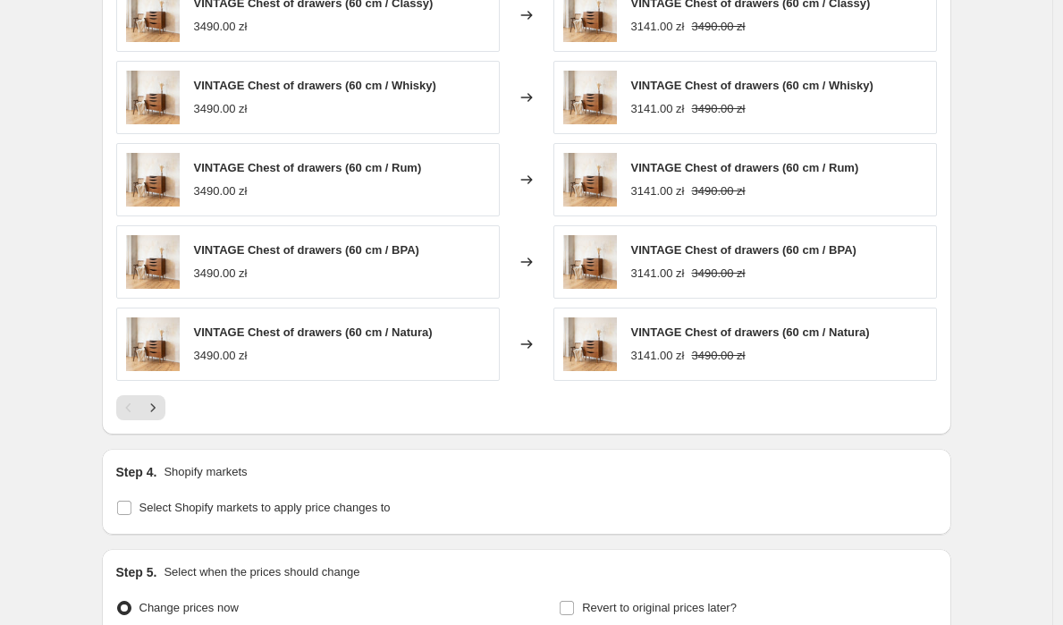
scroll to position [1262, 0]
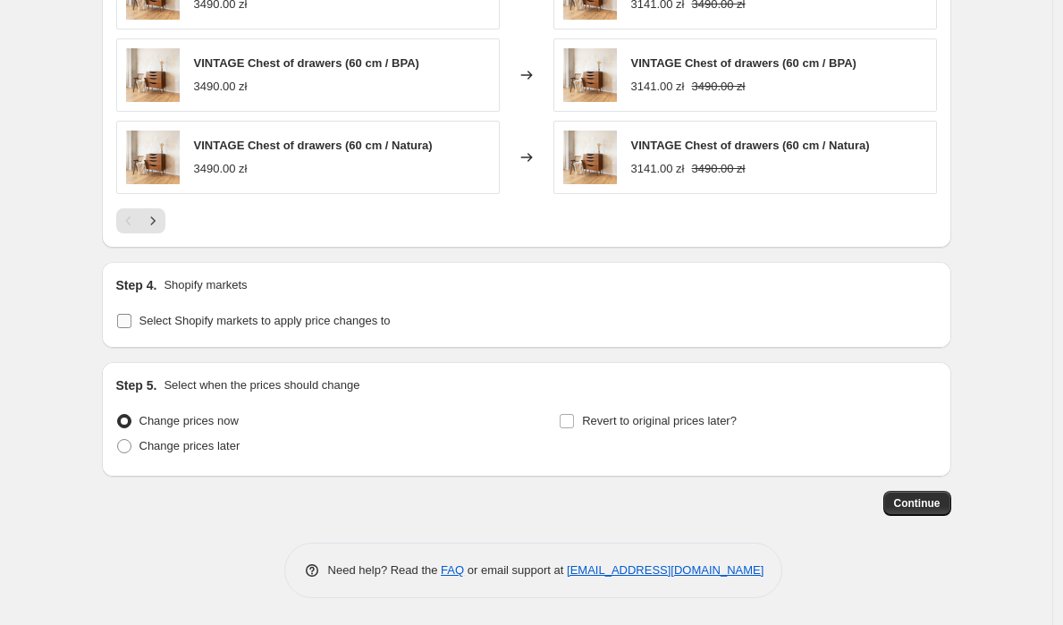
click at [196, 310] on label "Select Shopify markets to apply price changes to" at bounding box center [253, 320] width 274 height 25
click at [131, 314] on input "Select Shopify markets to apply price changes to" at bounding box center [124, 321] width 14 height 14
checkbox input "true"
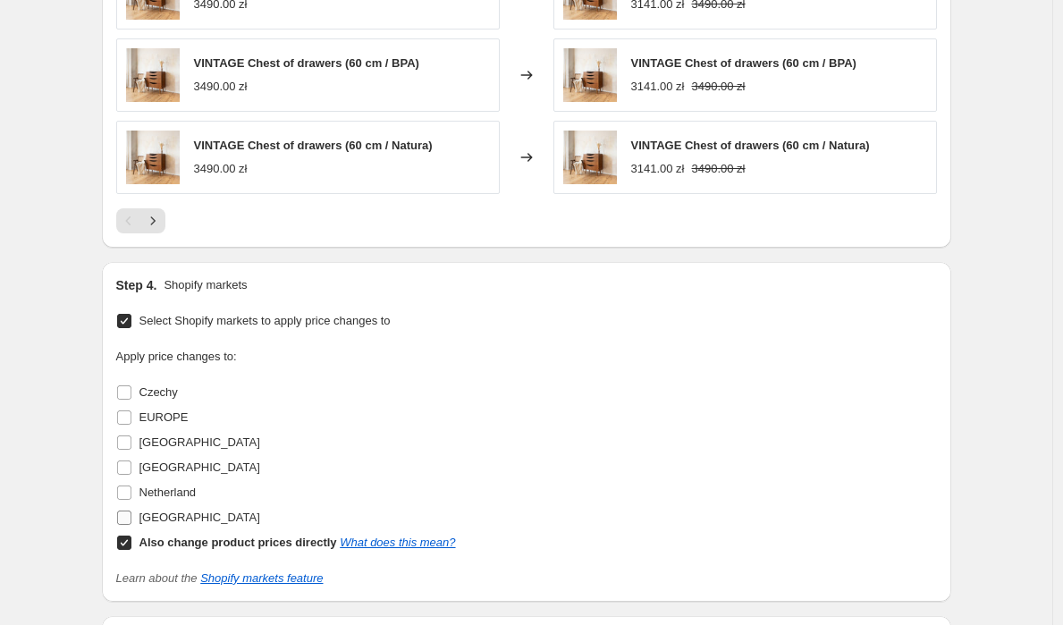
click at [156, 518] on span "[GEOGRAPHIC_DATA]" at bounding box center [199, 516] width 121 height 13
click at [131, 518] on input "[GEOGRAPHIC_DATA]" at bounding box center [124, 517] width 14 height 14
checkbox input "true"
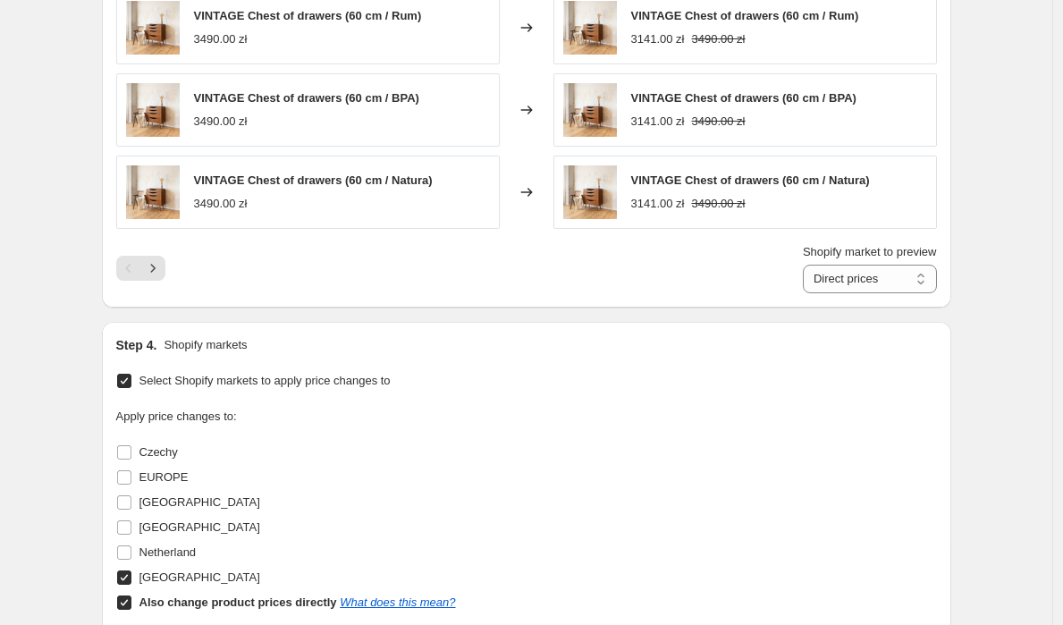
scroll to position [1327, 0]
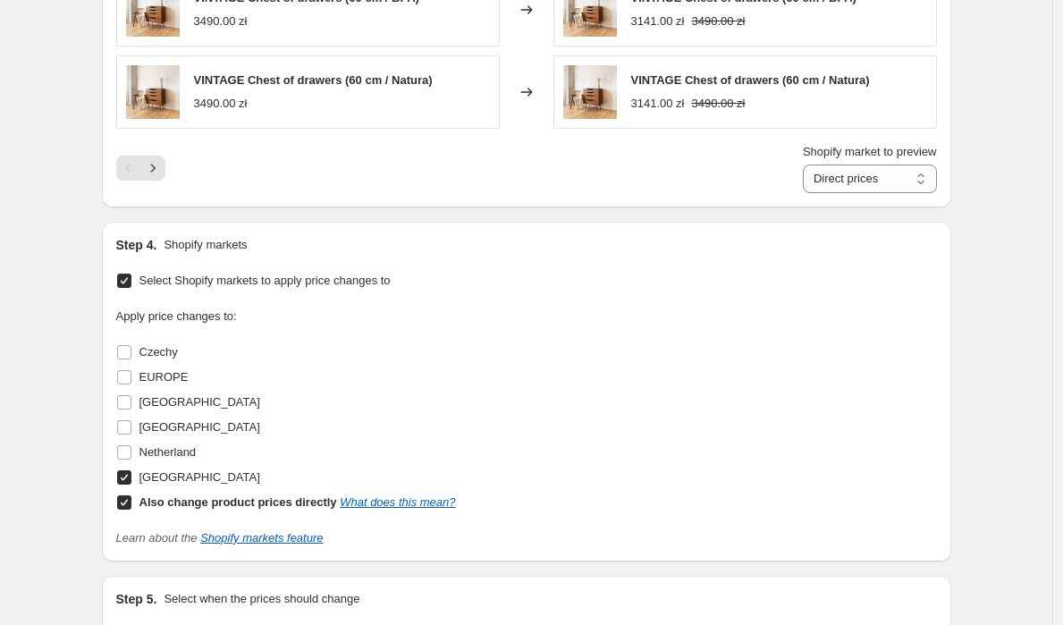
click at [151, 503] on b "Also change product prices directly" at bounding box center [237, 501] width 197 height 13
click at [131, 503] on input "Also change product prices directly What does this mean?" at bounding box center [124, 502] width 14 height 14
checkbox input "false"
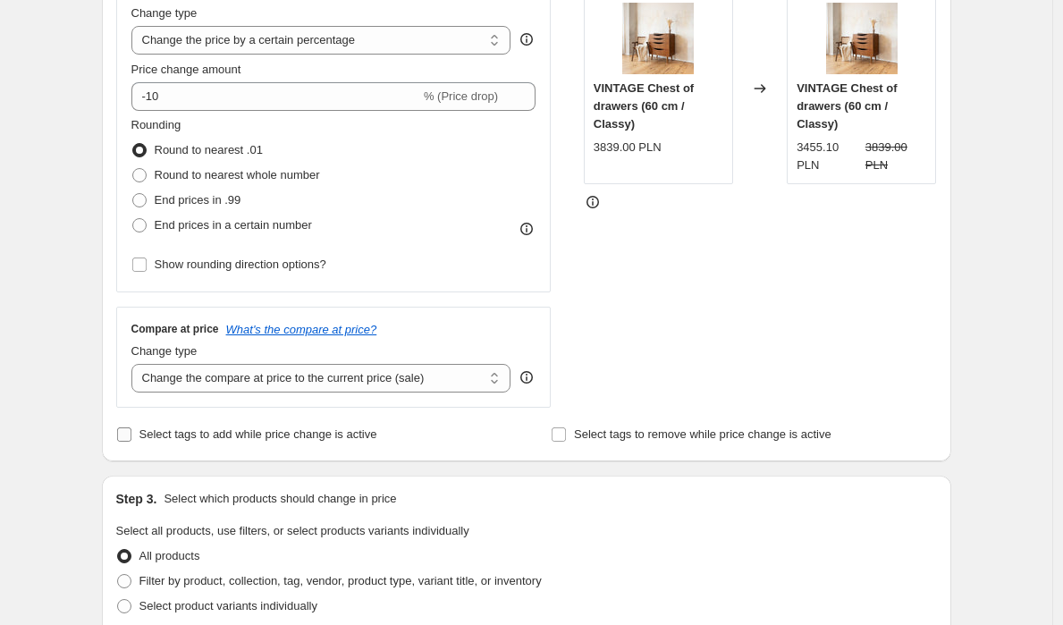
scroll to position [256, 0]
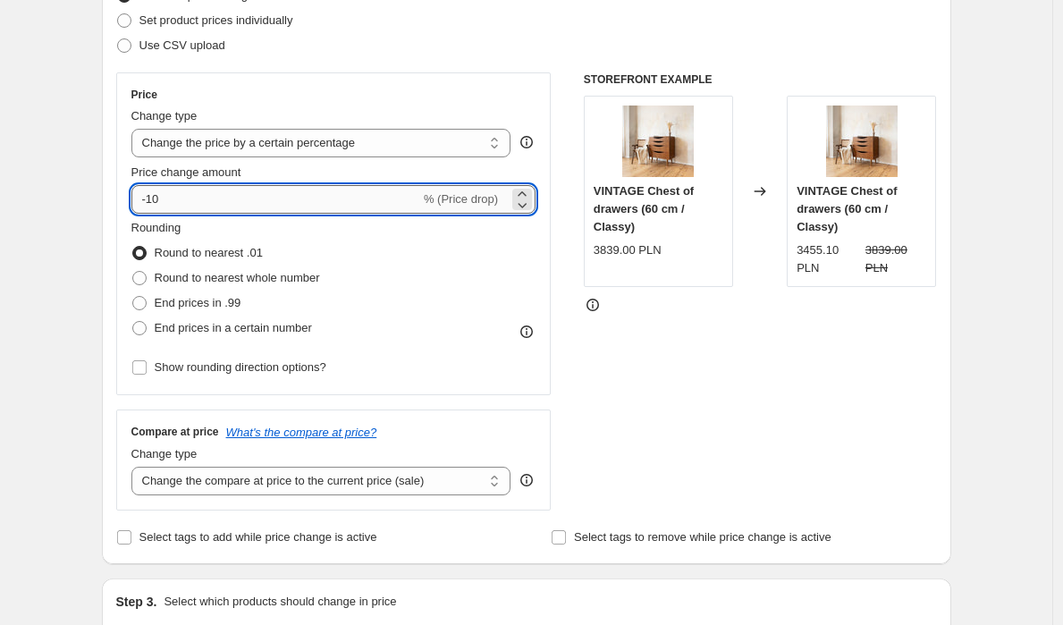
click at [177, 202] on input "-10" at bounding box center [275, 199] width 289 height 29
type input "0"
click at [685, 358] on div "STOREFRONT EXAMPLE VINTAGE Chest of drawers (60 cm / Classy) 3839.00 PLN Change…" at bounding box center [760, 291] width 353 height 438
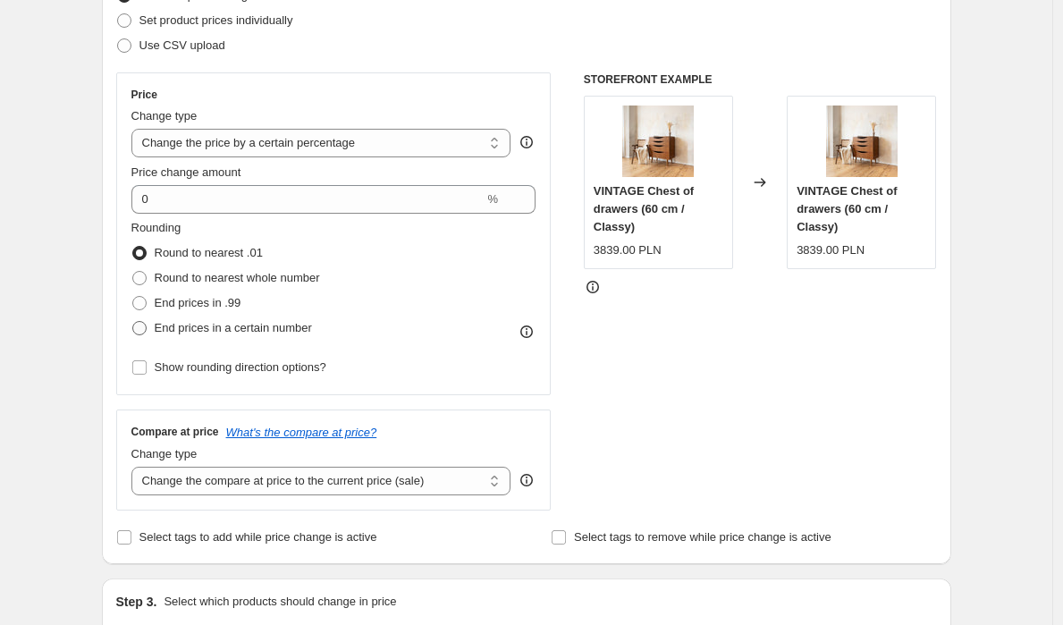
click at [188, 331] on span "End prices in a certain number" at bounding box center [233, 327] width 157 height 13
click at [133, 322] on input "End prices in a certain number" at bounding box center [132, 321] width 1 height 1
radio input "true"
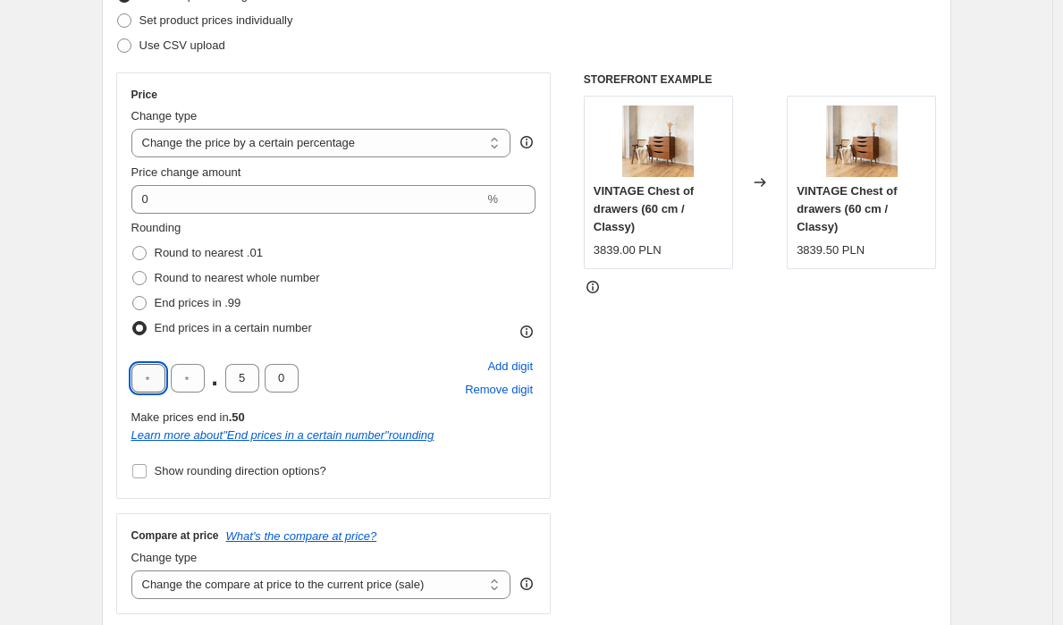
click at [150, 380] on input "text" at bounding box center [148, 378] width 34 height 29
drag, startPoint x: 195, startPoint y: 385, endPoint x: 181, endPoint y: 382, distance: 13.7
click at [181, 382] on input "text" at bounding box center [188, 378] width 34 height 29
type input "9"
type input "0"
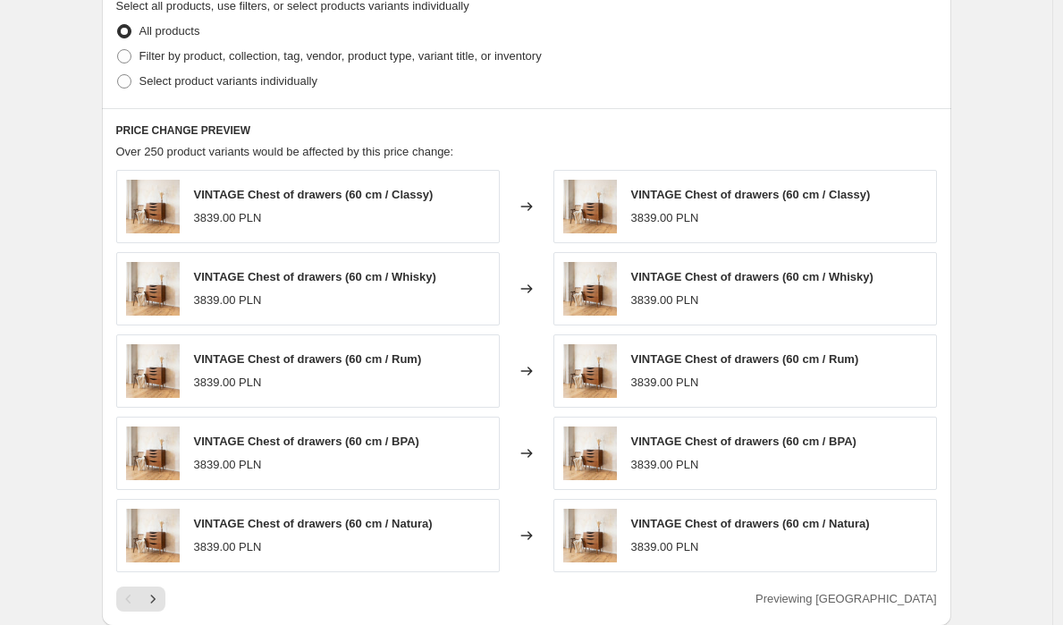
scroll to position [1039, 0]
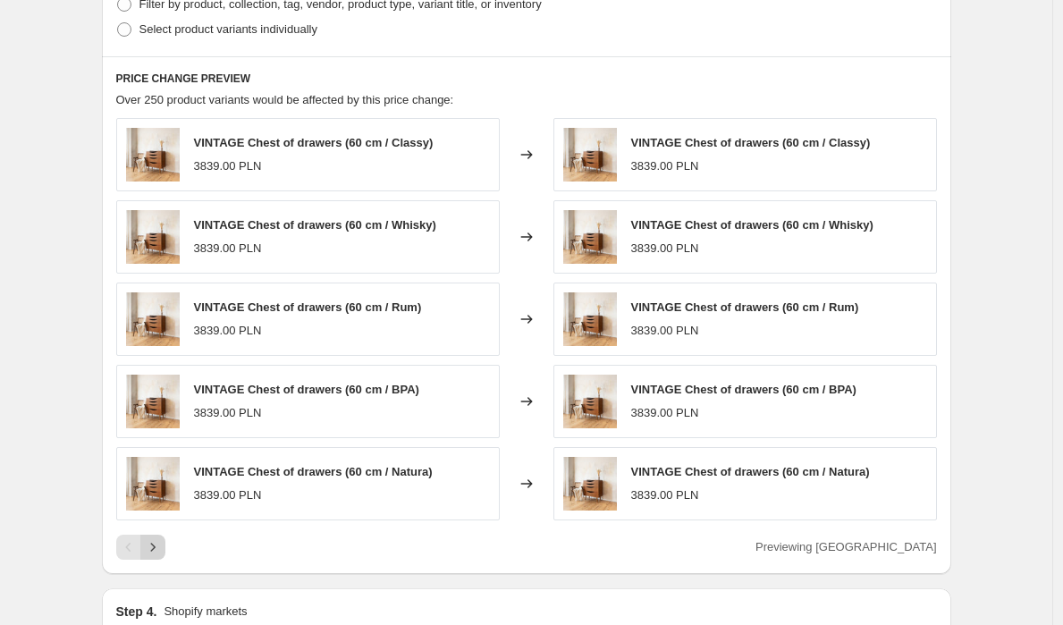
click at [162, 547] on icon "Next" at bounding box center [153, 547] width 18 height 18
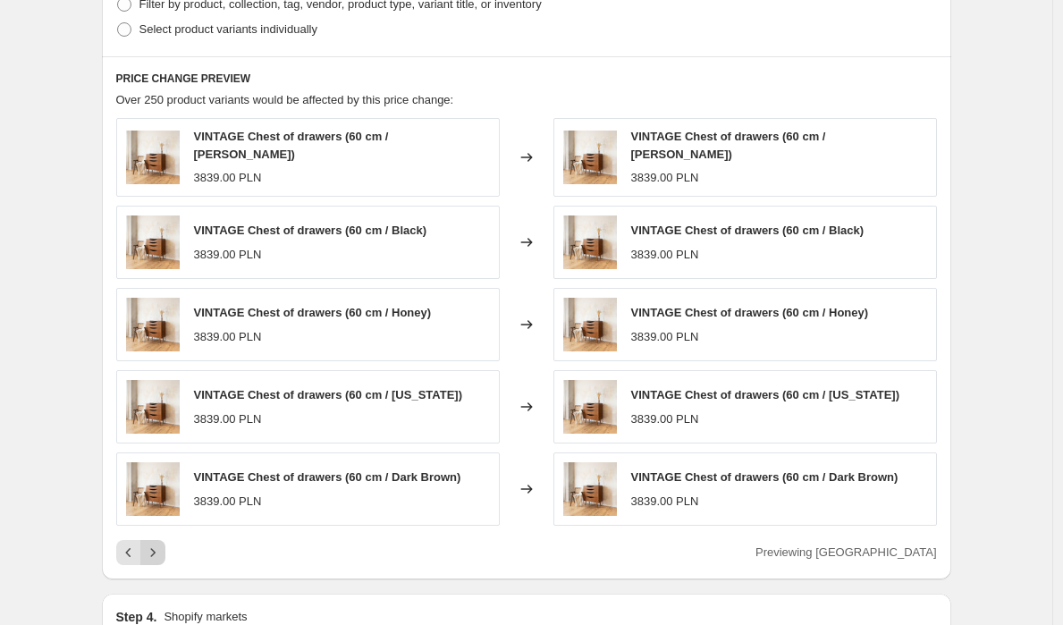
click at [162, 547] on icon "Next" at bounding box center [153, 552] width 18 height 18
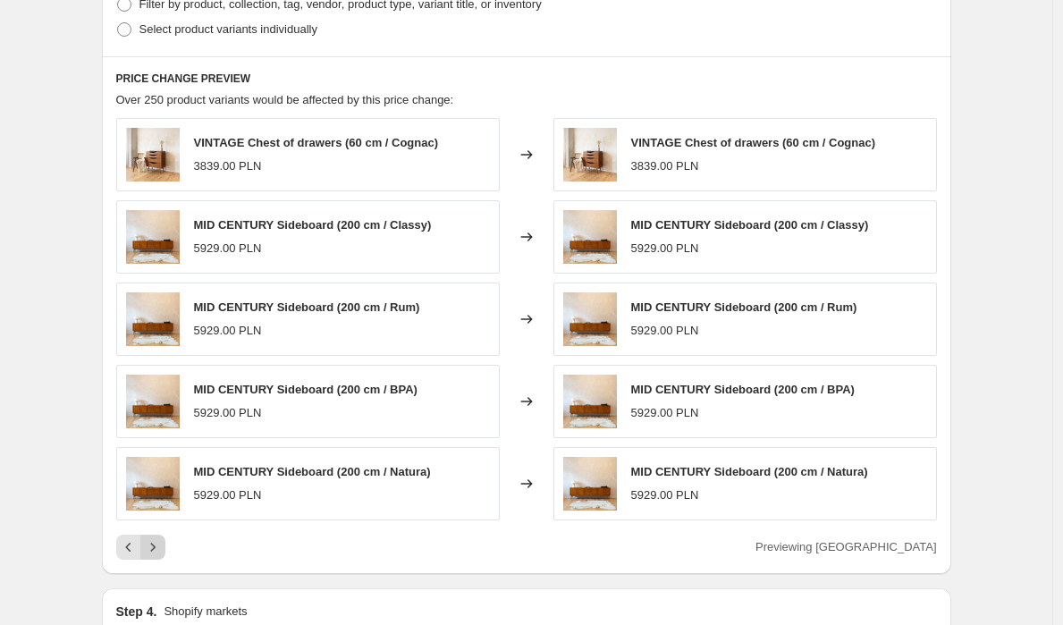
click at [162, 547] on icon "Next" at bounding box center [153, 547] width 18 height 18
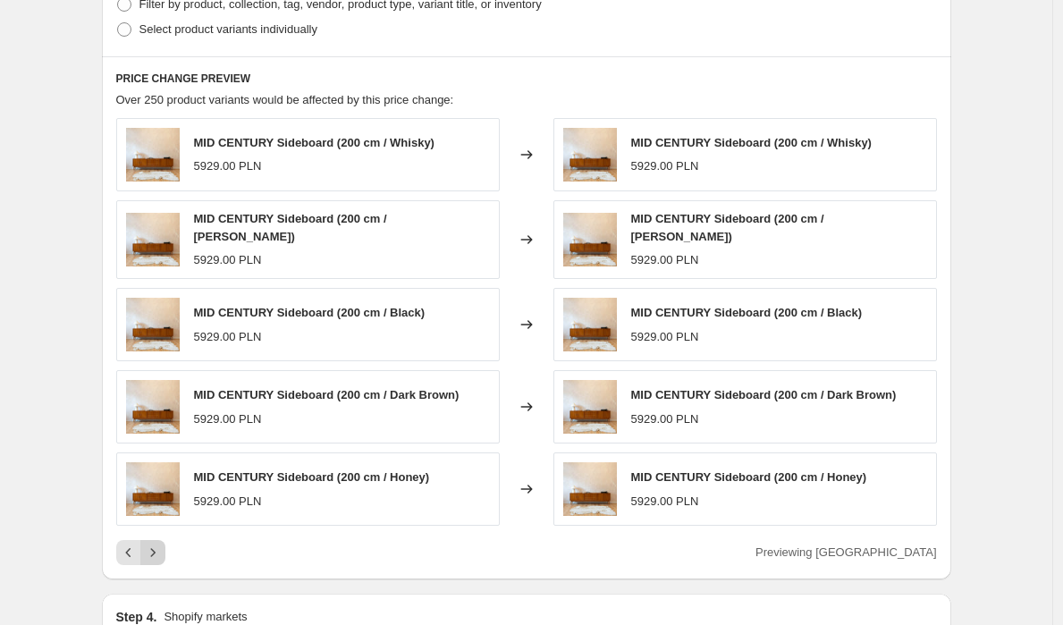
click at [162, 547] on icon "Next" at bounding box center [153, 552] width 18 height 18
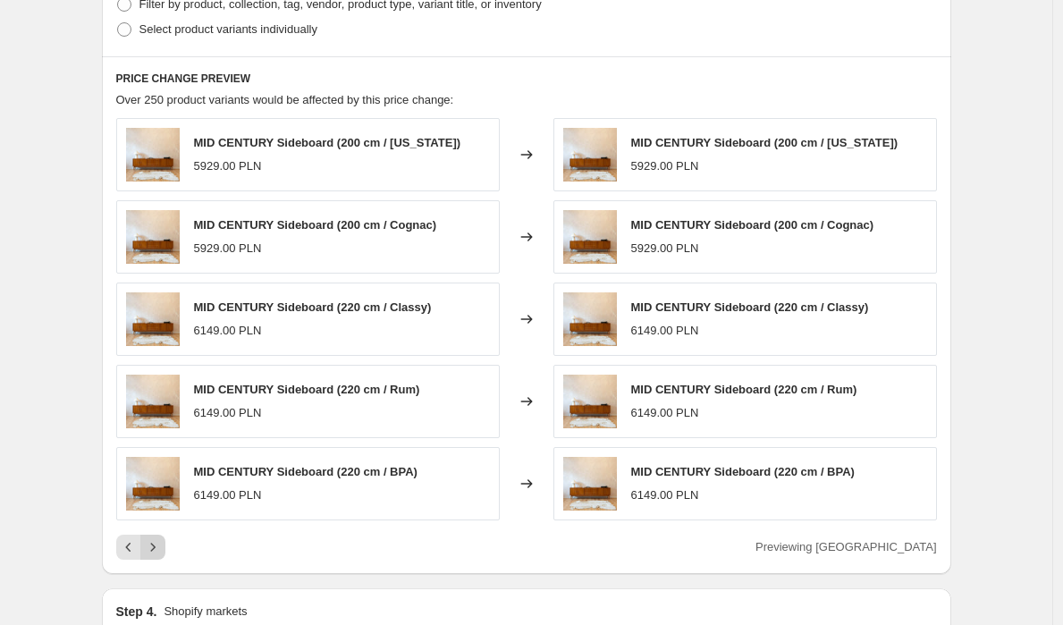
click at [162, 547] on icon "Next" at bounding box center [153, 547] width 18 height 18
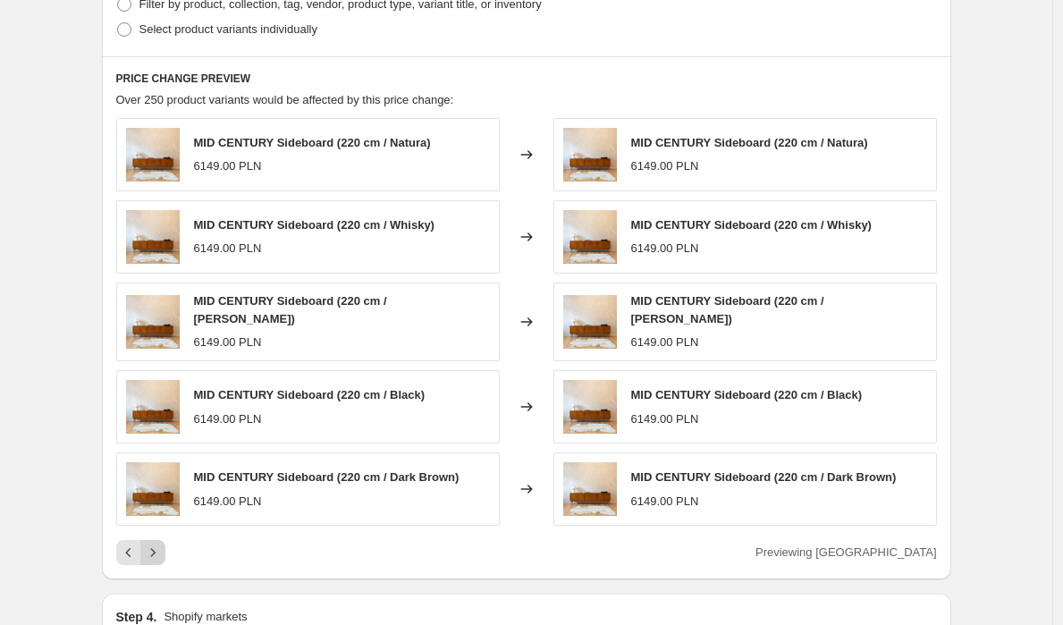
click at [162, 547] on icon "Next" at bounding box center [153, 552] width 18 height 18
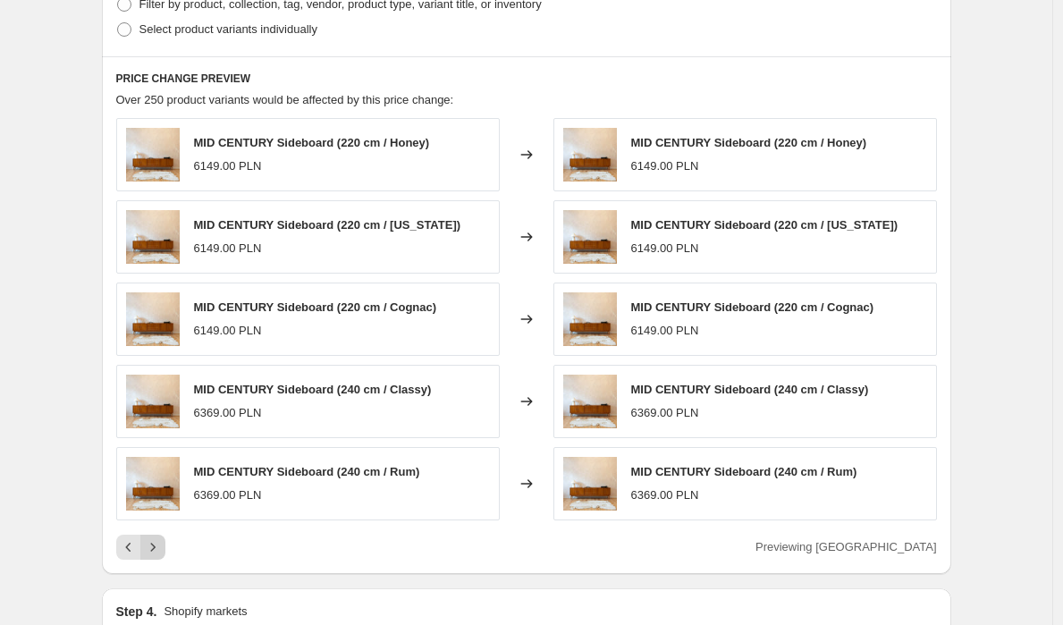
click at [162, 547] on icon "Next" at bounding box center [153, 547] width 18 height 18
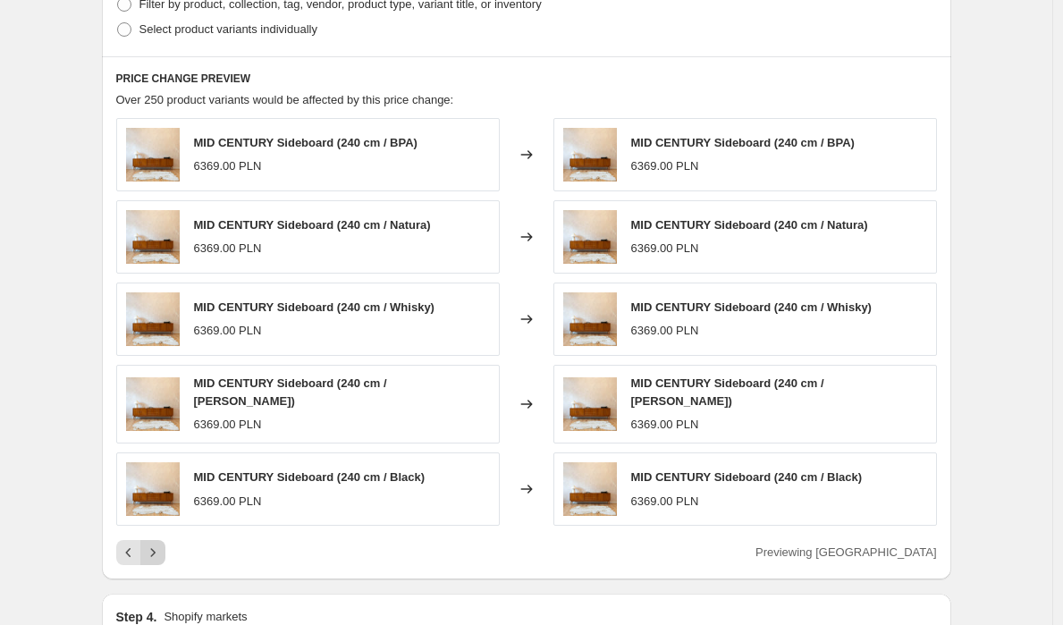
click at [162, 547] on icon "Next" at bounding box center [153, 552] width 18 height 18
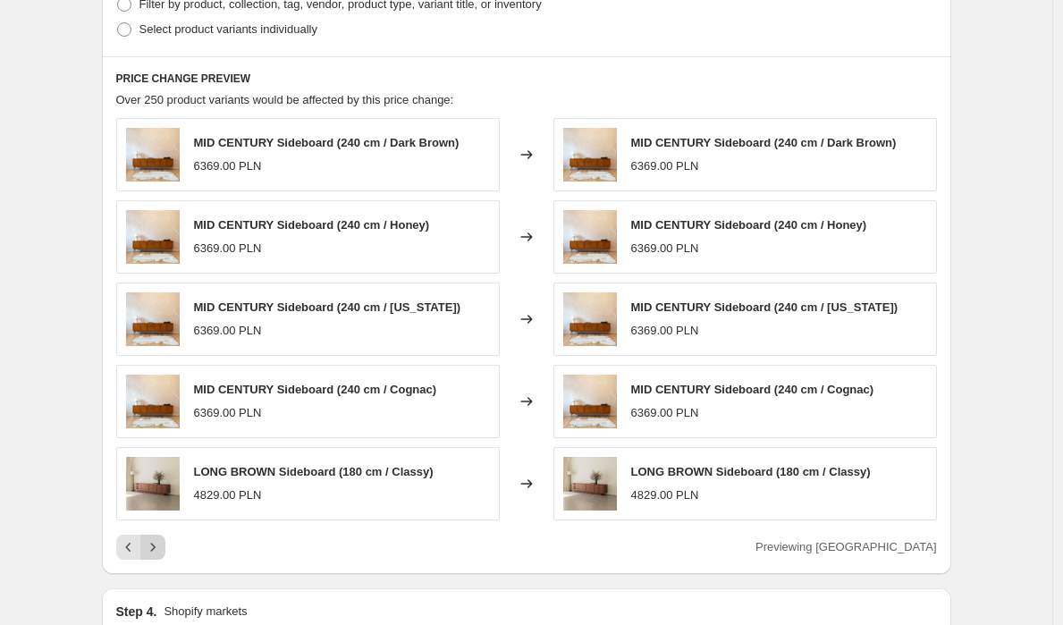
click at [162, 547] on icon "Next" at bounding box center [153, 547] width 18 height 18
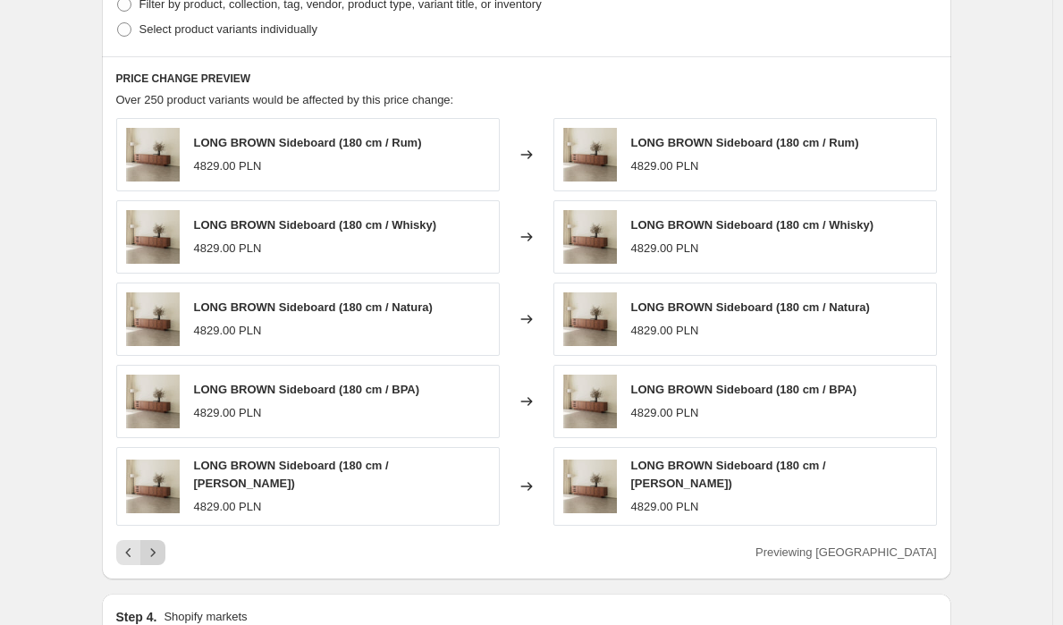
click at [162, 547] on icon "Next" at bounding box center [153, 552] width 18 height 18
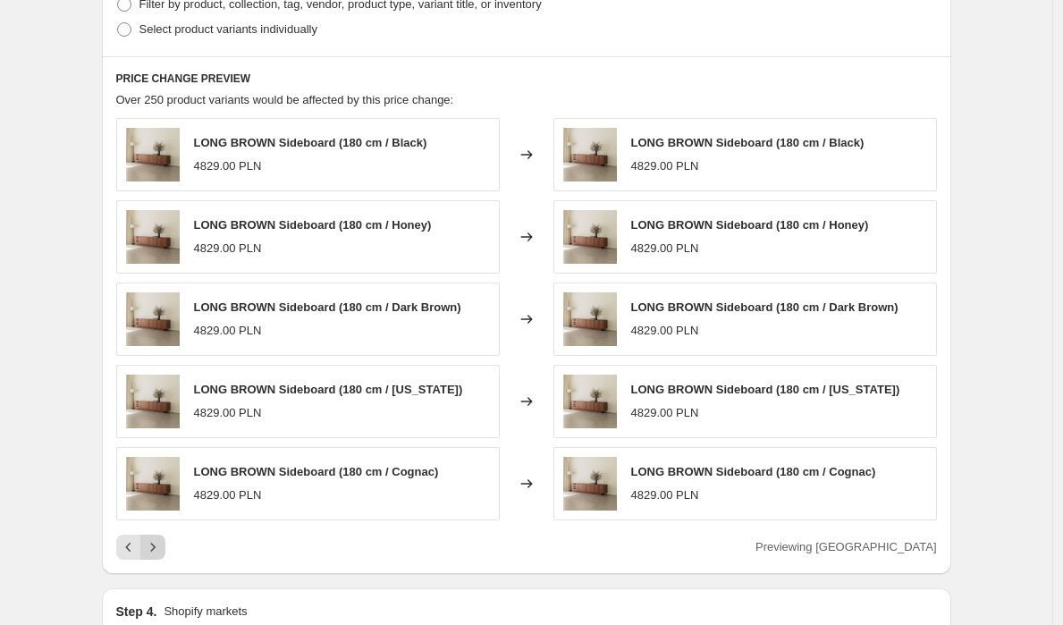
click at [162, 547] on icon "Next" at bounding box center [153, 547] width 18 height 18
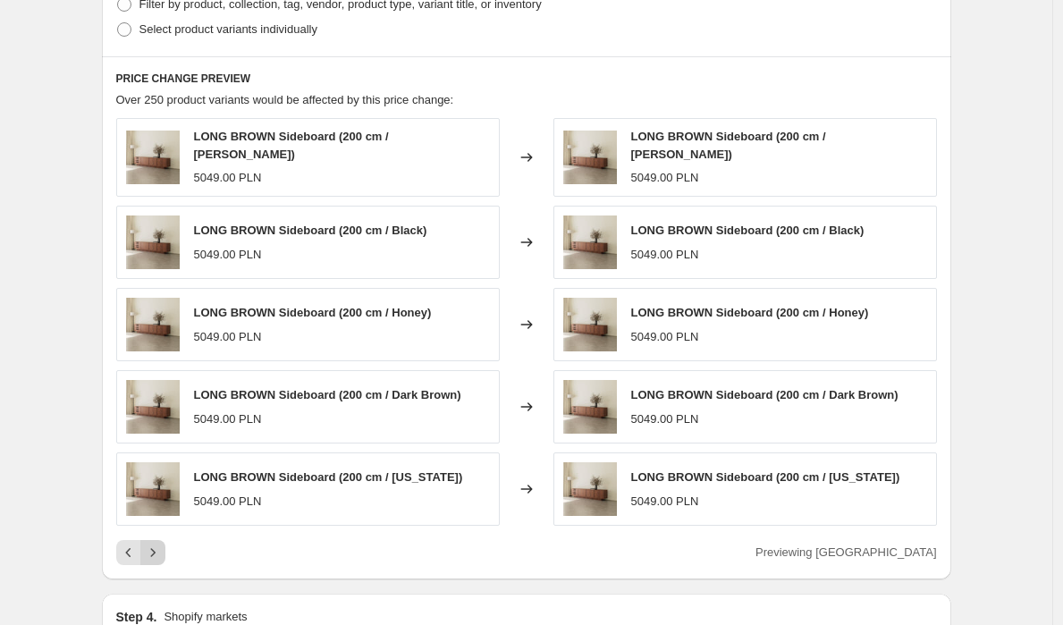
click at [162, 547] on icon "Next" at bounding box center [153, 552] width 18 height 18
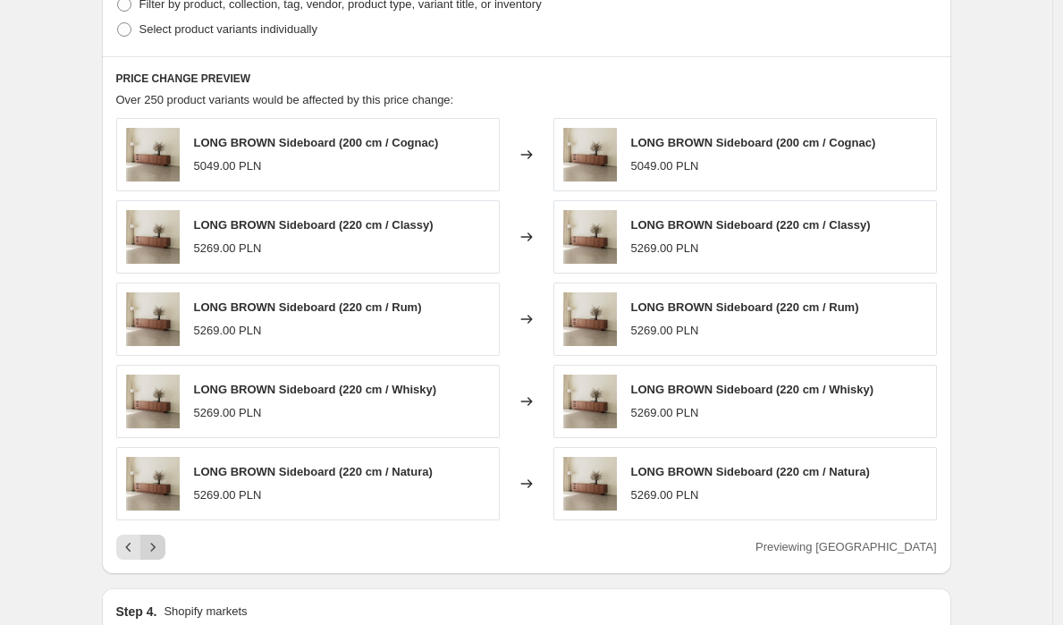
click at [162, 547] on icon "Next" at bounding box center [153, 547] width 18 height 18
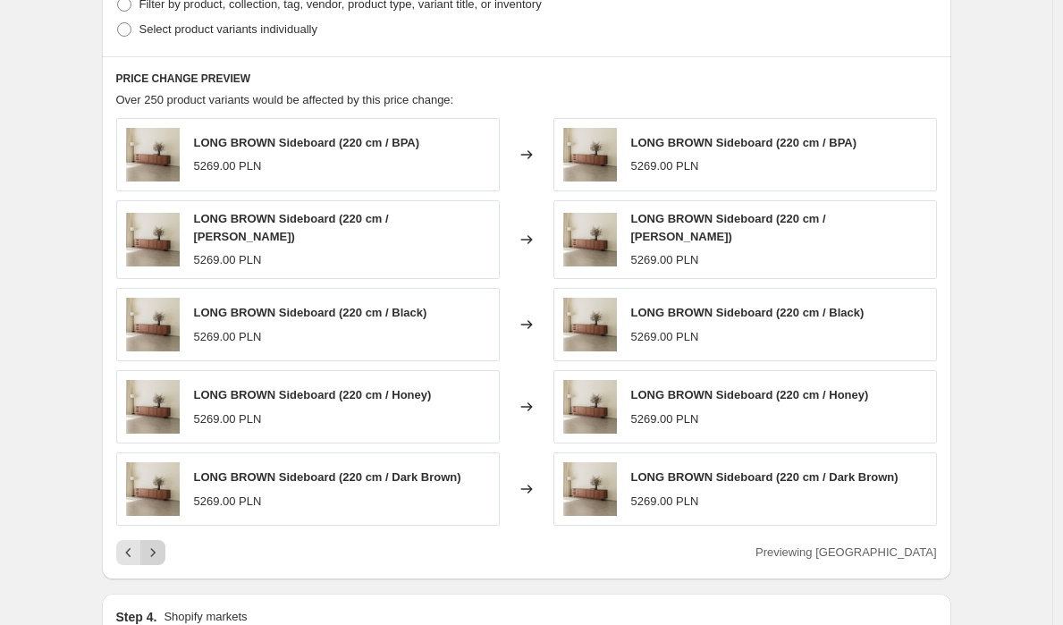
click at [162, 547] on icon "Next" at bounding box center [153, 552] width 18 height 18
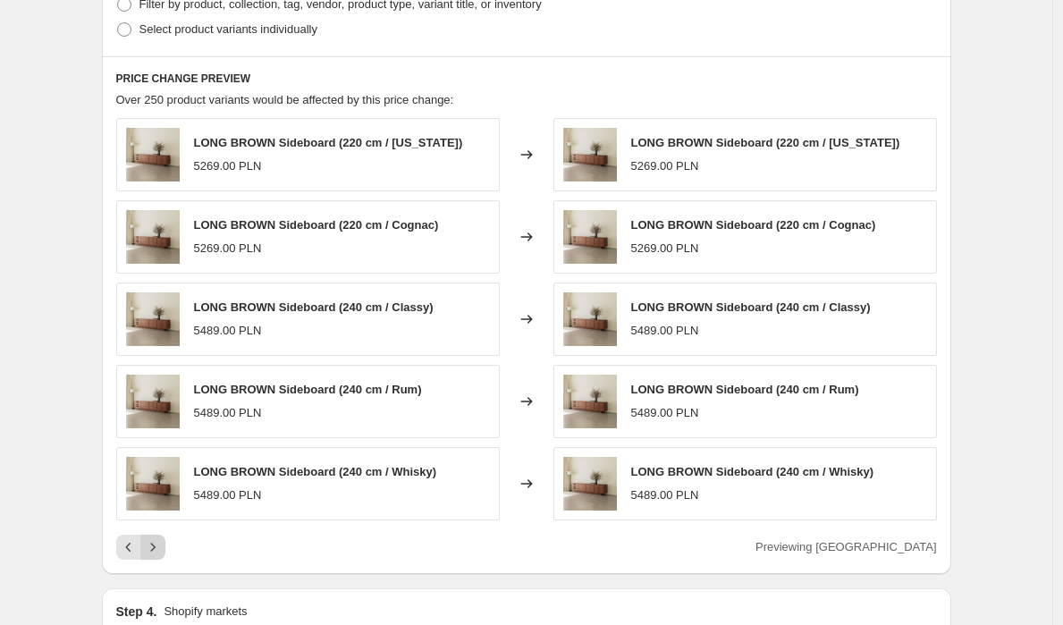
click at [162, 547] on icon "Next" at bounding box center [153, 547] width 18 height 18
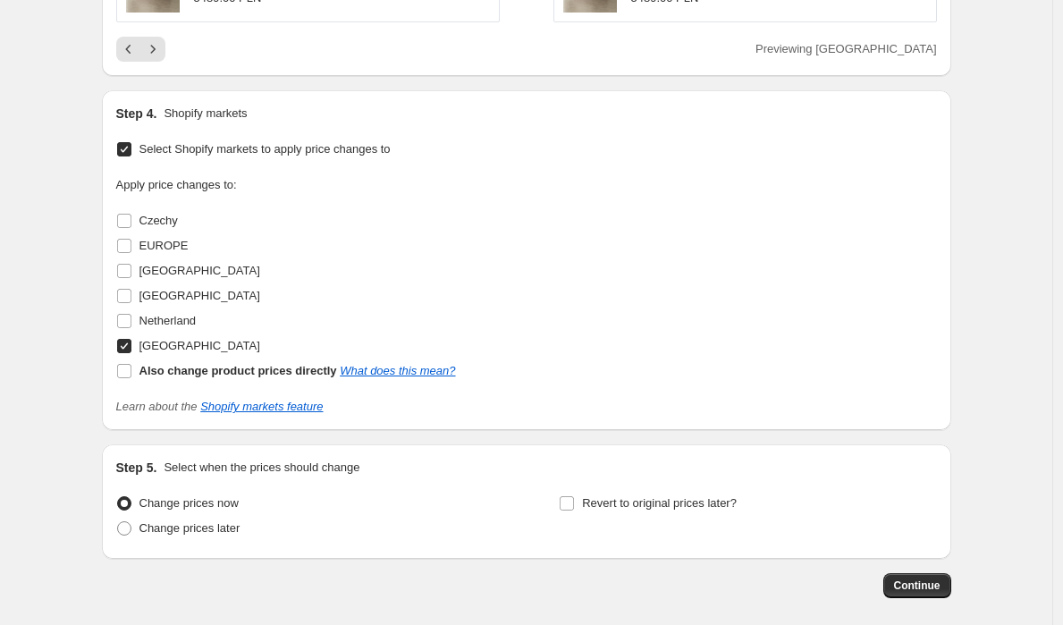
scroll to position [1619, 0]
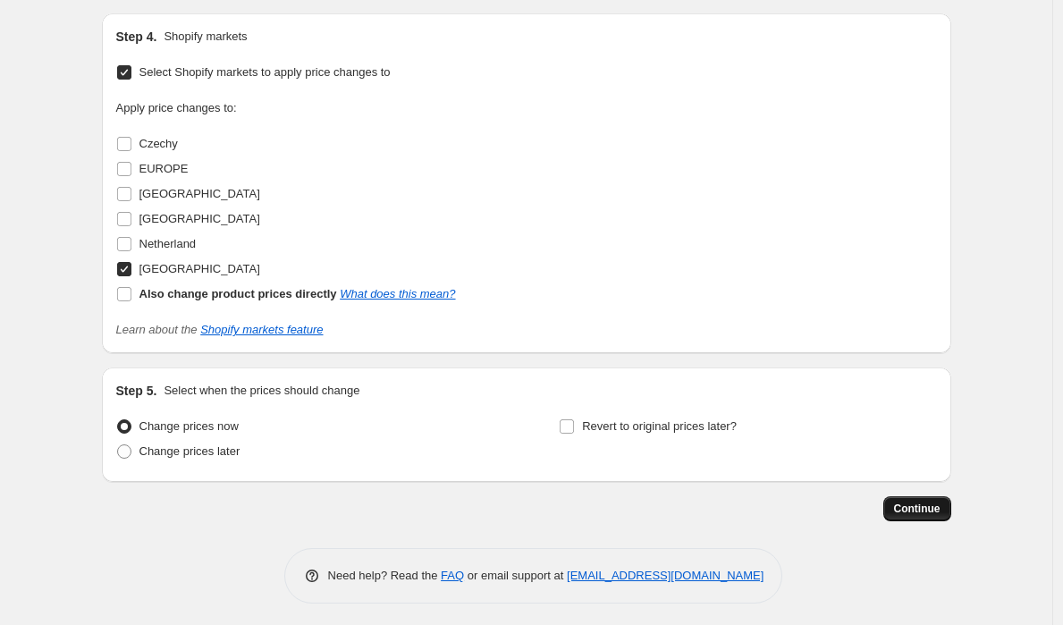
click at [918, 507] on span "Continue" at bounding box center [917, 508] width 46 height 14
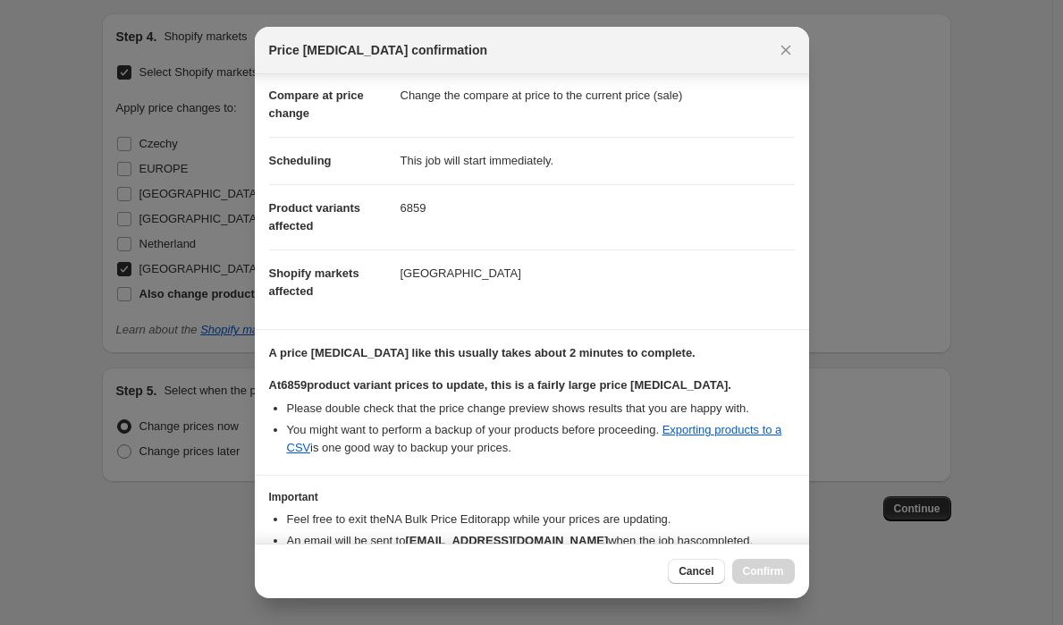
scroll to position [181, 0]
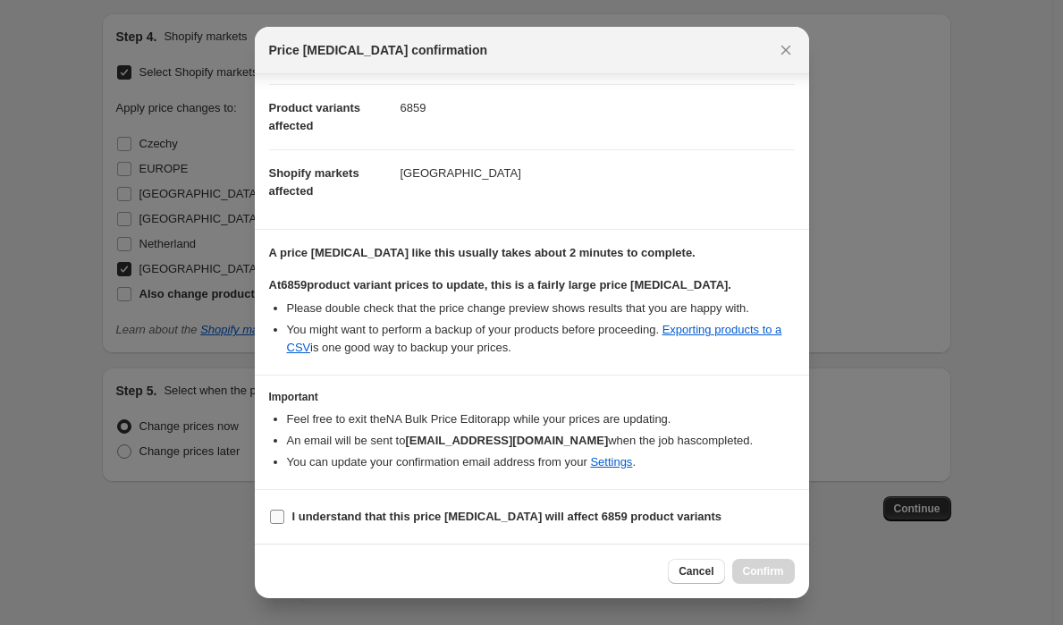
click at [281, 513] on input "I understand that this price [MEDICAL_DATA] will affect 6859 product variants" at bounding box center [277, 516] width 14 height 14
checkbox input "true"
drag, startPoint x: 771, startPoint y: 572, endPoint x: 750, endPoint y: 568, distance: 21.7
click at [771, 572] on span "Confirm" at bounding box center [763, 571] width 41 height 14
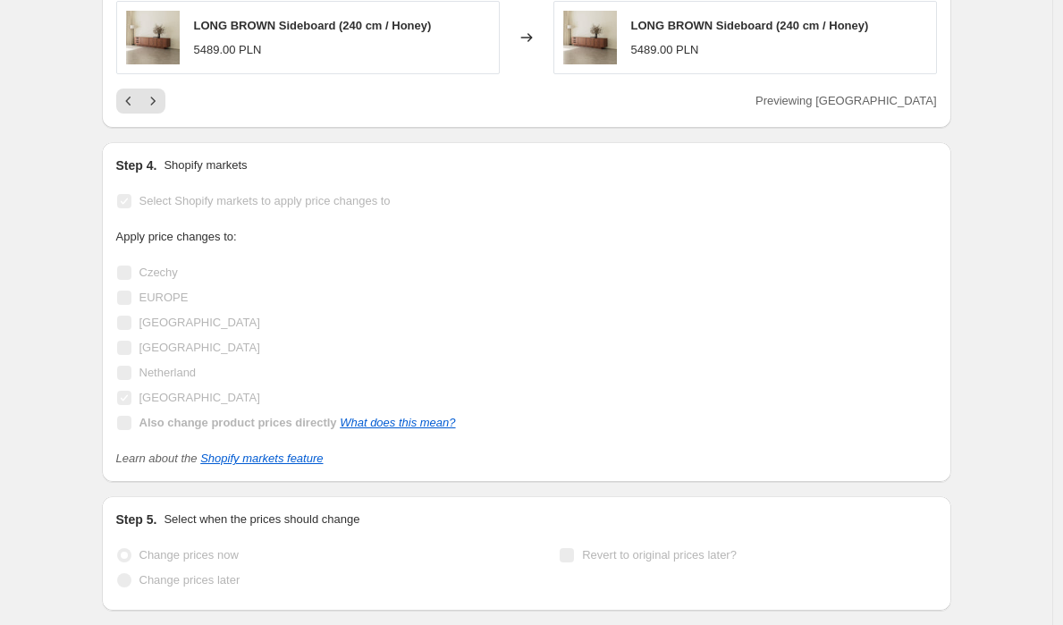
scroll to position [1666, 0]
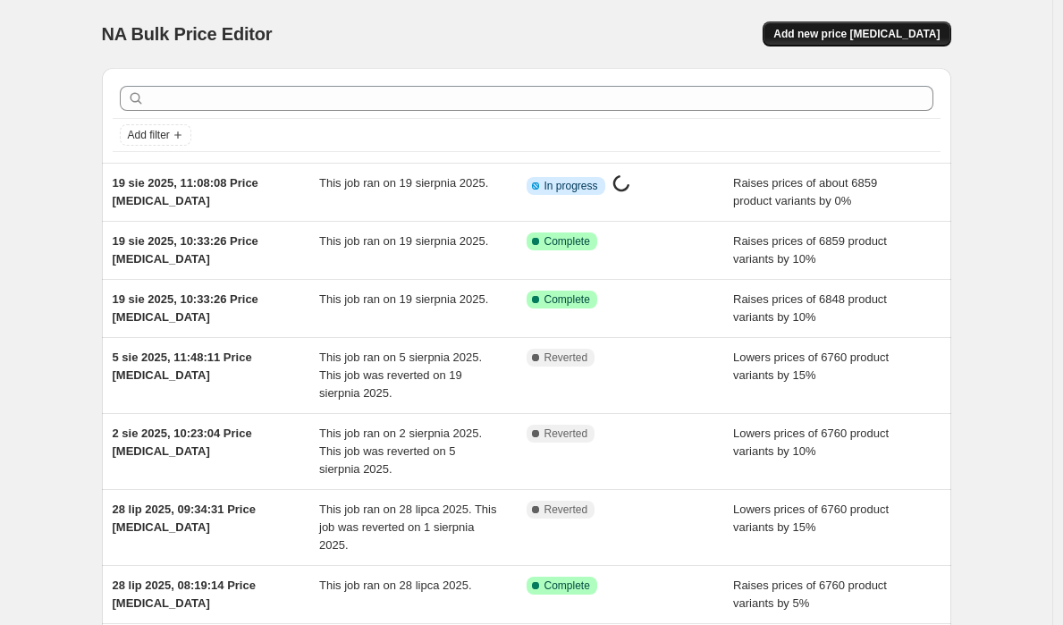
click at [894, 29] on span "Add new price [MEDICAL_DATA]" at bounding box center [856, 34] width 166 height 14
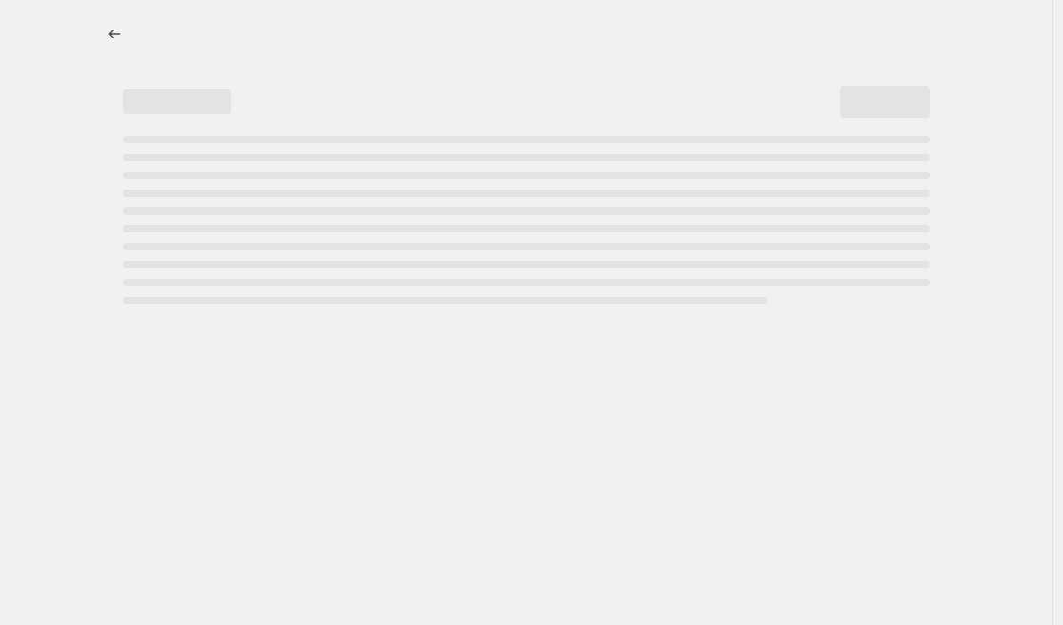
select select "percentage"
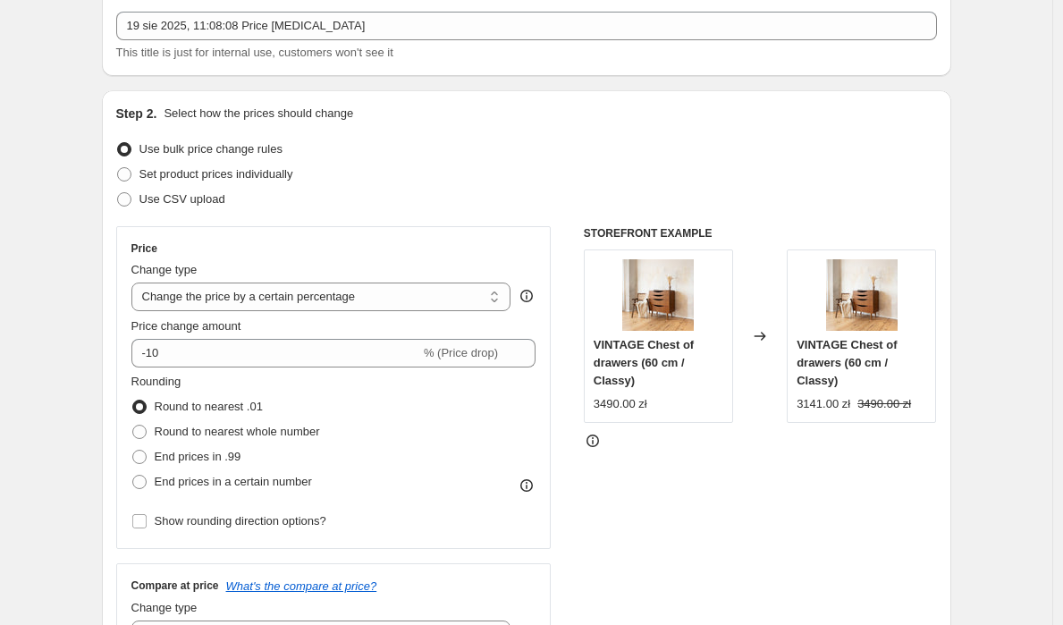
scroll to position [150, 0]
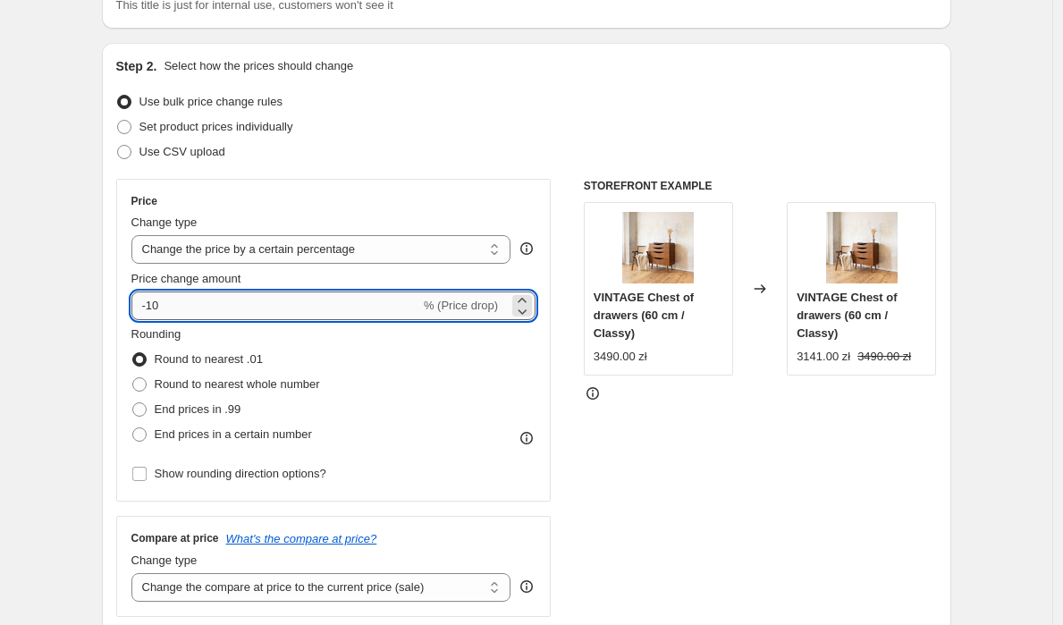
click at [231, 295] on input "-10" at bounding box center [275, 305] width 289 height 29
type input "-20"
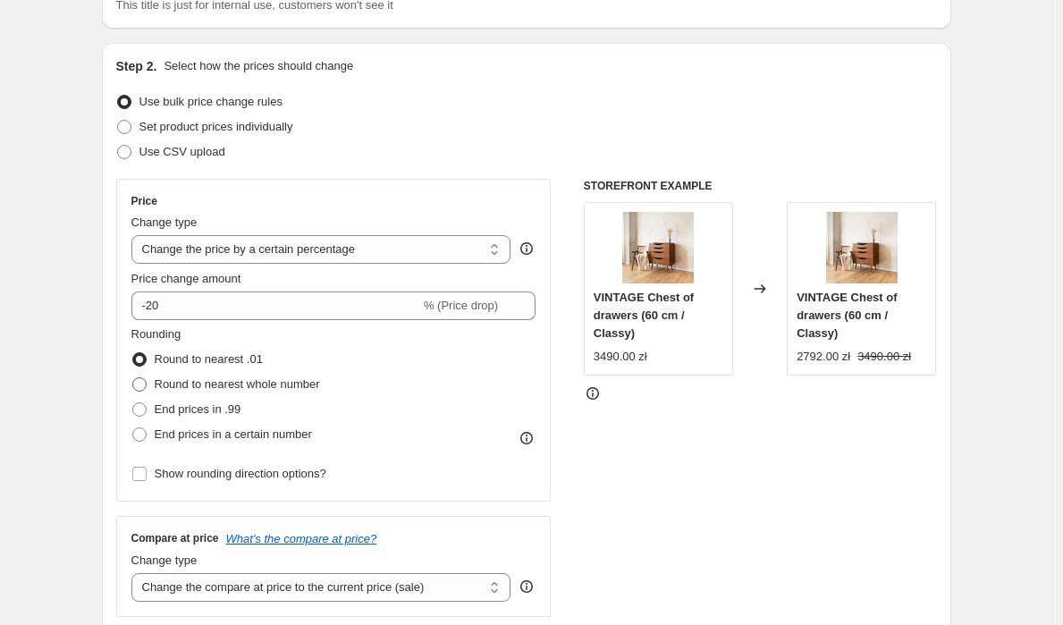
click at [264, 386] on span "Round to nearest whole number" at bounding box center [237, 383] width 165 height 13
click at [133, 378] on input "Round to nearest whole number" at bounding box center [132, 377] width 1 height 1
radio input "true"
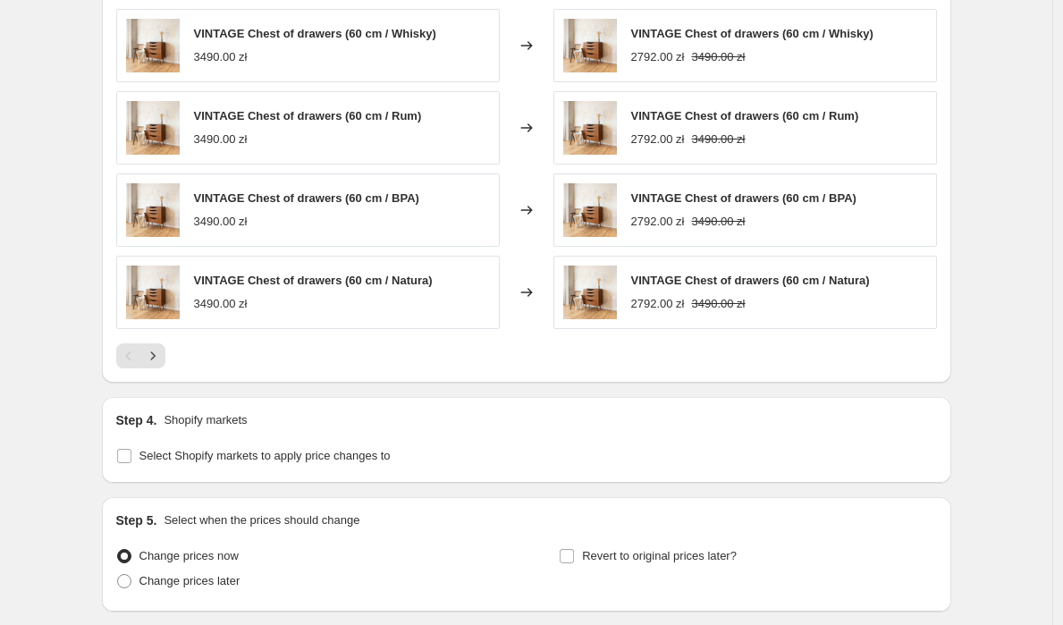
scroll to position [1262, 0]
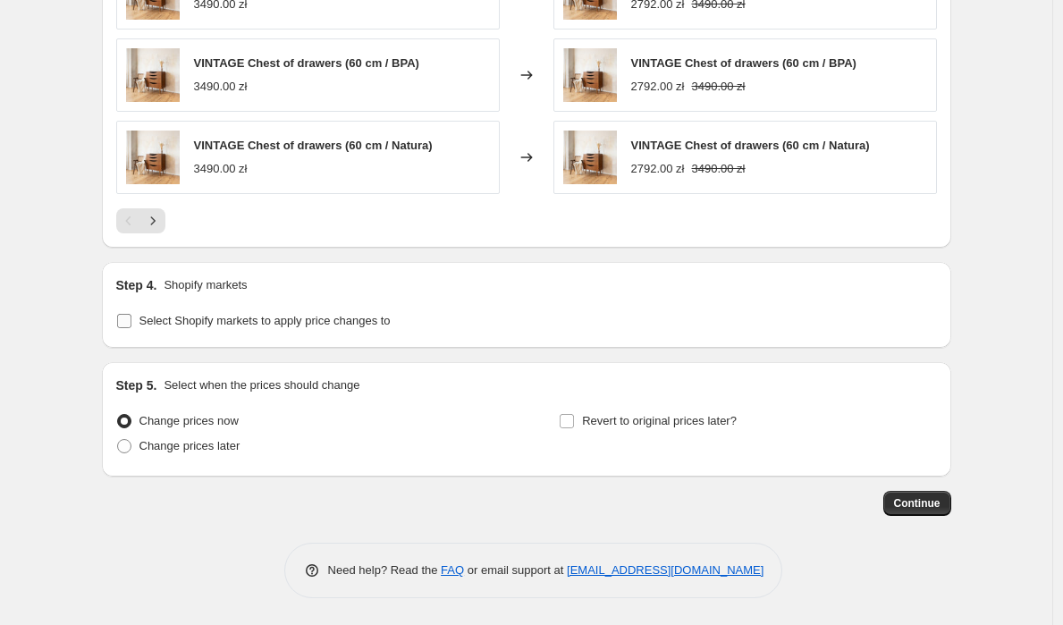
click at [208, 328] on span "Select Shopify markets to apply price changes to" at bounding box center [264, 321] width 251 height 18
click at [131, 328] on input "Select Shopify markets to apply price changes to" at bounding box center [124, 321] width 14 height 14
checkbox input "true"
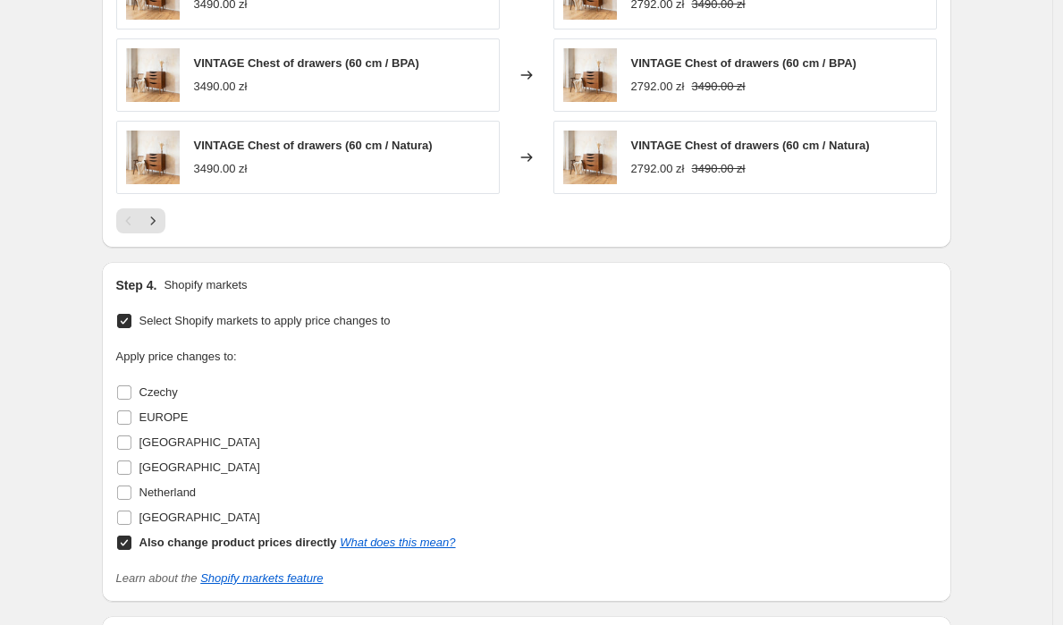
click at [128, 535] on input "Also change product prices directly What does this mean?" at bounding box center [124, 542] width 14 height 14
checkbox input "false"
click at [131, 489] on input "Netherland" at bounding box center [124, 492] width 14 height 14
checkbox input "true"
click at [128, 464] on input "[GEOGRAPHIC_DATA]" at bounding box center [124, 467] width 14 height 14
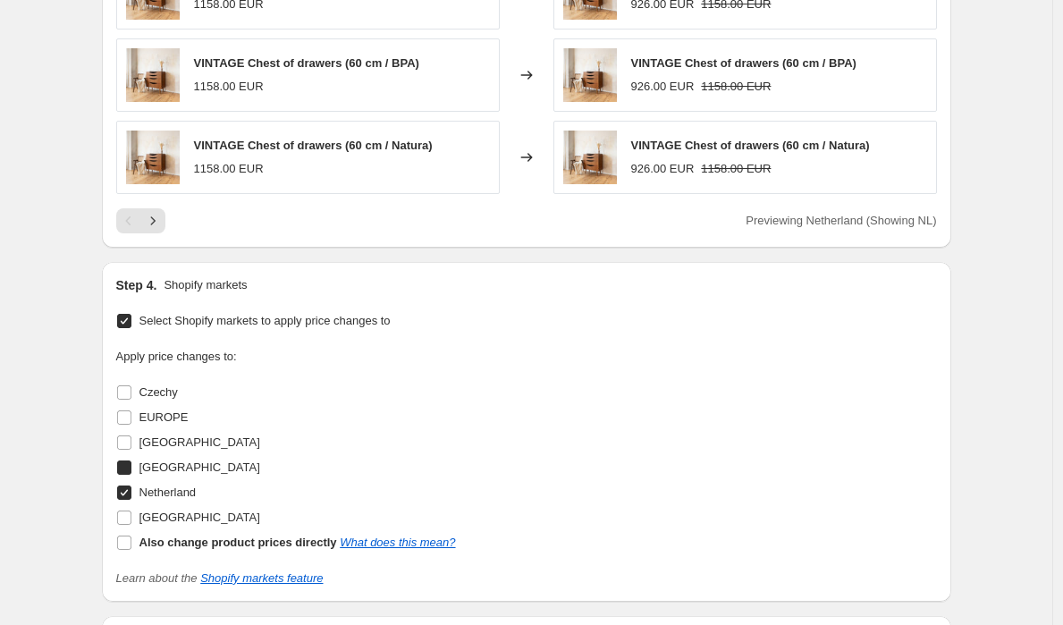
checkbox input "true"
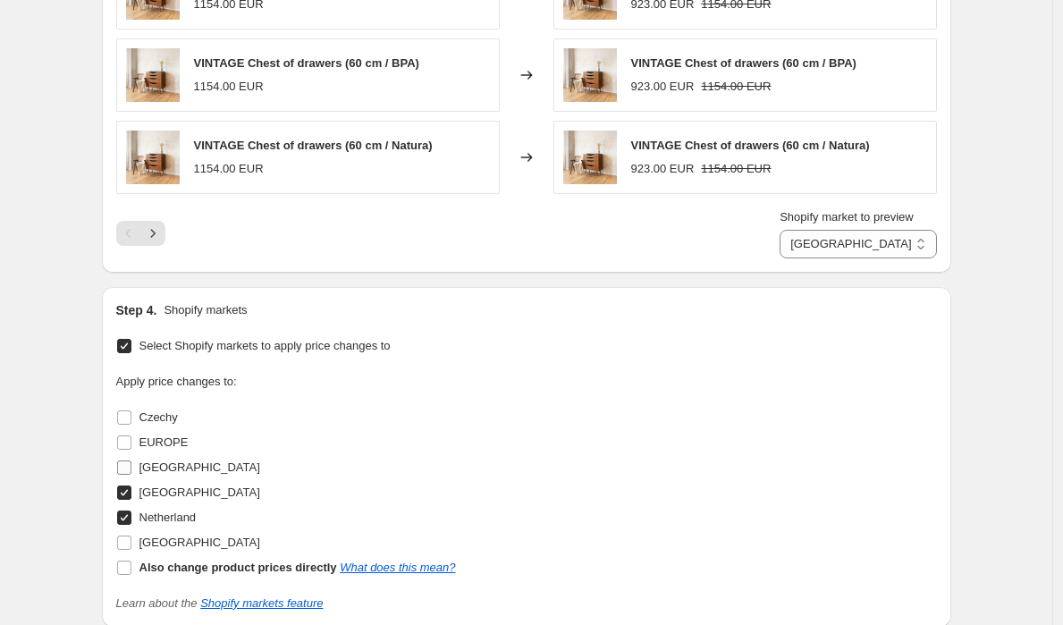
click at [131, 464] on input "[GEOGRAPHIC_DATA]" at bounding box center [124, 467] width 14 height 14
checkbox input "true"
select select "93626761543"
drag, startPoint x: 130, startPoint y: 441, endPoint x: 135, endPoint y: 431, distance: 12.0
click at [130, 441] on input "EUROPE" at bounding box center [124, 442] width 14 height 14
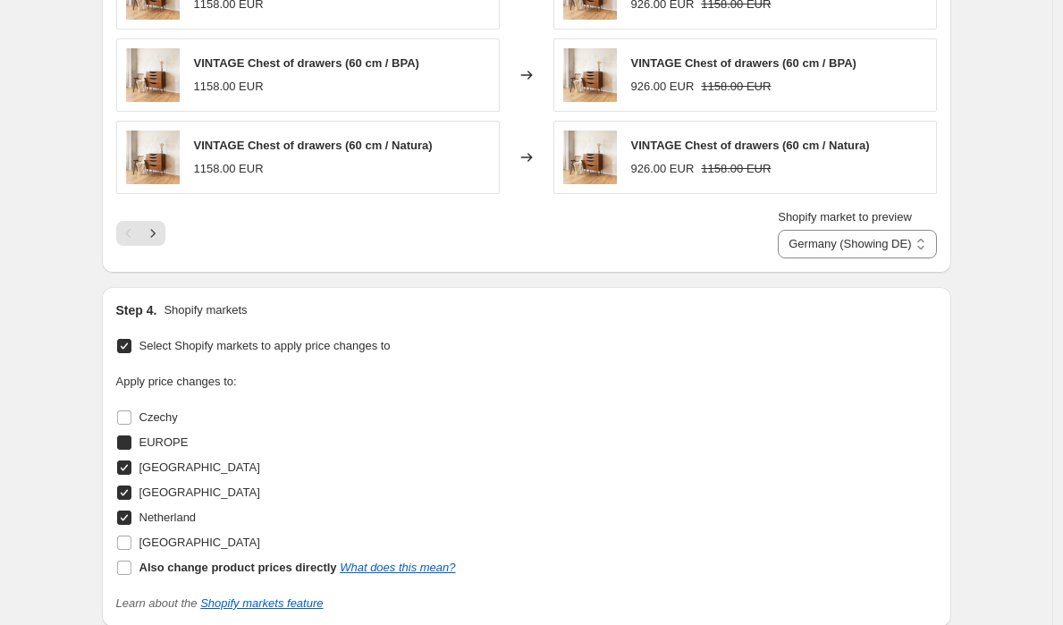
checkbox input "true"
select select "93658087751"
click at [129, 416] on input "Czechy" at bounding box center [124, 417] width 14 height 14
checkbox input "true"
select select "93541269831"
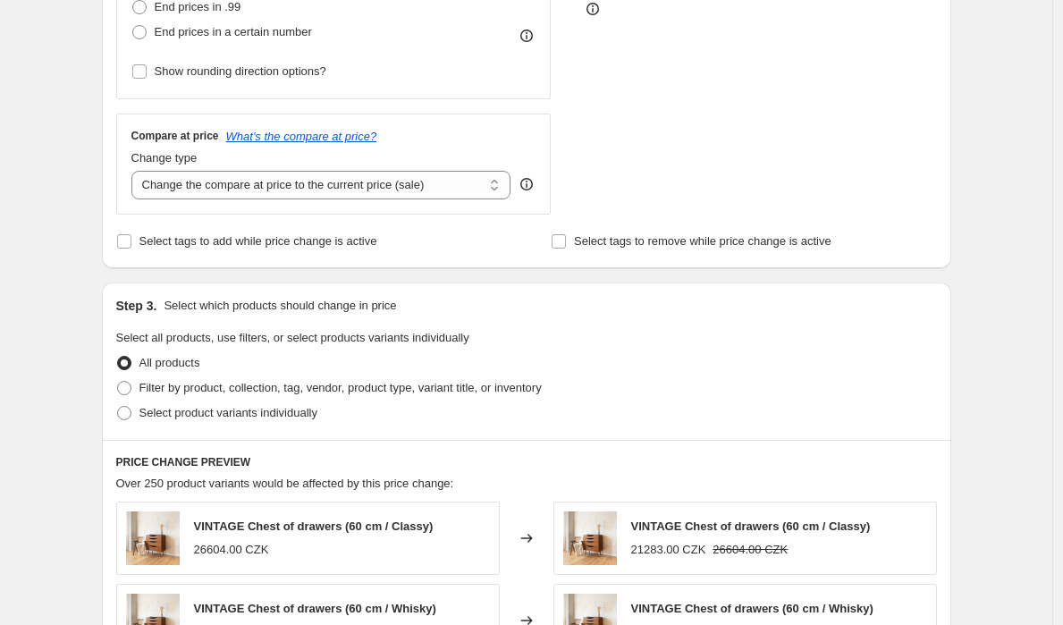
scroll to position [35, 0]
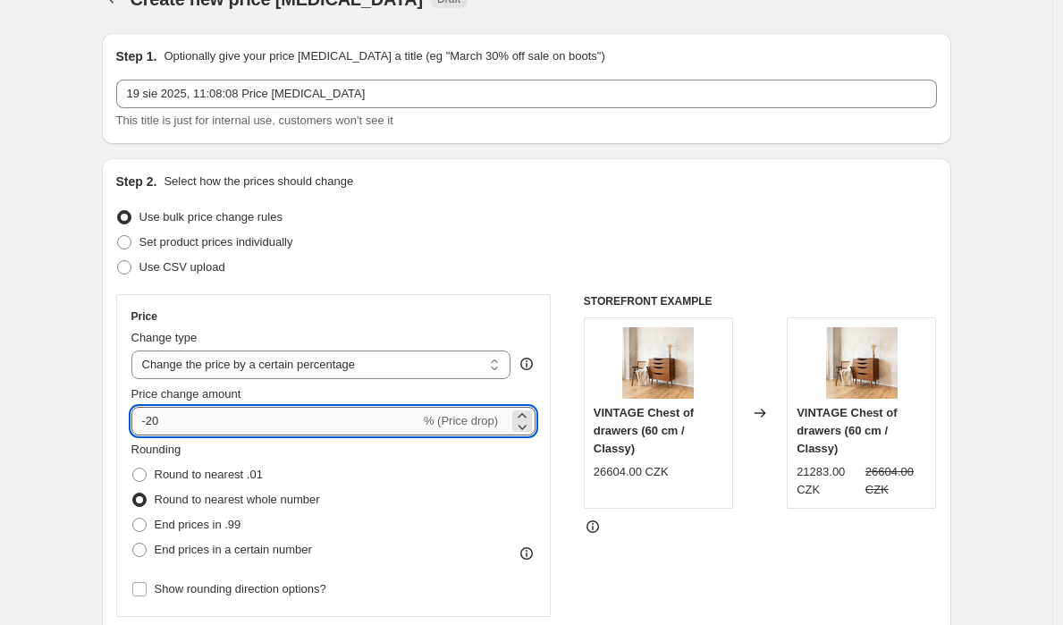
click at [279, 423] on input "-20" at bounding box center [275, 421] width 289 height 29
type input "-15"
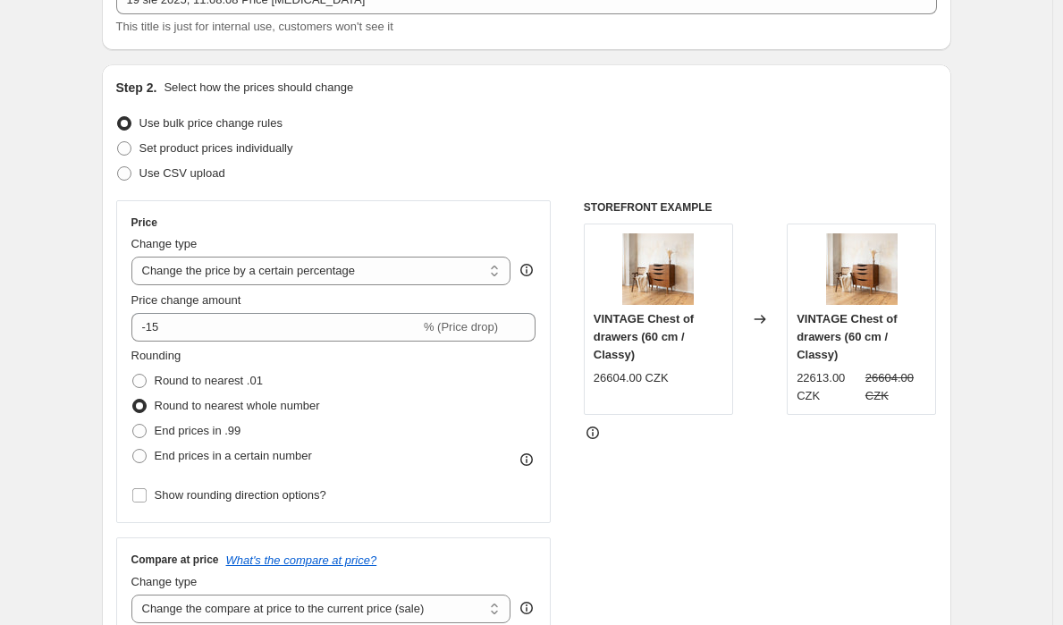
scroll to position [129, 0]
click at [146, 456] on span at bounding box center [139, 456] width 14 height 14
click at [133, 449] on input "End prices in a certain number" at bounding box center [132, 449] width 1 height 1
radio input "true"
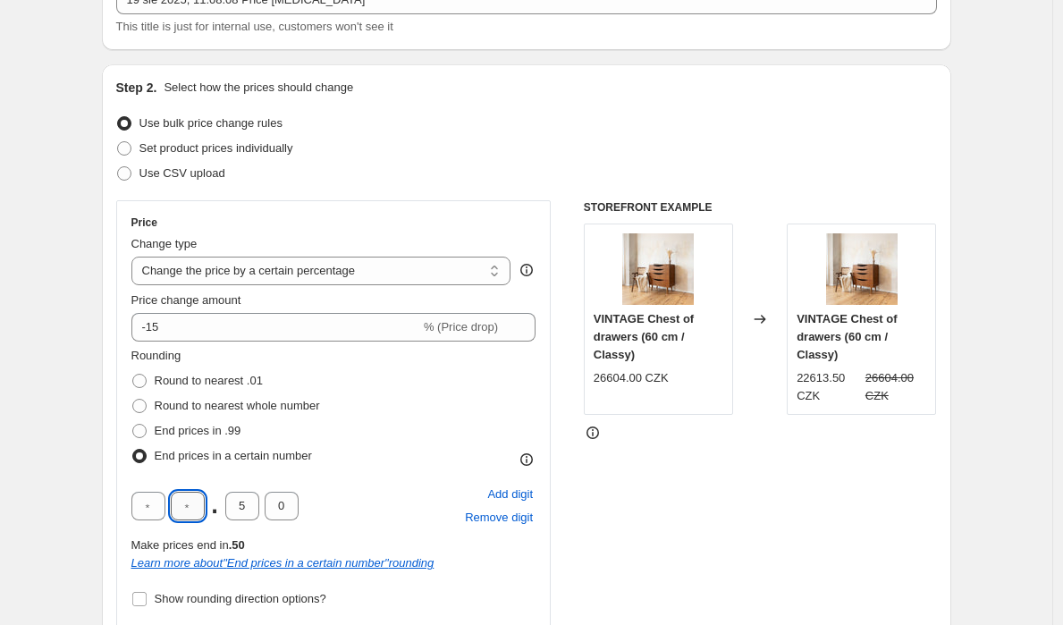
click at [189, 504] on input "text" at bounding box center [188, 505] width 34 height 29
drag, startPoint x: 185, startPoint y: 498, endPoint x: 214, endPoint y: 502, distance: 29.8
click at [214, 502] on div ". 5 0" at bounding box center [214, 505] width 167 height 29
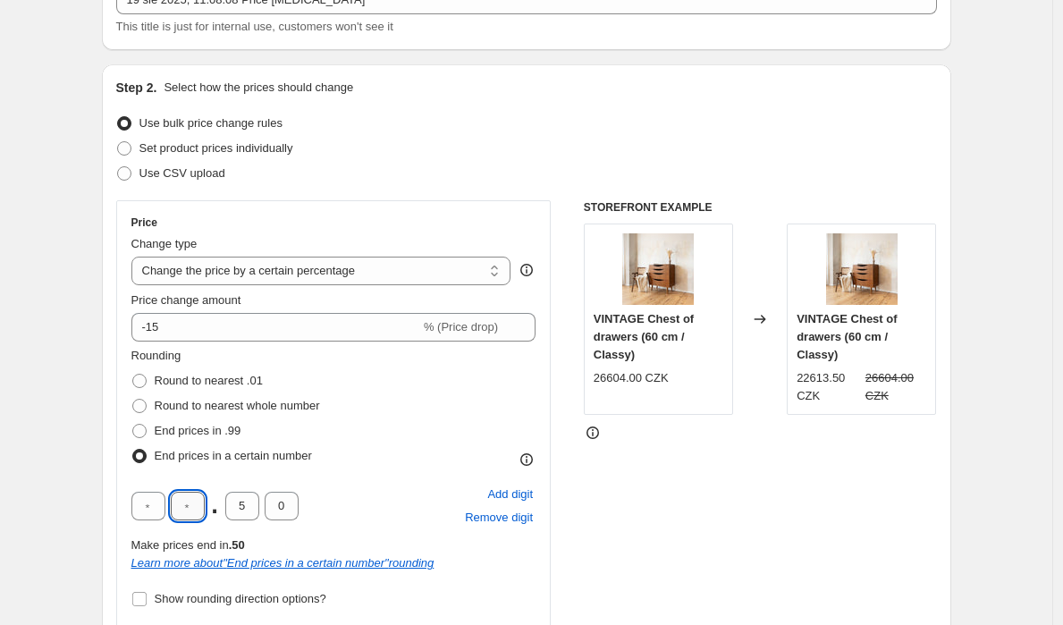
drag, startPoint x: 196, startPoint y: 501, endPoint x: 181, endPoint y: 500, distance: 15.3
click at [181, 500] on input "text" at bounding box center [188, 505] width 34 height 29
type input "9"
type input "0"
click at [761, 550] on div "STOREFRONT EXAMPLE VINTAGE Chest of drawers (60 cm / Classy) 26604.00 CZK Chang…" at bounding box center [760, 471] width 353 height 542
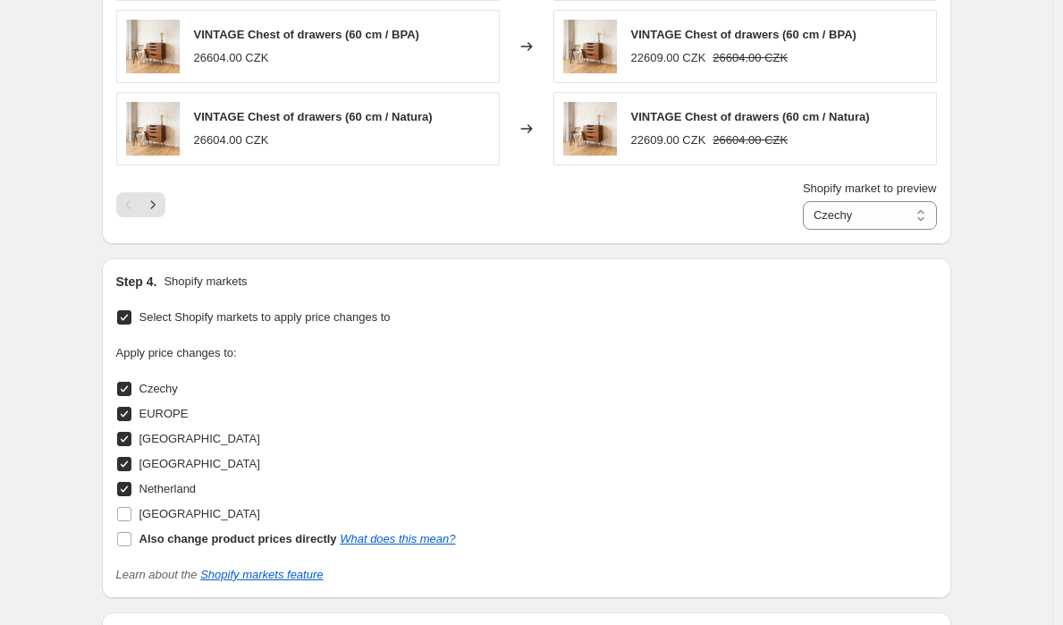
scroll to position [1644, 0]
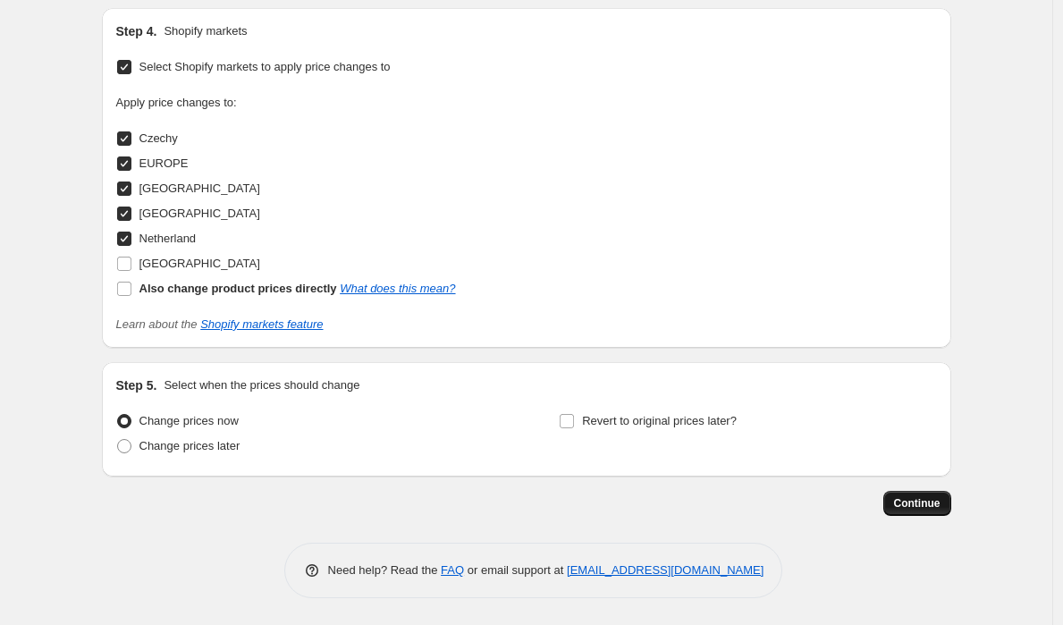
click at [940, 504] on span "Continue" at bounding box center [917, 503] width 46 height 14
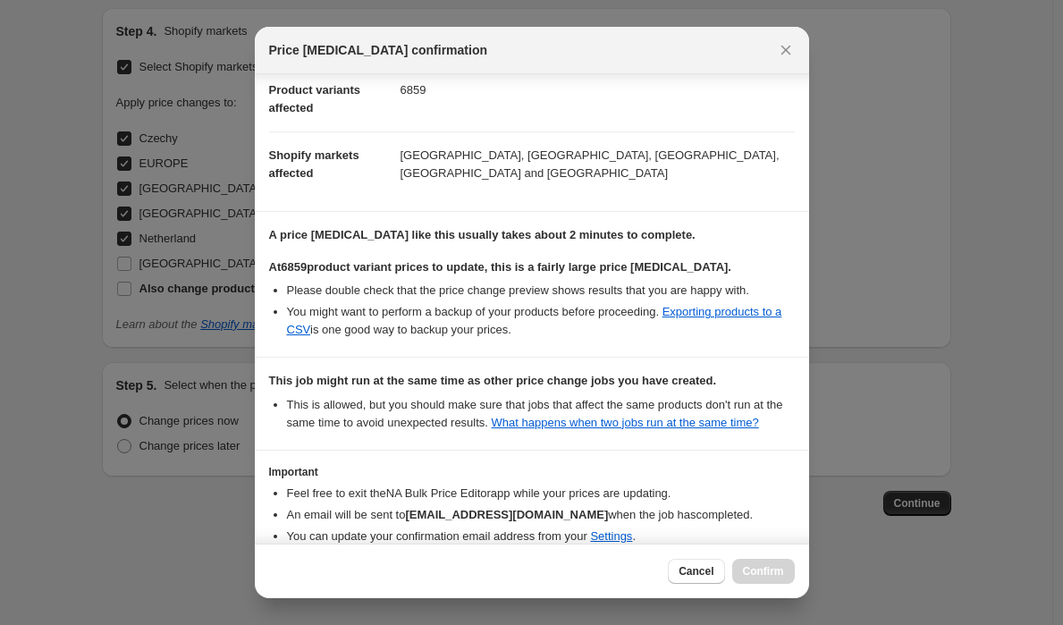
scroll to position [309, 0]
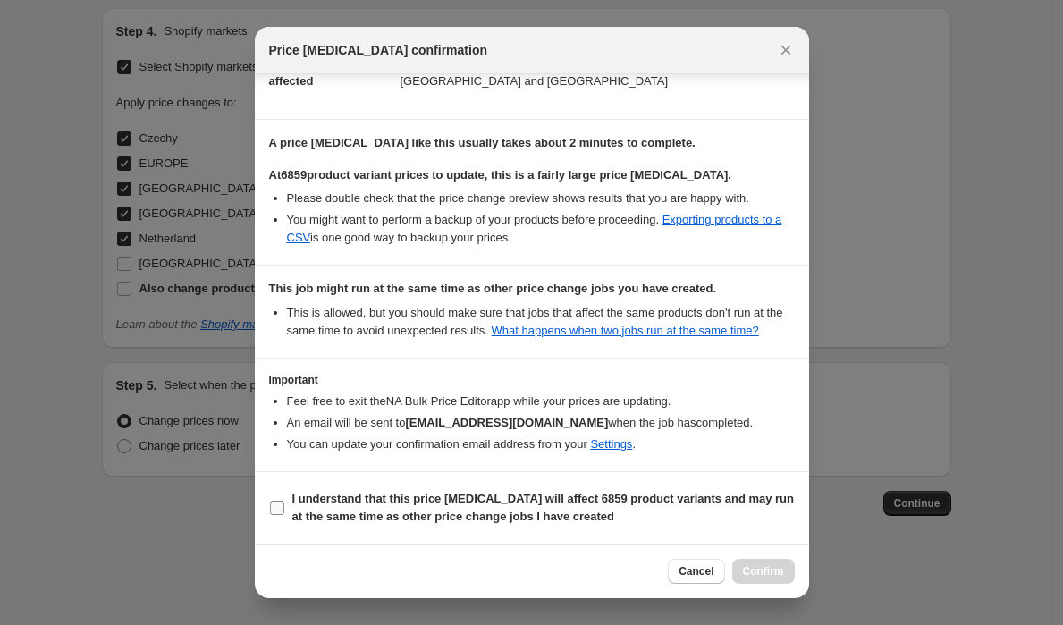
click at [258, 496] on section "I understand that this price change job will affect 6859 product variants and m…" at bounding box center [532, 507] width 554 height 71
click at [279, 509] on input "I understand that this price change job will affect 6859 product variants and m…" at bounding box center [277, 507] width 14 height 14
checkbox input "true"
click at [775, 565] on span "Confirm" at bounding box center [763, 571] width 41 height 14
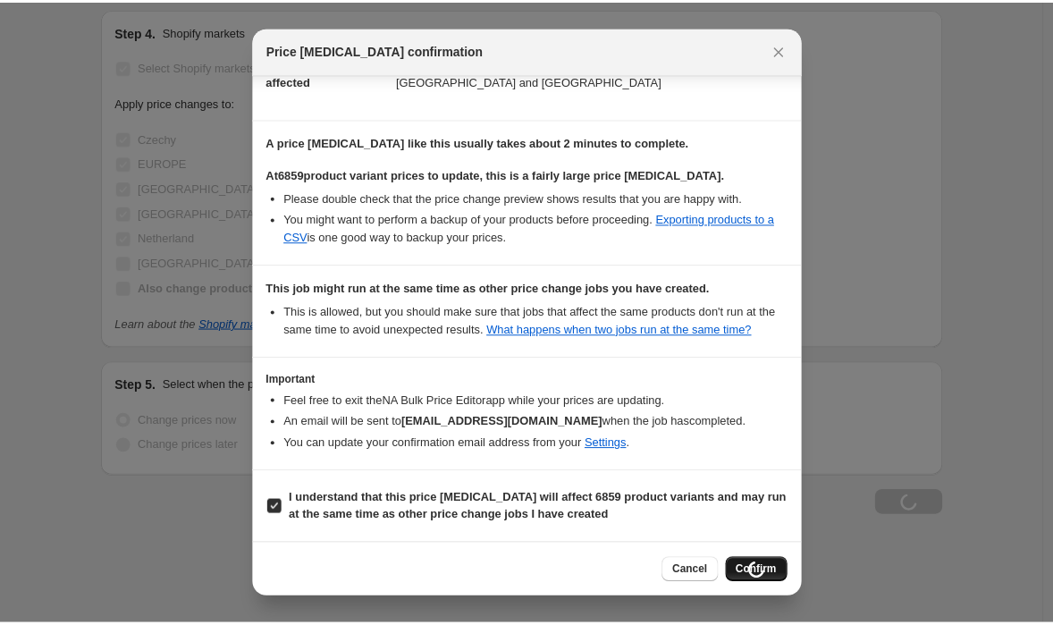
scroll to position [1705, 0]
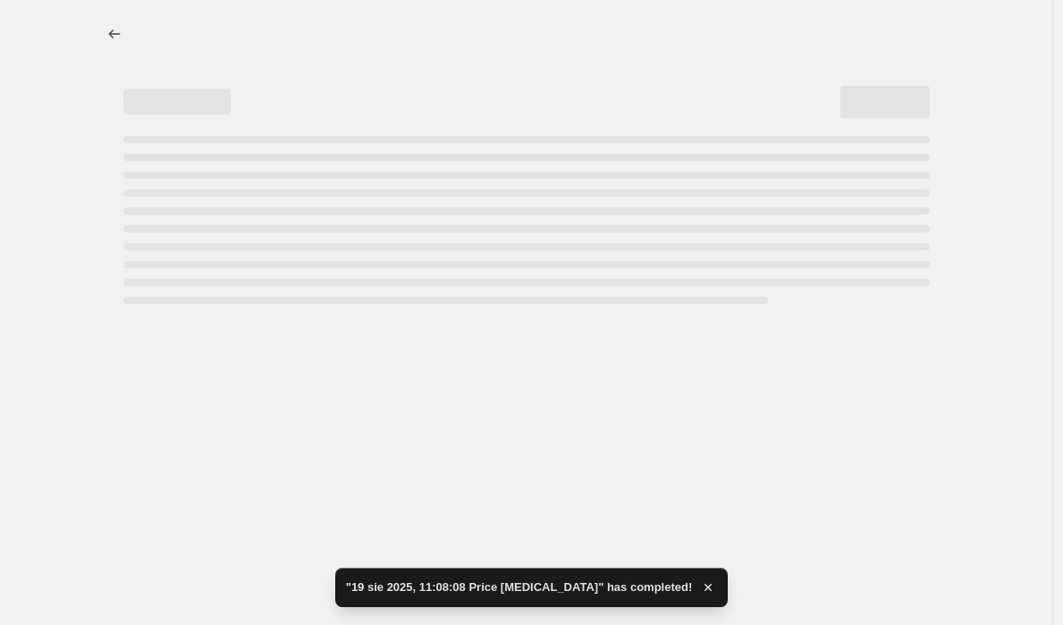
select select "percentage"
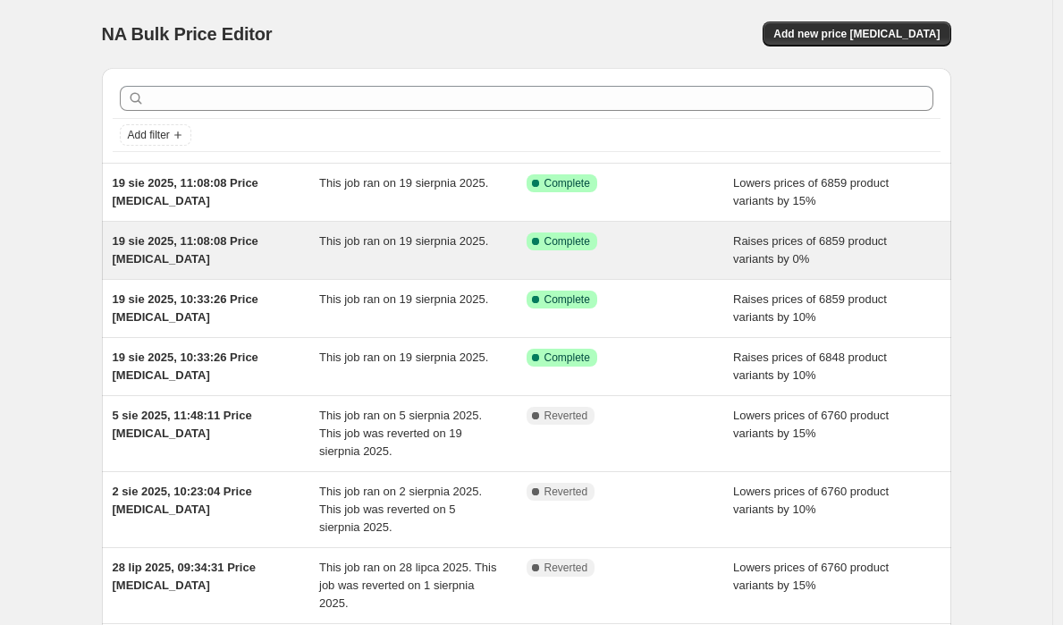
click at [784, 239] on span "Raises prices of 6859 product variants by 0%" at bounding box center [810, 249] width 154 height 31
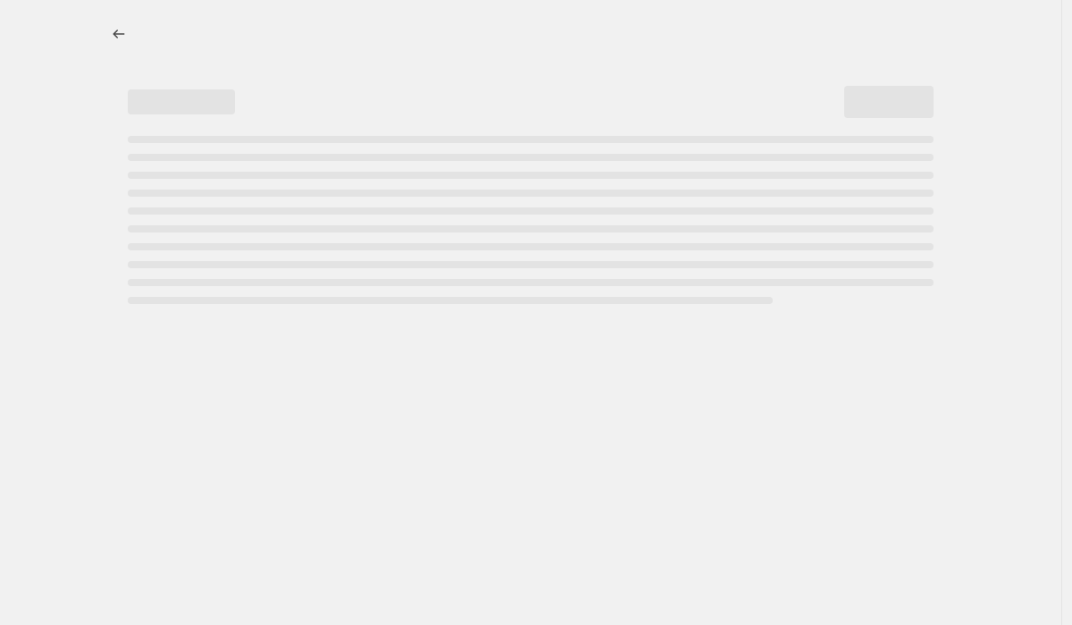
select select "percentage"
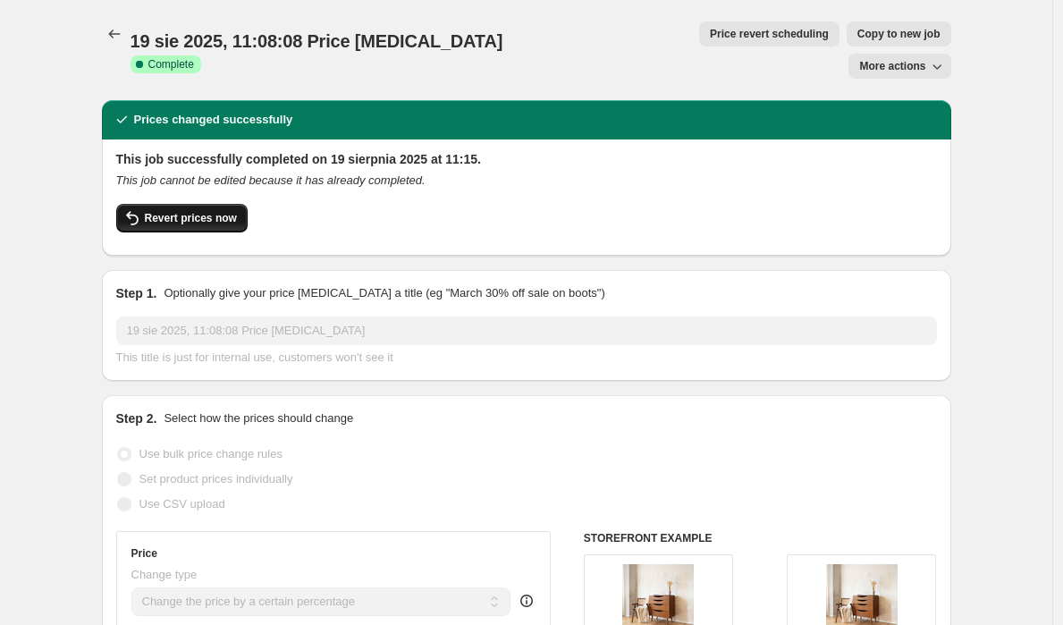
click at [168, 211] on span "Revert prices now" at bounding box center [191, 218] width 92 height 14
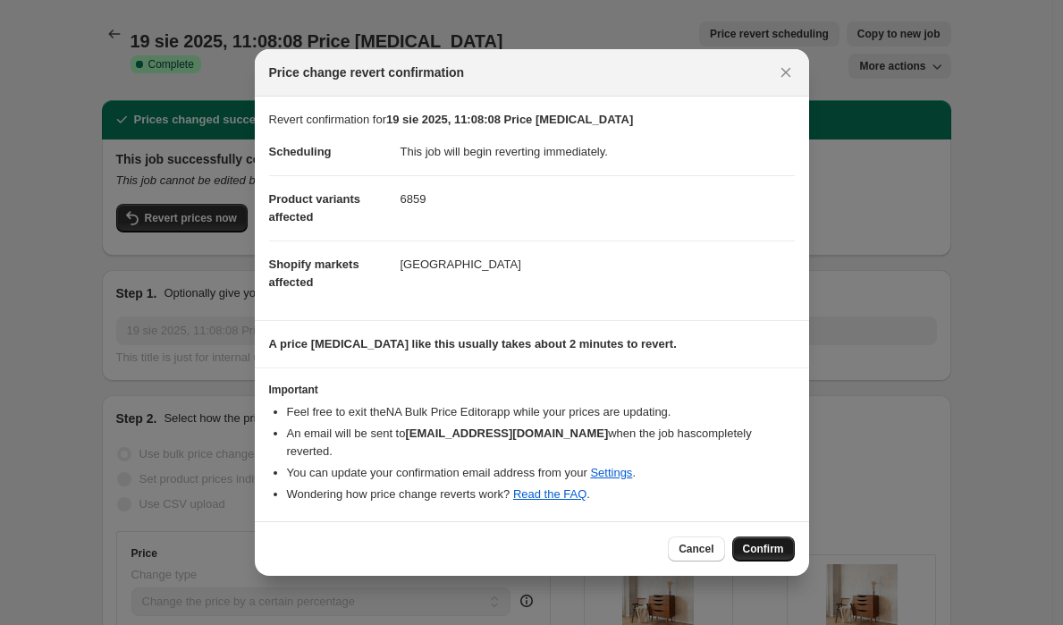
click at [758, 542] on span "Confirm" at bounding box center [763, 549] width 41 height 14
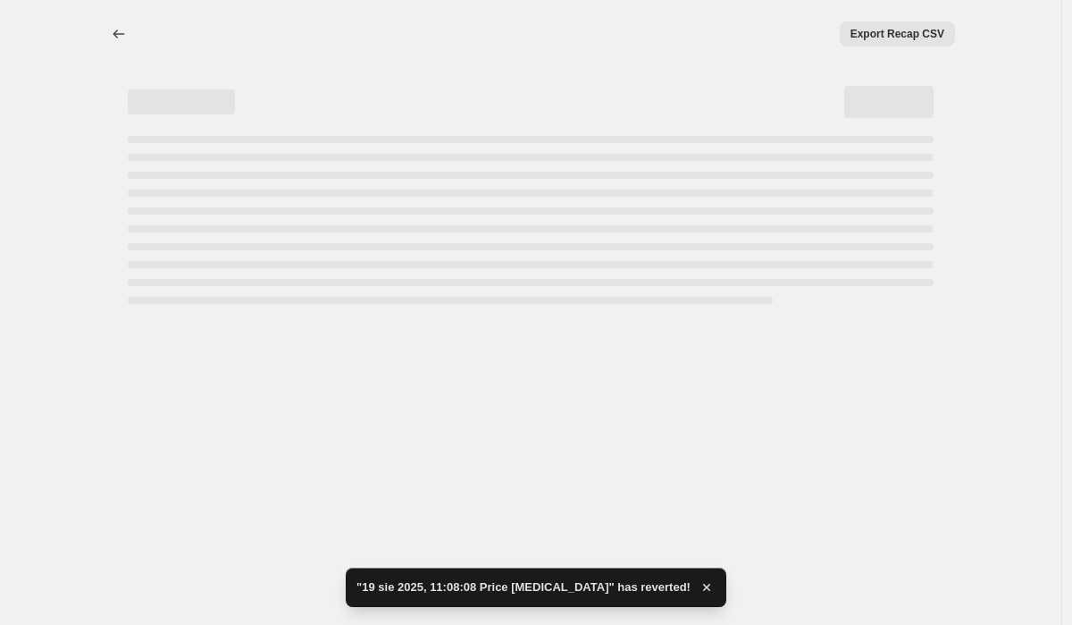
select select "percentage"
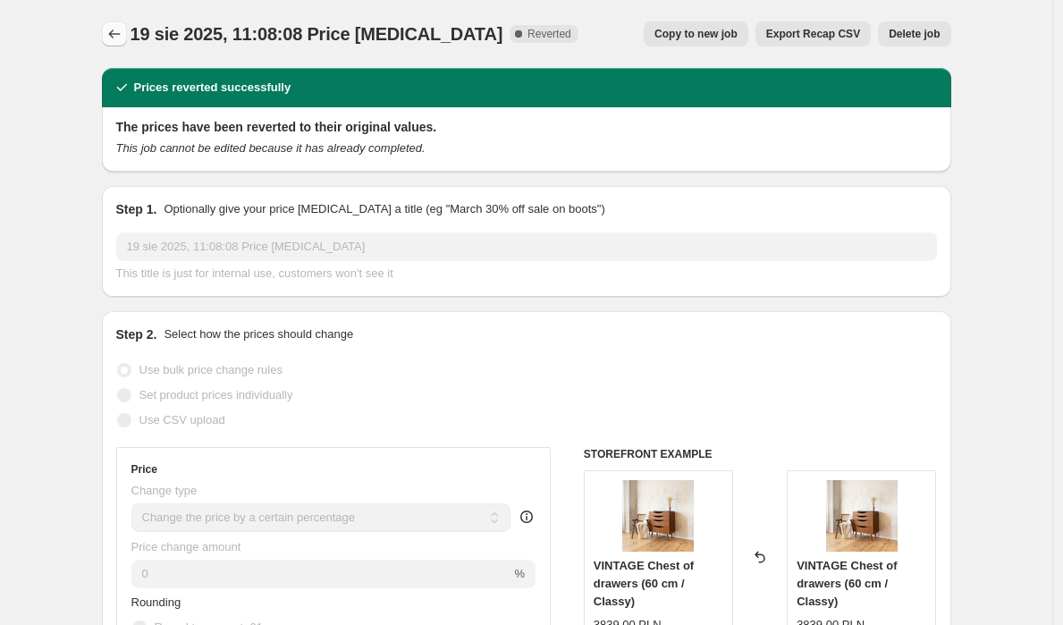
click at [113, 29] on icon "Price change jobs" at bounding box center [114, 34] width 18 height 18
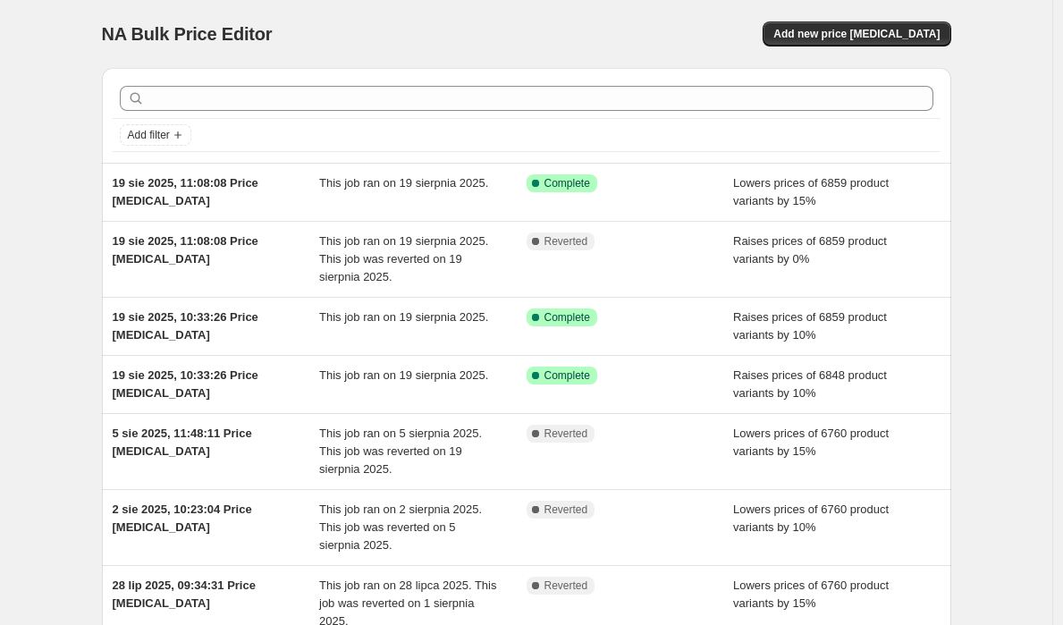
click at [886, 47] on div "NA Bulk Price Editor. This page is ready NA Bulk Price Editor Add new price [ME…" at bounding box center [526, 34] width 849 height 68
click at [889, 35] on span "Add new price [MEDICAL_DATA]" at bounding box center [856, 34] width 166 height 14
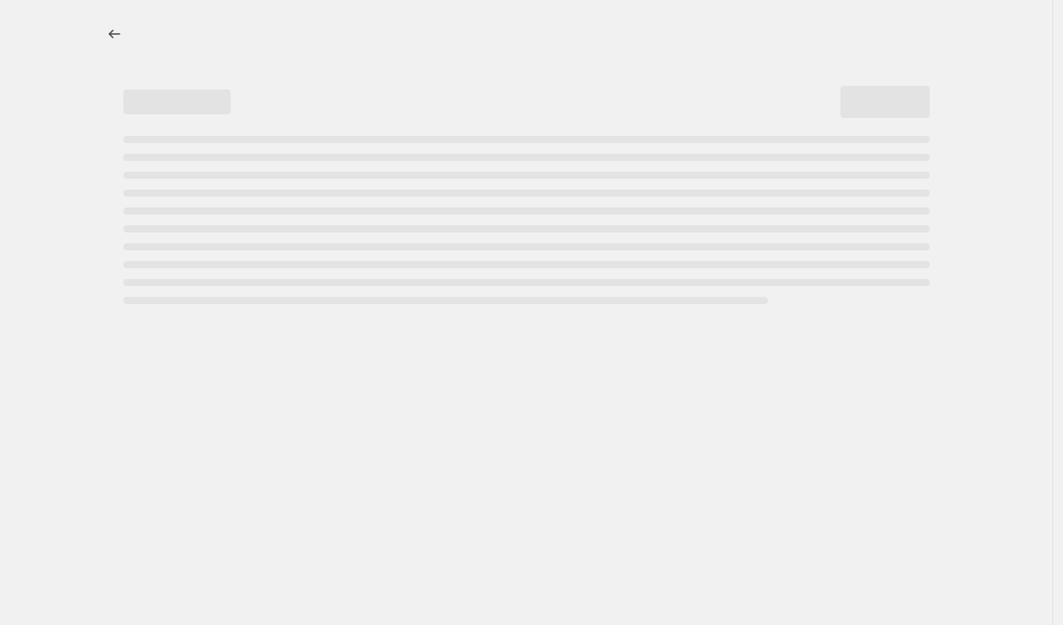
select select "percentage"
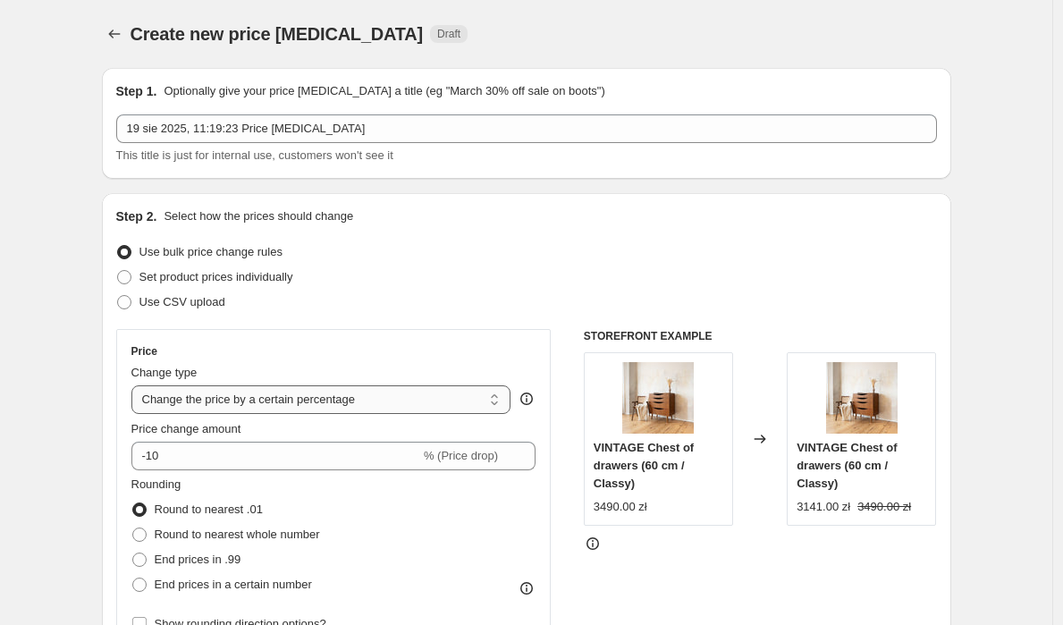
click at [352, 392] on select "Change the price to a certain amount Change the price by a certain amount Chang…" at bounding box center [321, 399] width 380 height 29
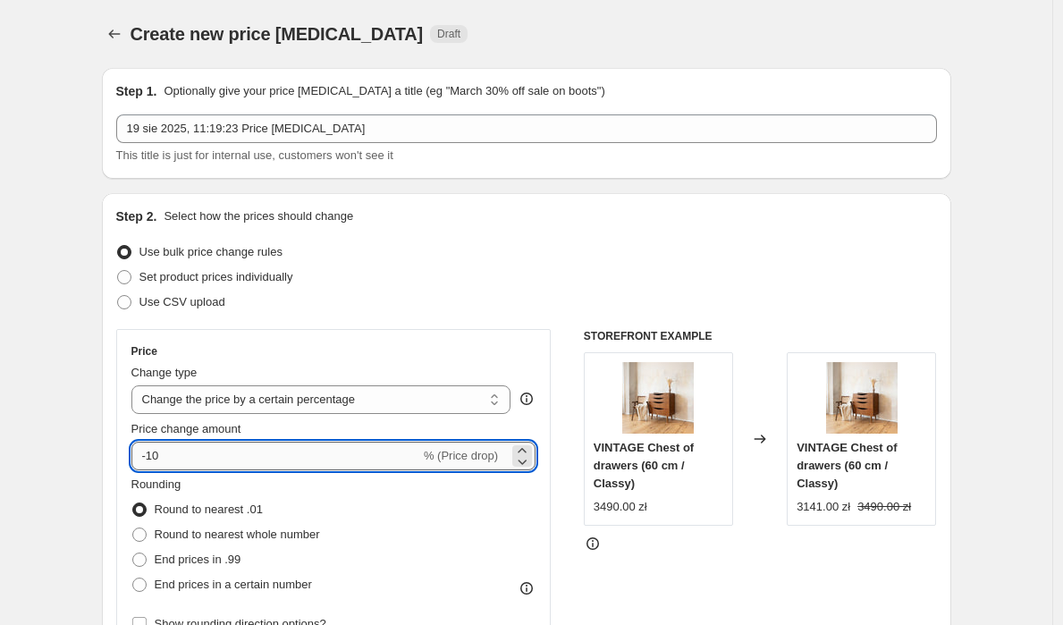
click at [184, 451] on input "-10" at bounding box center [275, 455] width 289 height 29
type input "0.1"
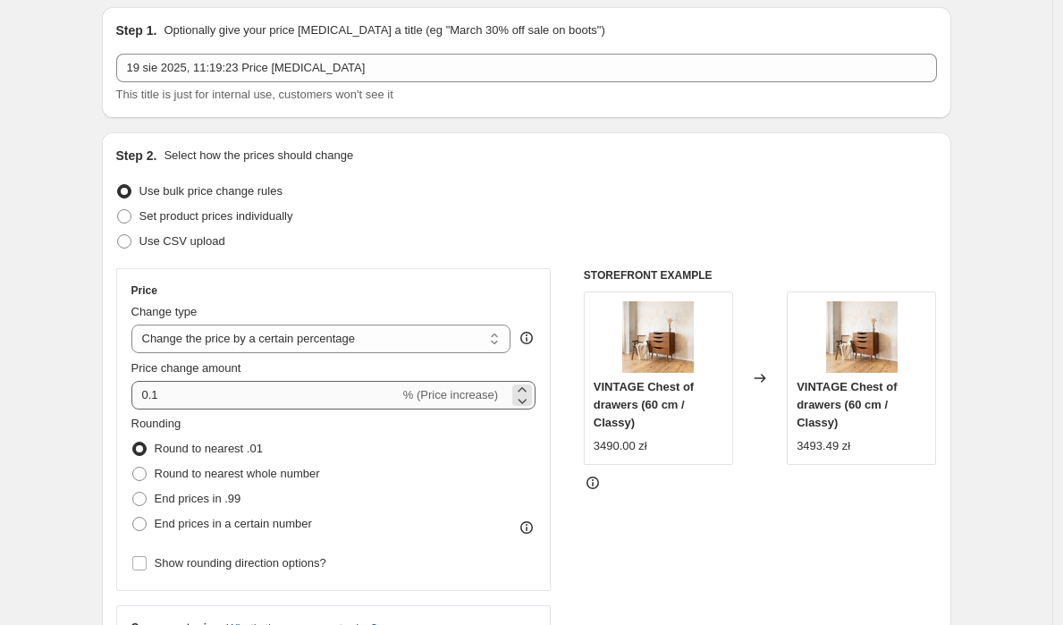
scroll to position [150, 0]
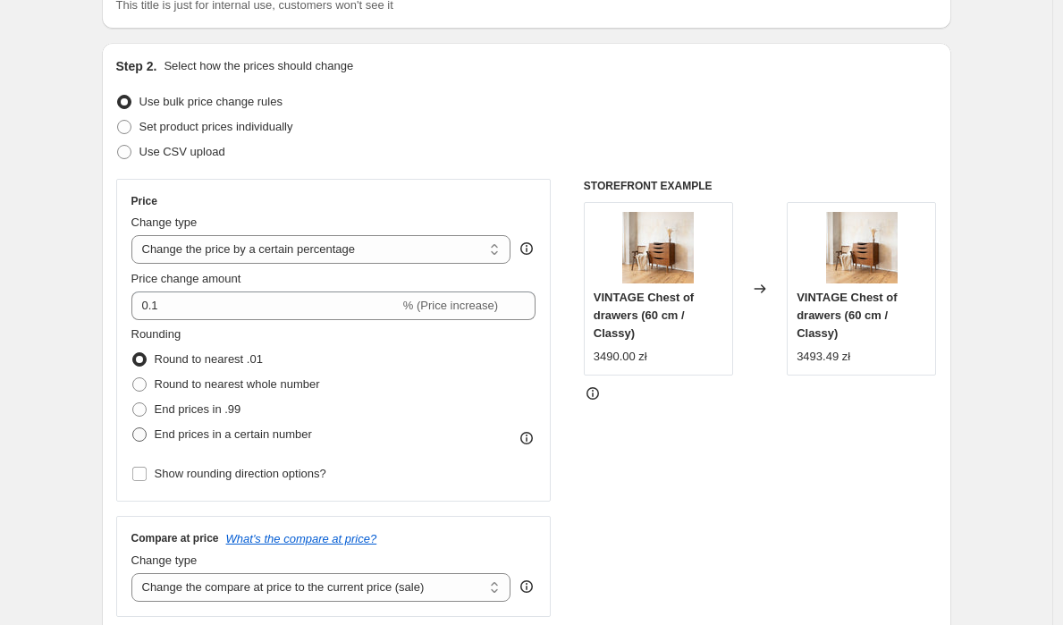
click at [195, 441] on span "End prices in a certain number" at bounding box center [233, 433] width 157 height 13
click at [133, 428] on input "End prices in a certain number" at bounding box center [132, 427] width 1 height 1
radio input "true"
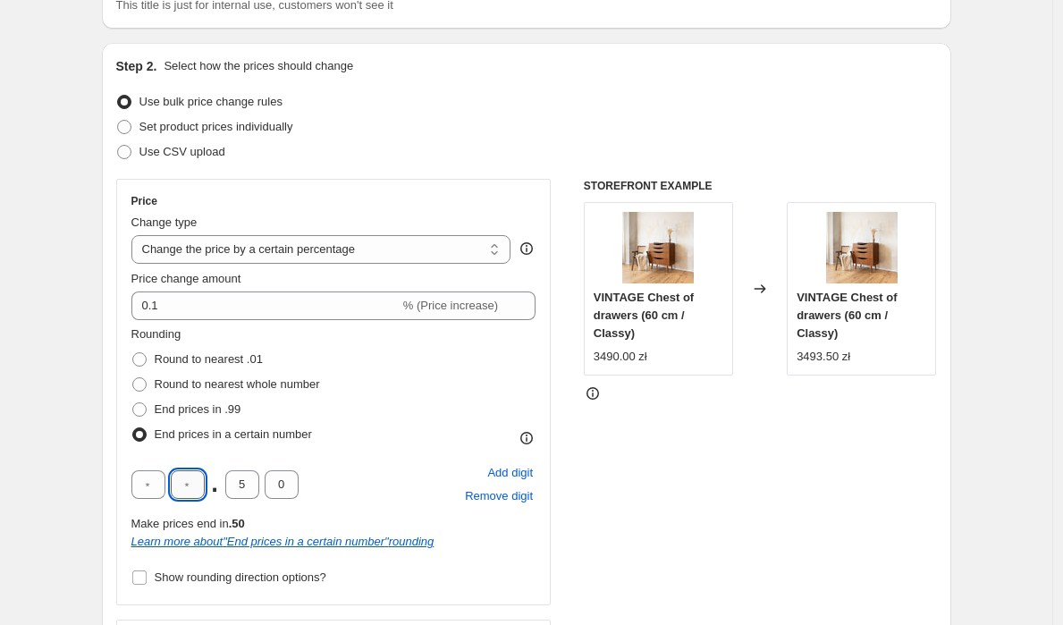
click at [198, 477] on input "text" at bounding box center [188, 484] width 34 height 29
click at [184, 489] on input "text" at bounding box center [188, 484] width 34 height 29
type input "9"
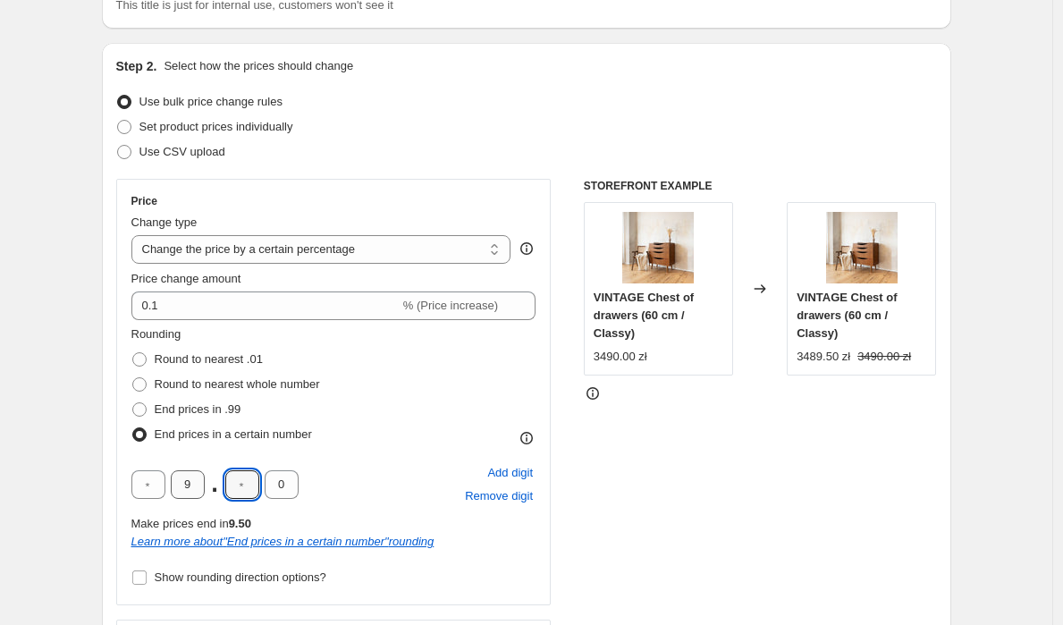
type input "0"
click at [855, 508] on div "STOREFRONT EXAMPLE VINTAGE Chest of drawers (60 cm / Classy) 3490.00 zł Changed…" at bounding box center [760, 450] width 353 height 542
click at [247, 580] on span "Show rounding direction options?" at bounding box center [241, 576] width 172 height 13
click at [147, 580] on input "Show rounding direction options?" at bounding box center [139, 577] width 14 height 14
checkbox input "true"
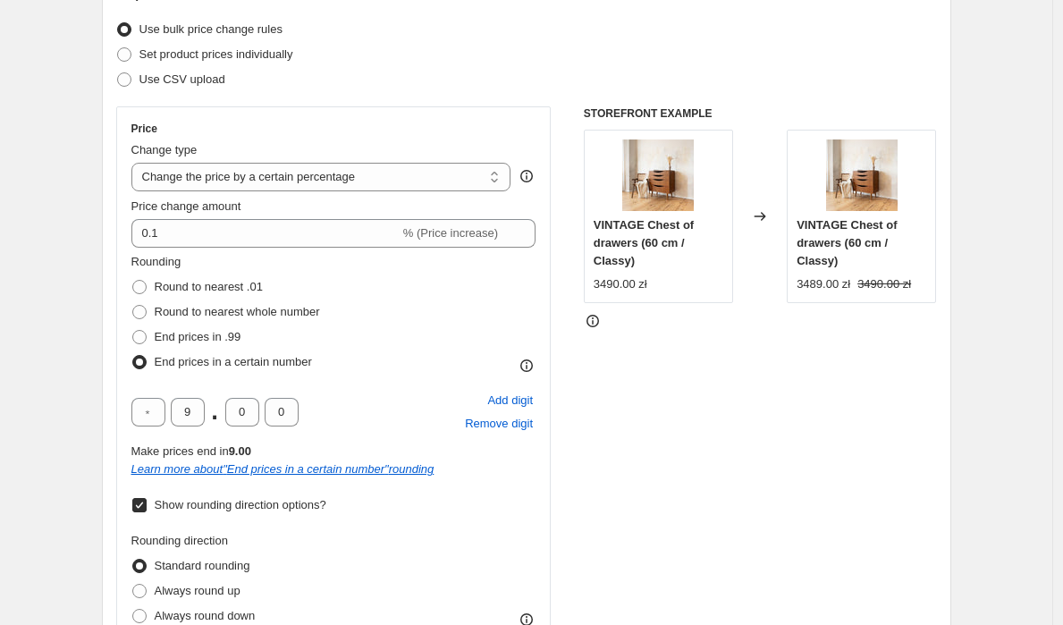
scroll to position [298, 0]
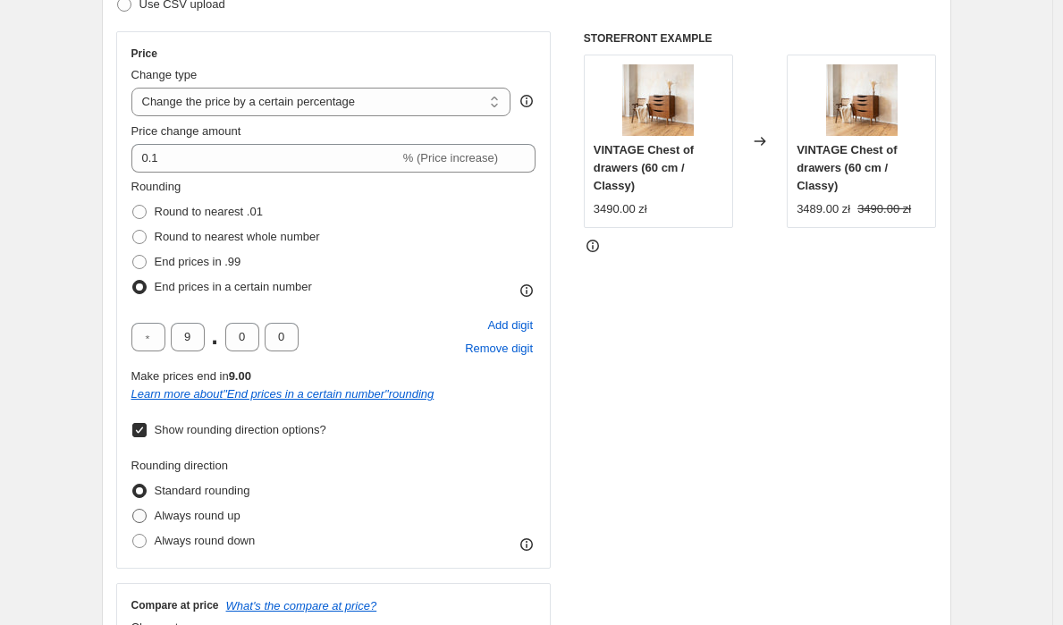
click at [223, 514] on span "Always round up" at bounding box center [198, 514] width 86 height 13
click at [133, 509] on input "Always round up" at bounding box center [132, 508] width 1 height 1
radio input "true"
drag, startPoint x: 199, startPoint y: 341, endPoint x: 154, endPoint y: 331, distance: 46.8
click at [171, 336] on div "9 . 0 0" at bounding box center [214, 337] width 167 height 29
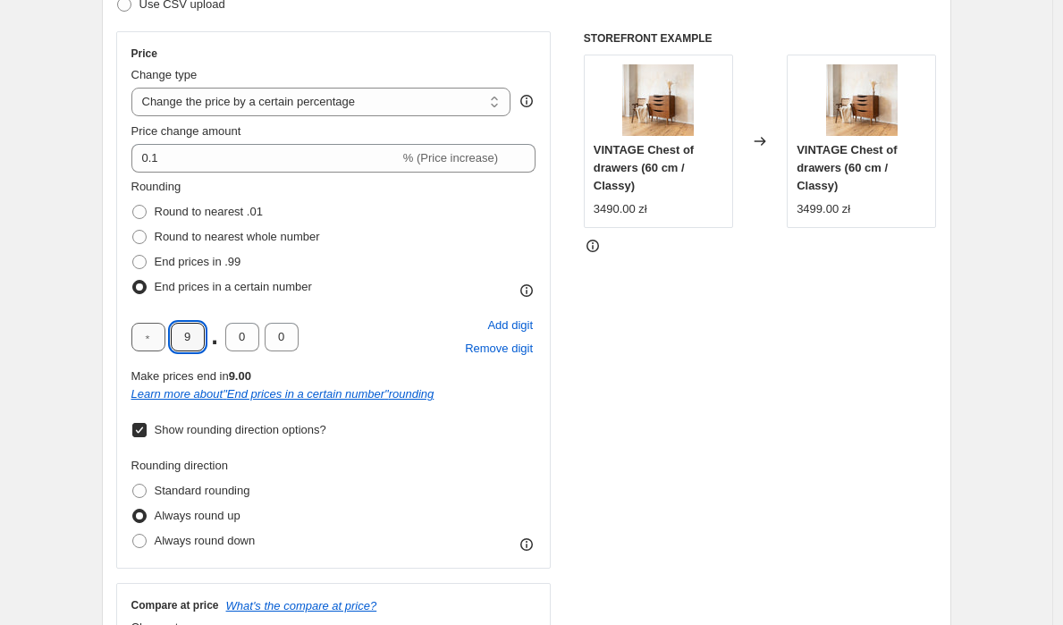
type input "0"
drag, startPoint x: 162, startPoint y: 329, endPoint x: 105, endPoint y: 331, distance: 57.2
type input "9"
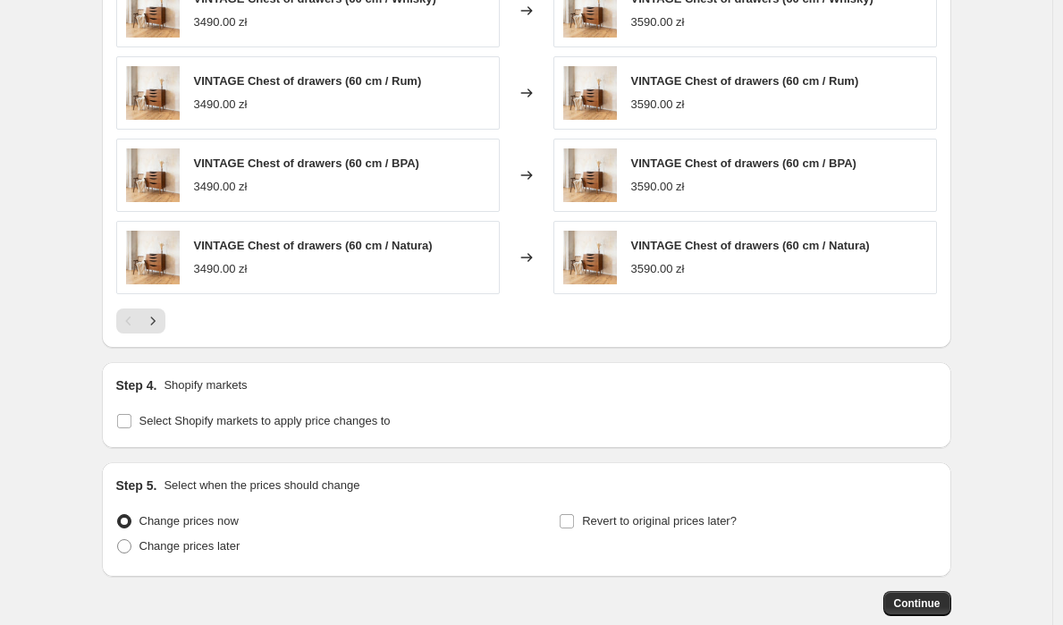
scroll to position [1476, 0]
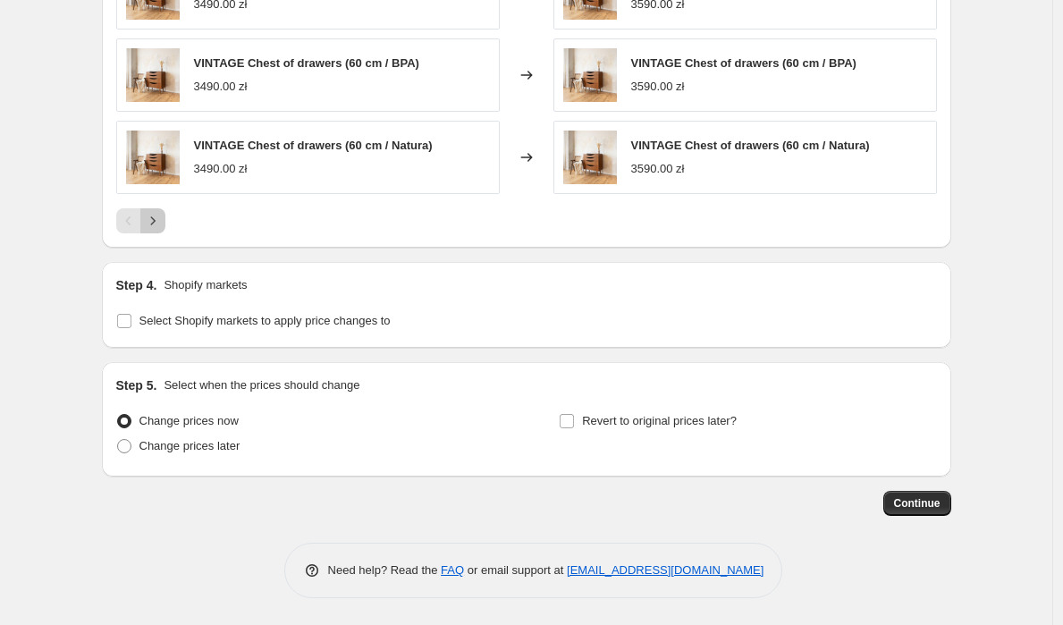
click at [162, 216] on icon "Next" at bounding box center [153, 221] width 18 height 18
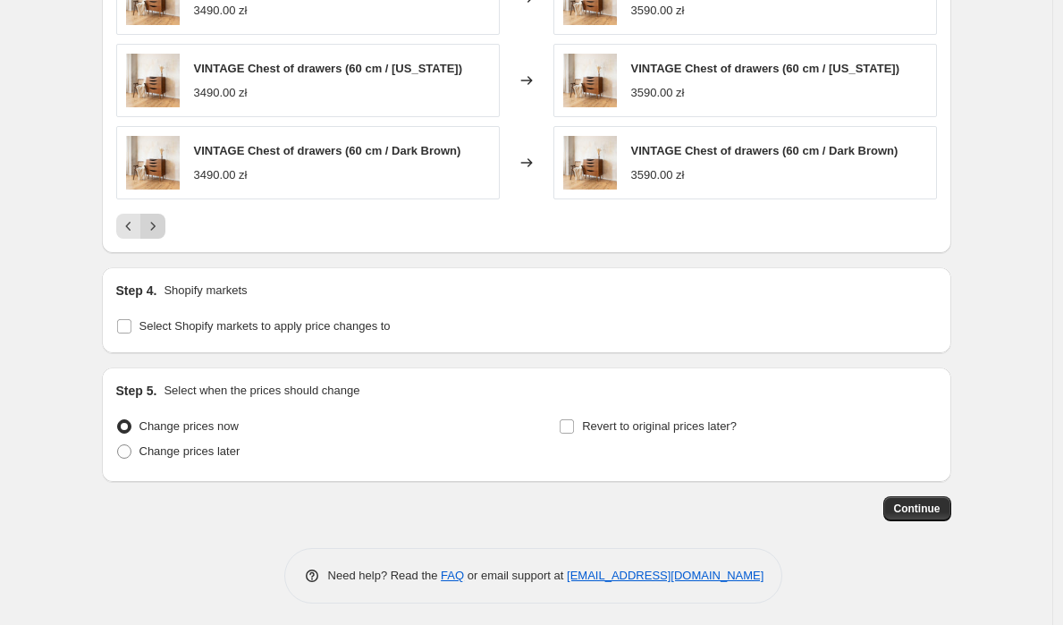
click at [160, 224] on icon "Next" at bounding box center [153, 226] width 18 height 18
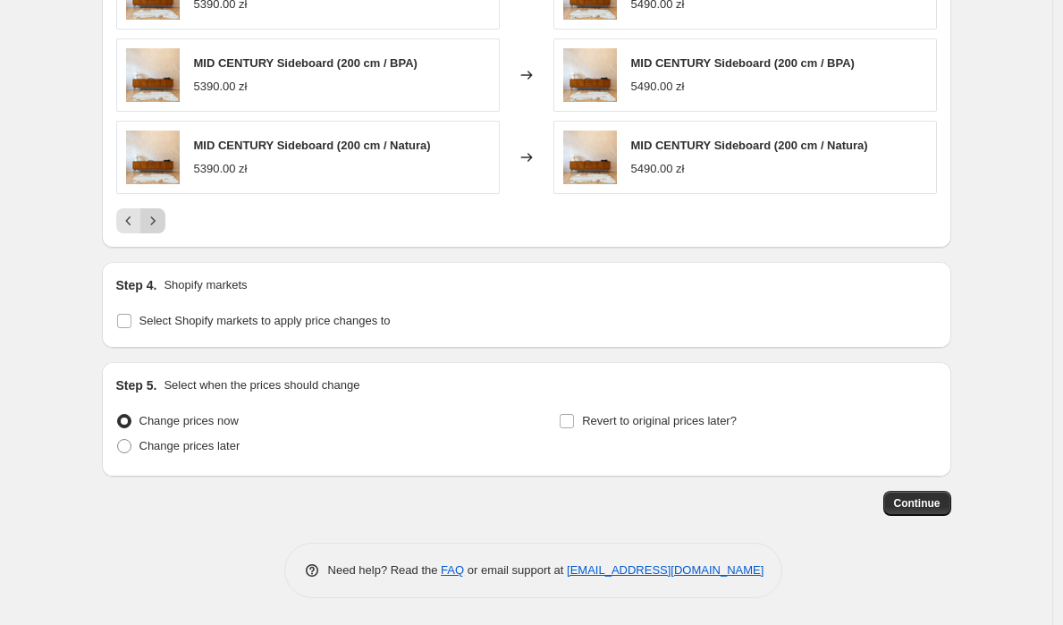
click at [160, 224] on icon "Next" at bounding box center [153, 221] width 18 height 18
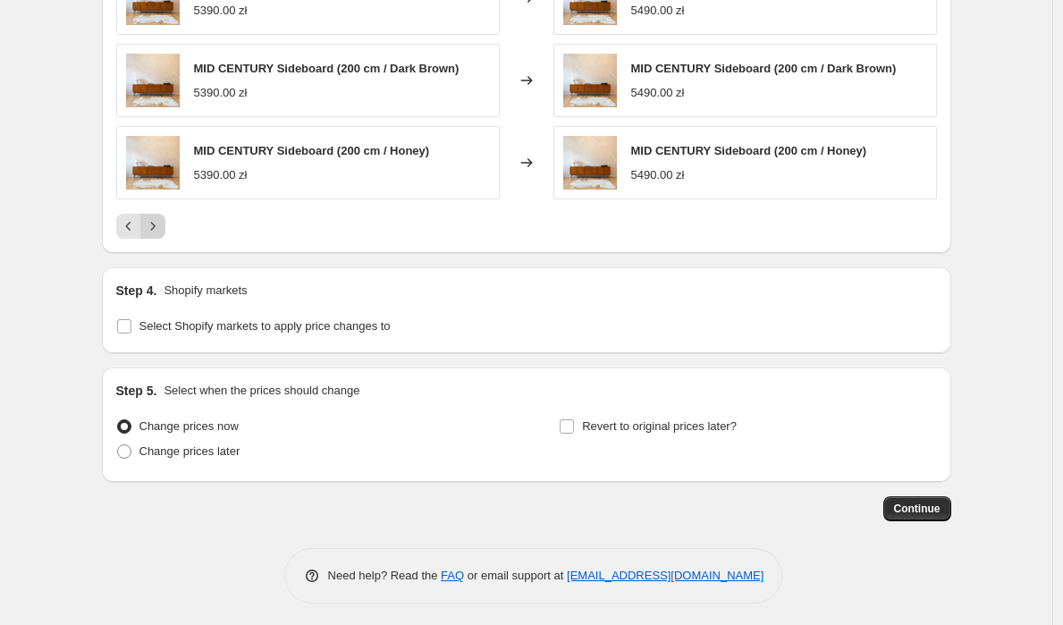
click at [160, 224] on icon "Next" at bounding box center [153, 226] width 18 height 18
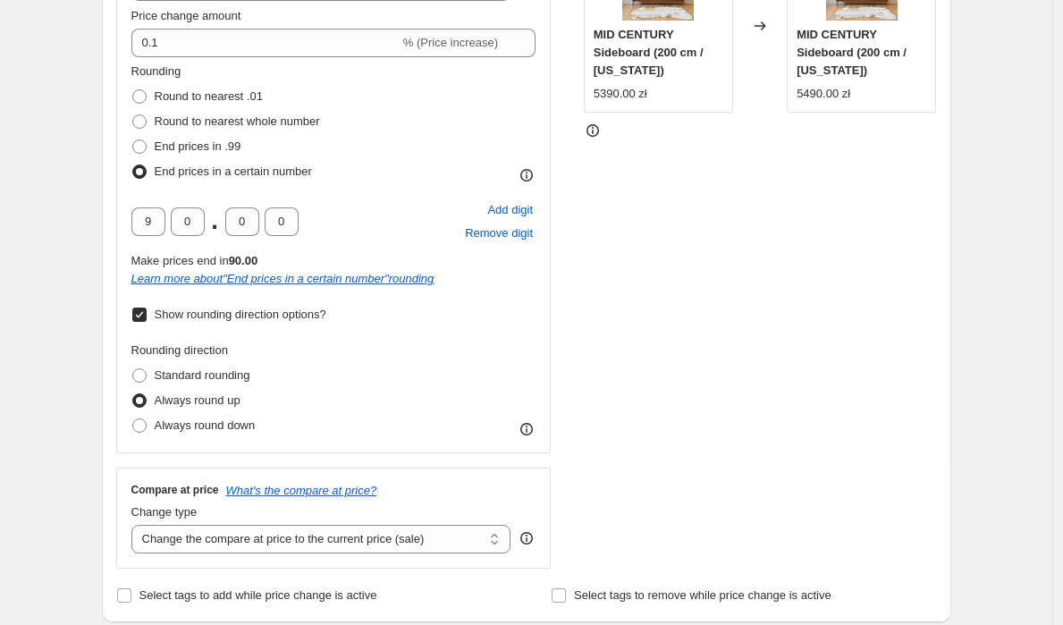
scroll to position [397, 0]
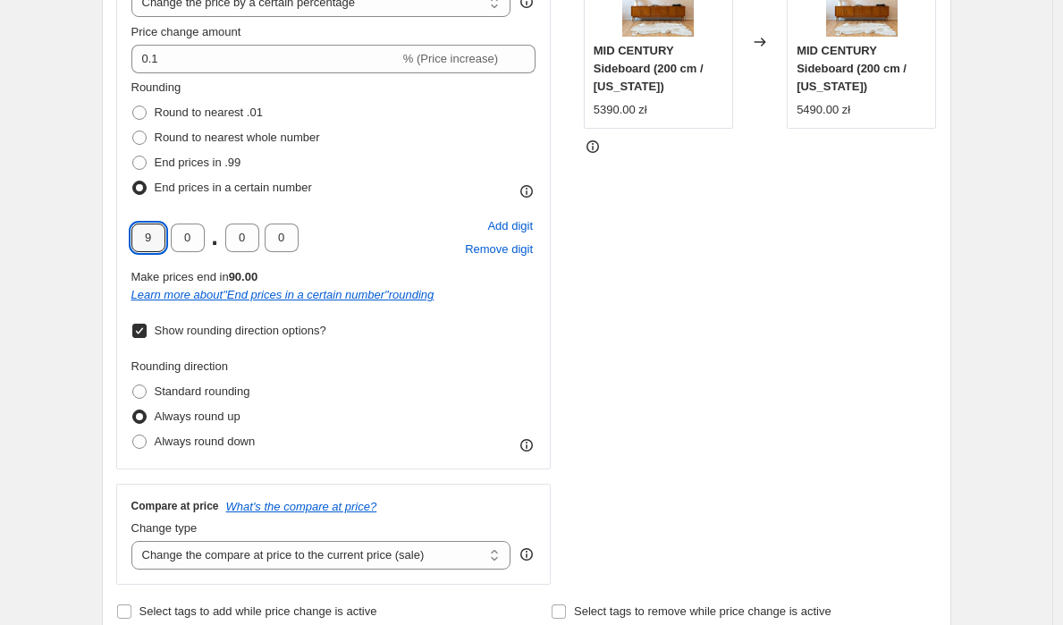
drag, startPoint x: 164, startPoint y: 237, endPoint x: 125, endPoint y: 237, distance: 38.4
click at [125, 237] on div "Price Change type Change the price to a certain amount Change the price by a ce…" at bounding box center [333, 200] width 435 height 537
click at [202, 234] on input "0" at bounding box center [188, 237] width 34 height 29
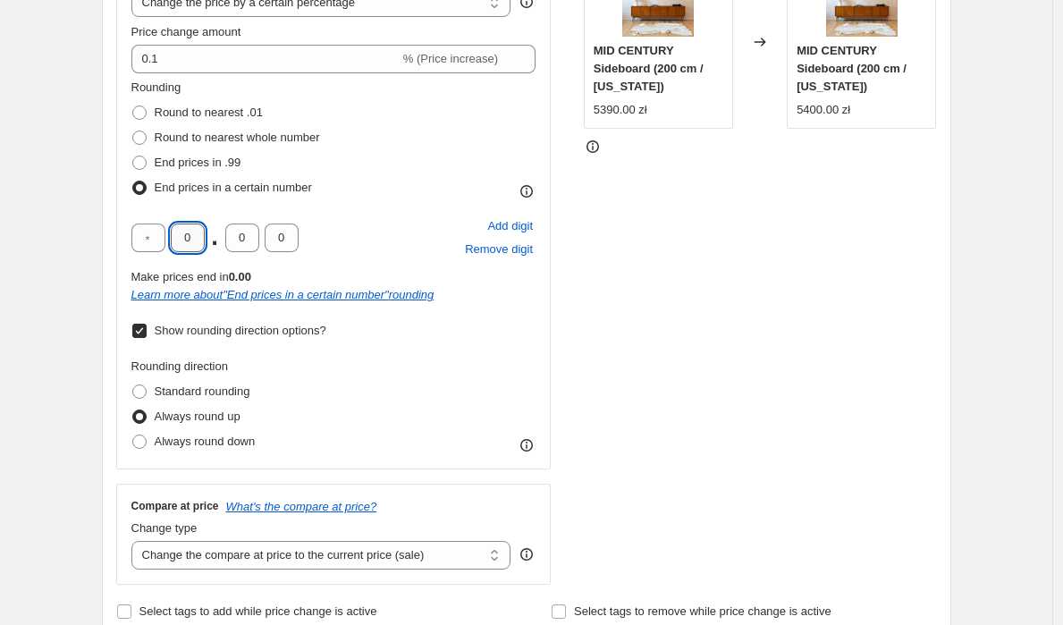
type input "9"
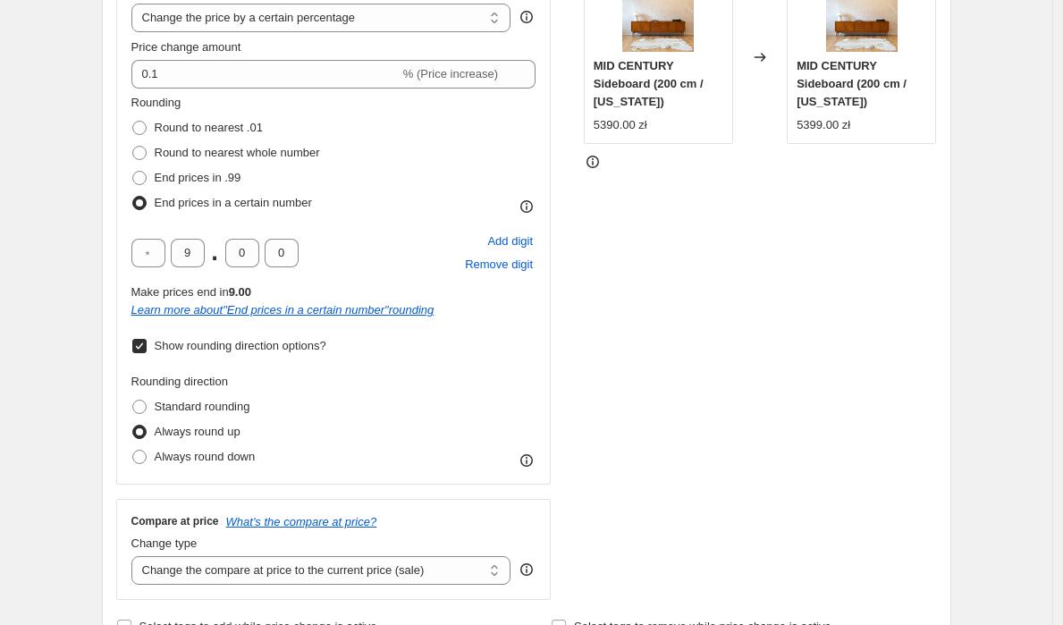
scroll to position [365, 0]
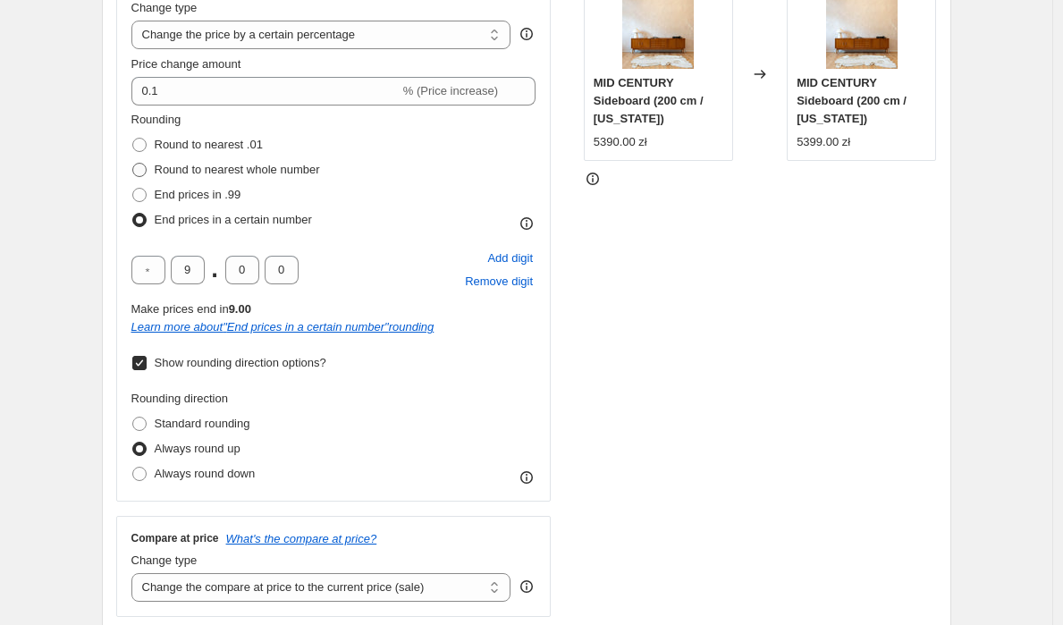
click at [222, 172] on span "Round to nearest whole number" at bounding box center [237, 169] width 165 height 13
click at [133, 164] on input "Round to nearest whole number" at bounding box center [132, 163] width 1 height 1
radio input "true"
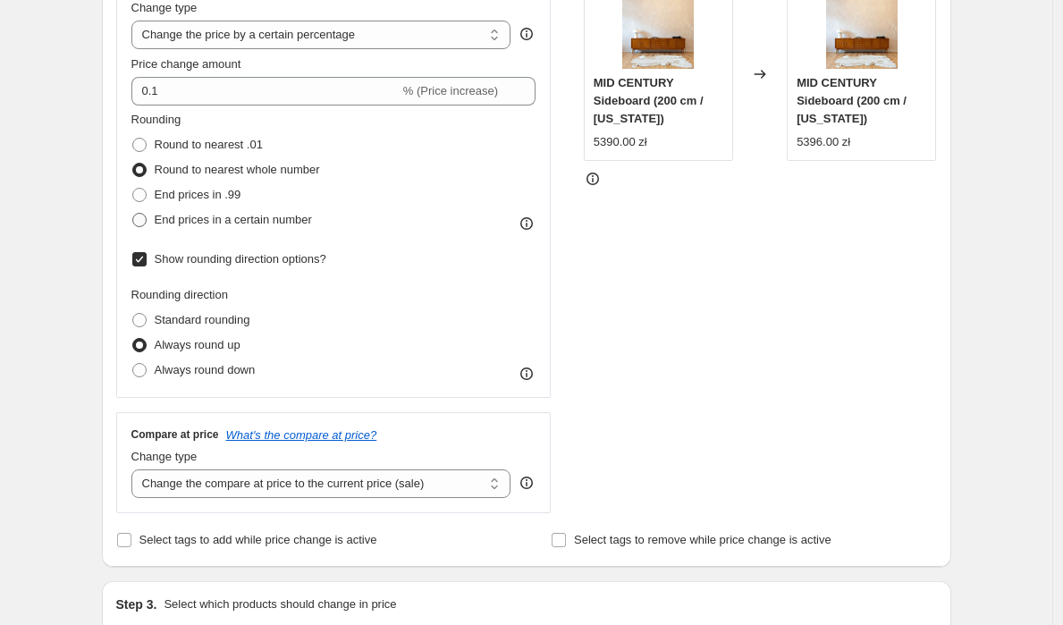
click at [256, 224] on span "End prices in a certain number" at bounding box center [233, 219] width 157 height 13
click at [133, 214] on input "End prices in a certain number" at bounding box center [132, 213] width 1 height 1
radio input "true"
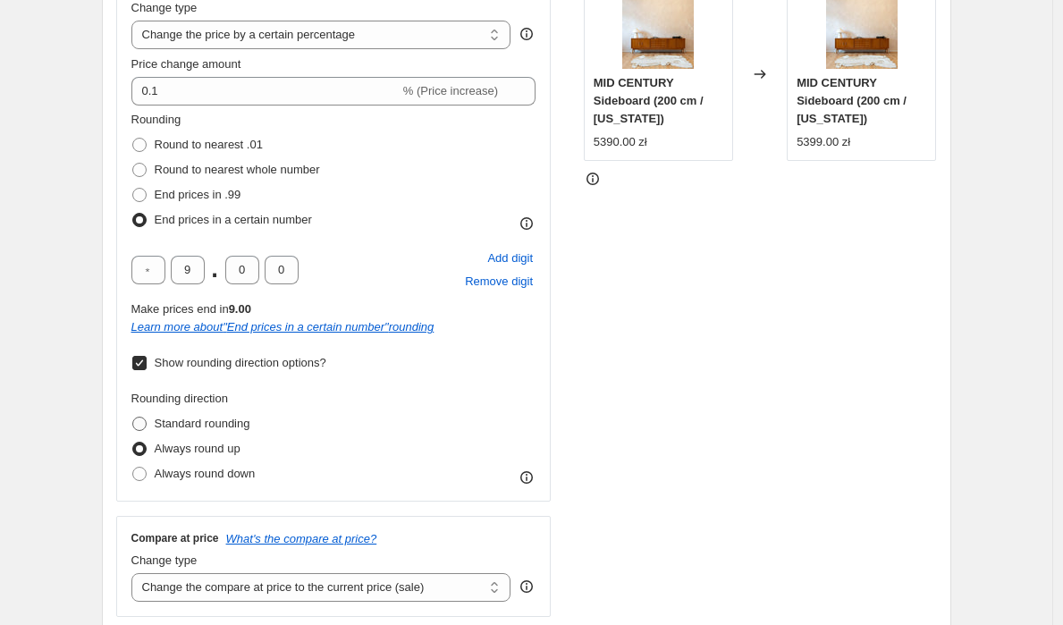
click at [173, 424] on span "Standard rounding" at bounding box center [203, 422] width 96 height 13
click at [133, 417] on input "Standard rounding" at bounding box center [132, 416] width 1 height 1
radio input "true"
click at [177, 449] on span "Always round up" at bounding box center [198, 447] width 86 height 13
click at [133, 442] on input "Always round up" at bounding box center [132, 441] width 1 height 1
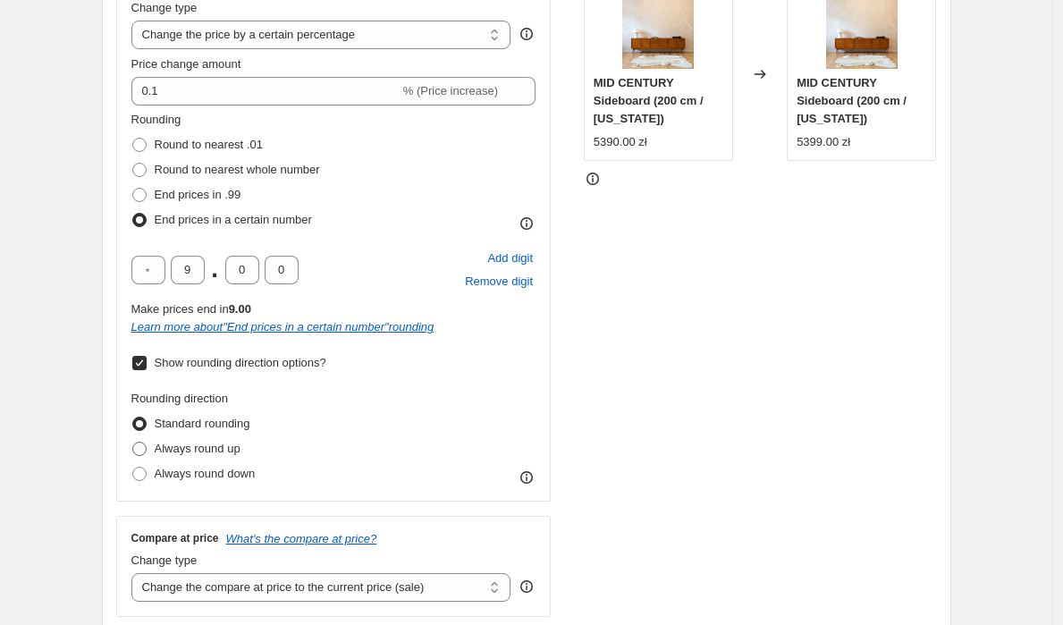
radio input "true"
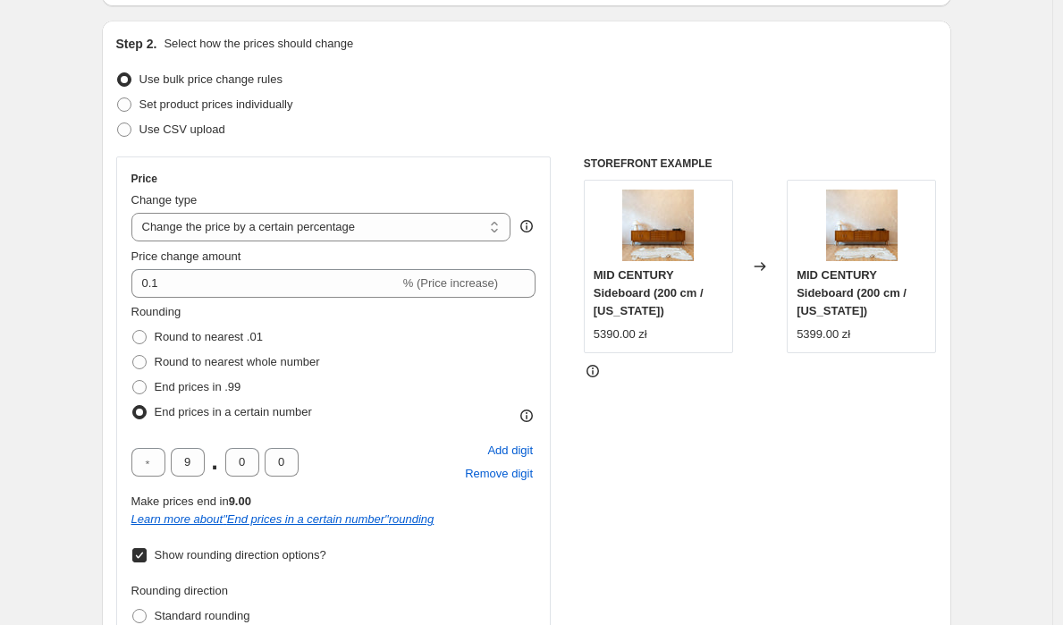
scroll to position [0, 0]
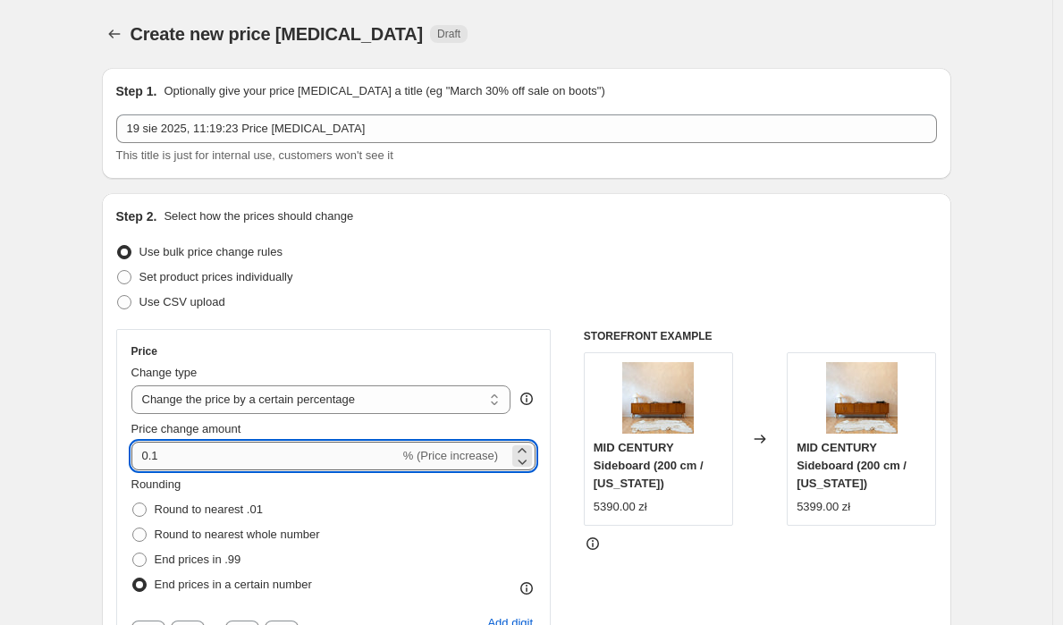
click at [228, 441] on input "0.1" at bounding box center [265, 455] width 268 height 29
type input "0"
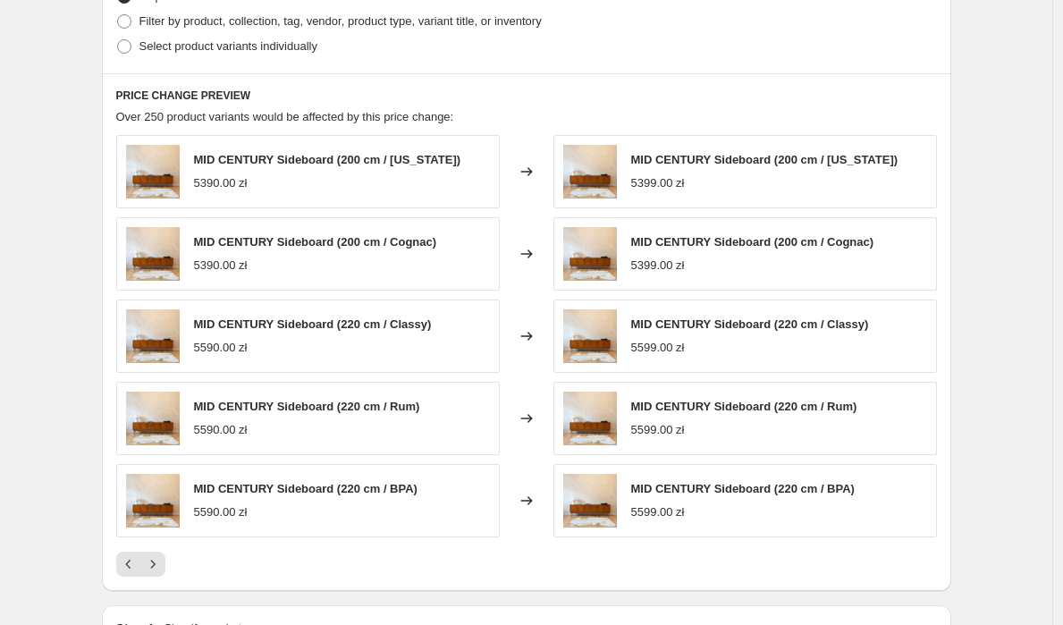
scroll to position [1476, 0]
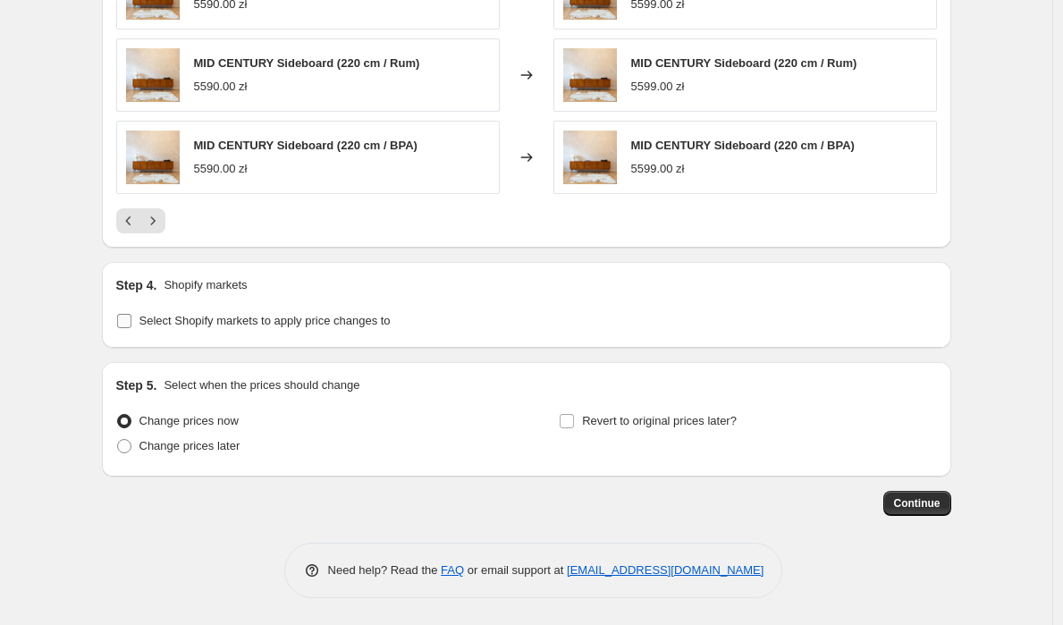
click at [142, 327] on label "Select Shopify markets to apply price changes to" at bounding box center [253, 320] width 274 height 25
click at [131, 327] on input "Select Shopify markets to apply price changes to" at bounding box center [124, 321] width 14 height 14
checkbox input "true"
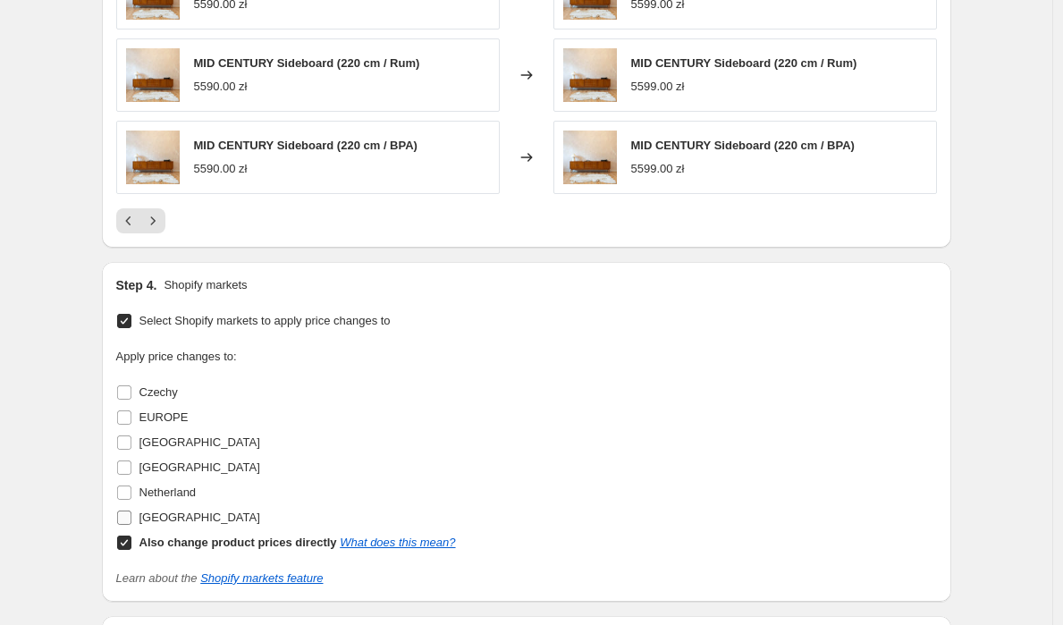
click at [137, 515] on label "[GEOGRAPHIC_DATA]" at bounding box center [188, 517] width 144 height 25
click at [131, 515] on input "[GEOGRAPHIC_DATA]" at bounding box center [124, 517] width 14 height 14
checkbox input "true"
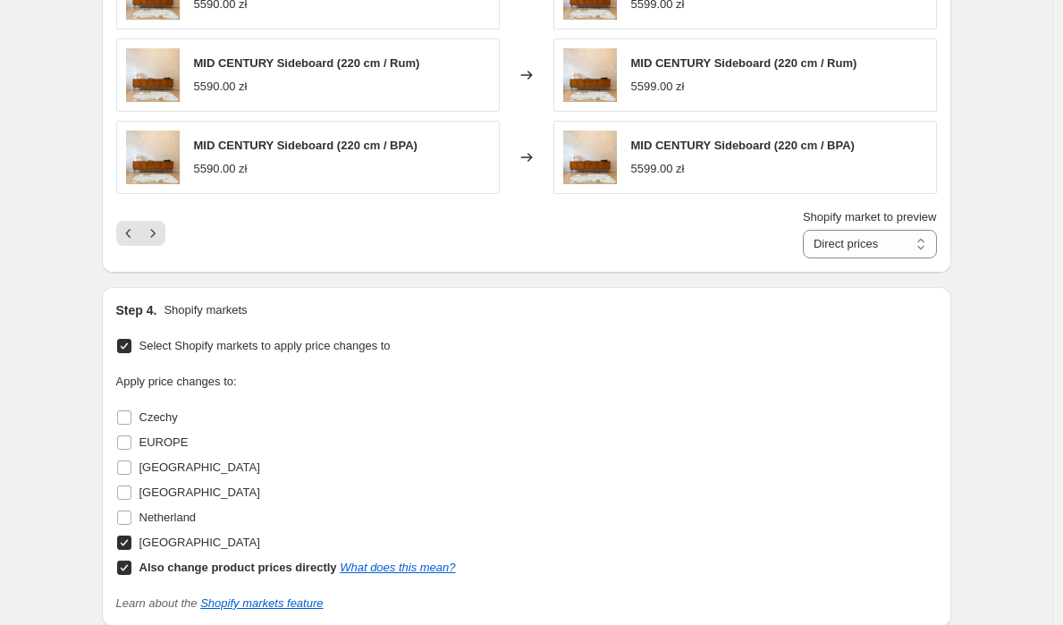
click at [124, 578] on label "Also change product prices directly What does this mean?" at bounding box center [286, 567] width 340 height 25
click at [124, 575] on input "Also change product prices directly What does this mean?" at bounding box center [124, 567] width 14 height 14
checkbox input "false"
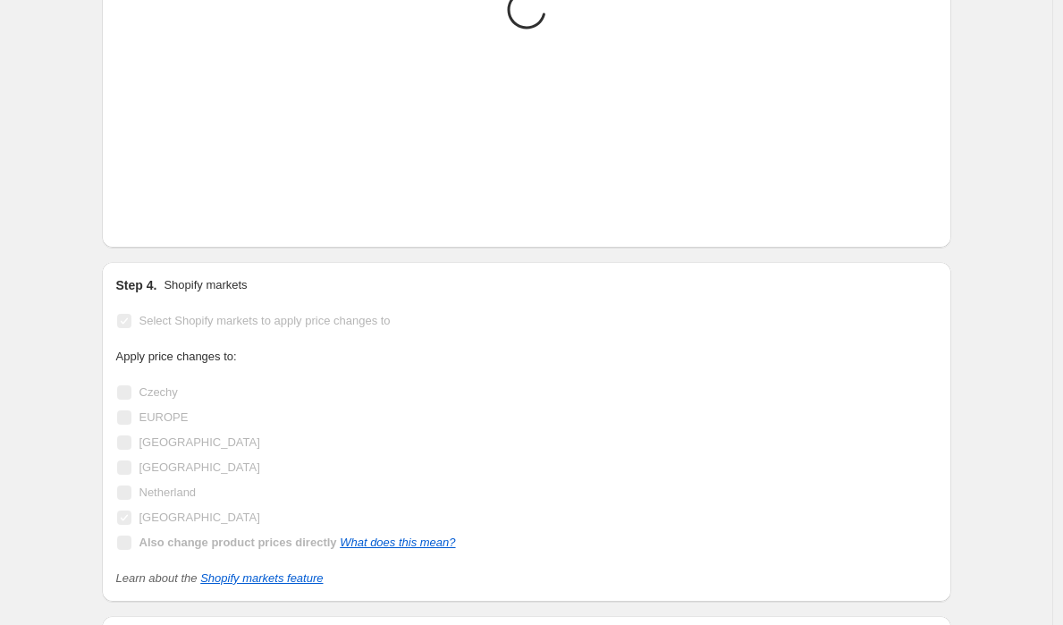
click at [127, 571] on icon "Learn about the Shopify markets feature" at bounding box center [219, 577] width 207 height 13
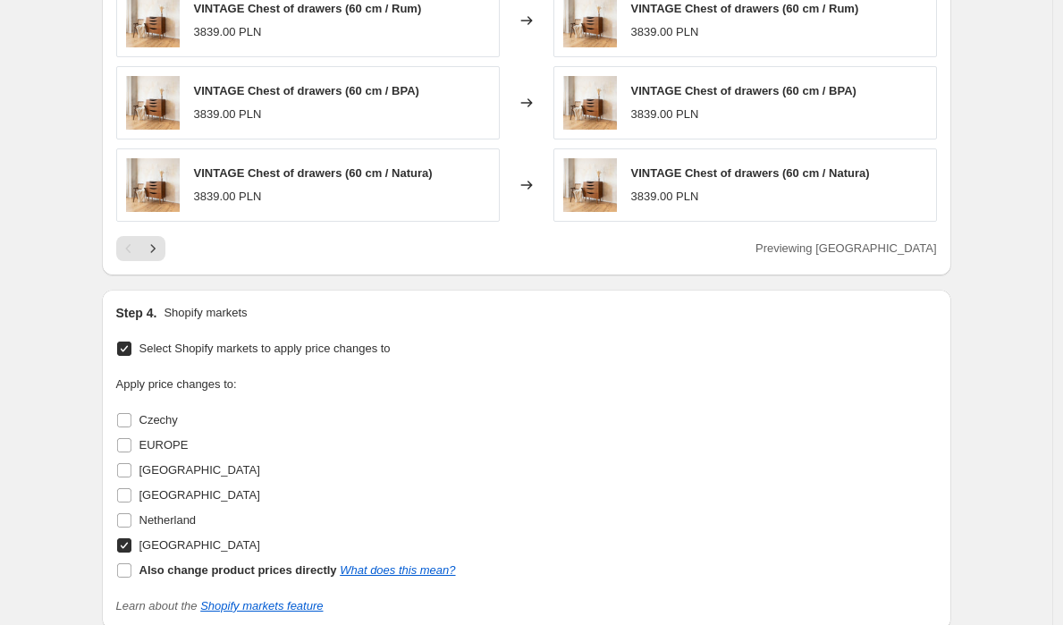
scroll to position [1730, 0]
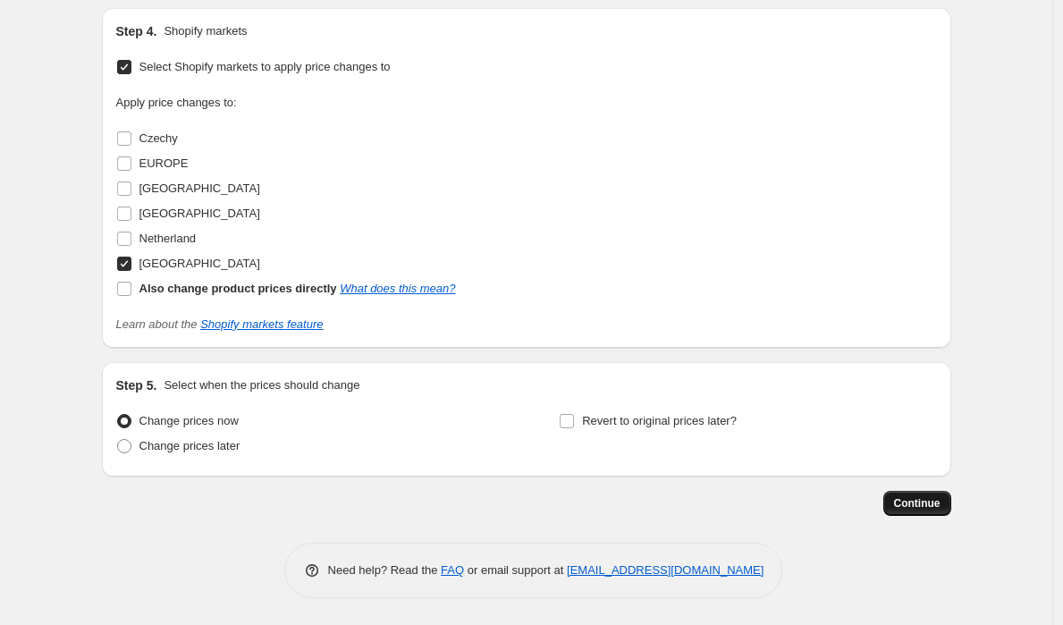
click at [926, 501] on span "Continue" at bounding box center [917, 503] width 46 height 14
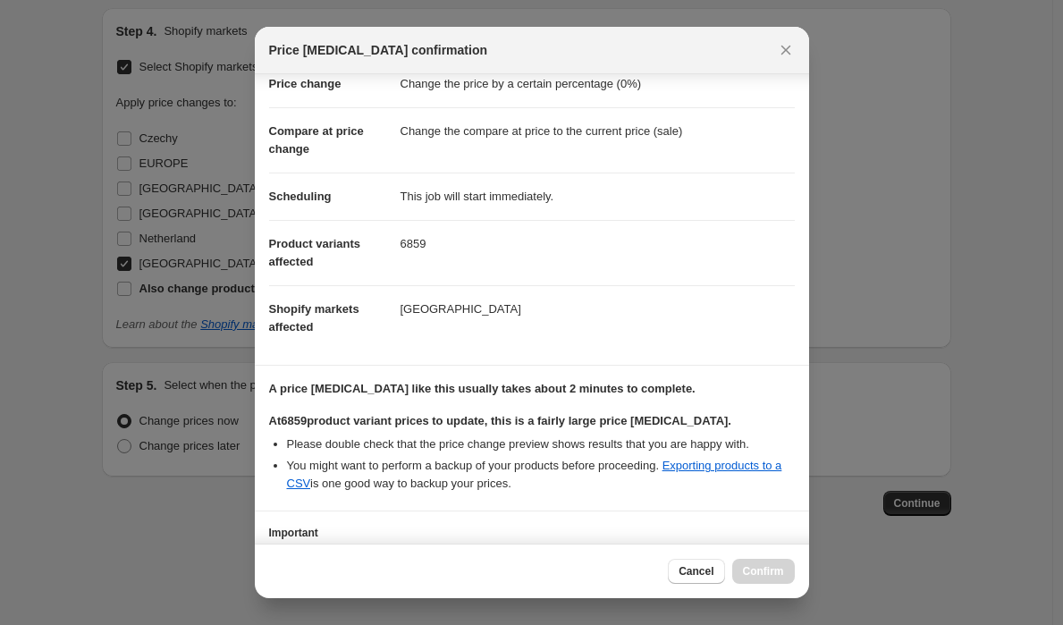
scroll to position [181, 0]
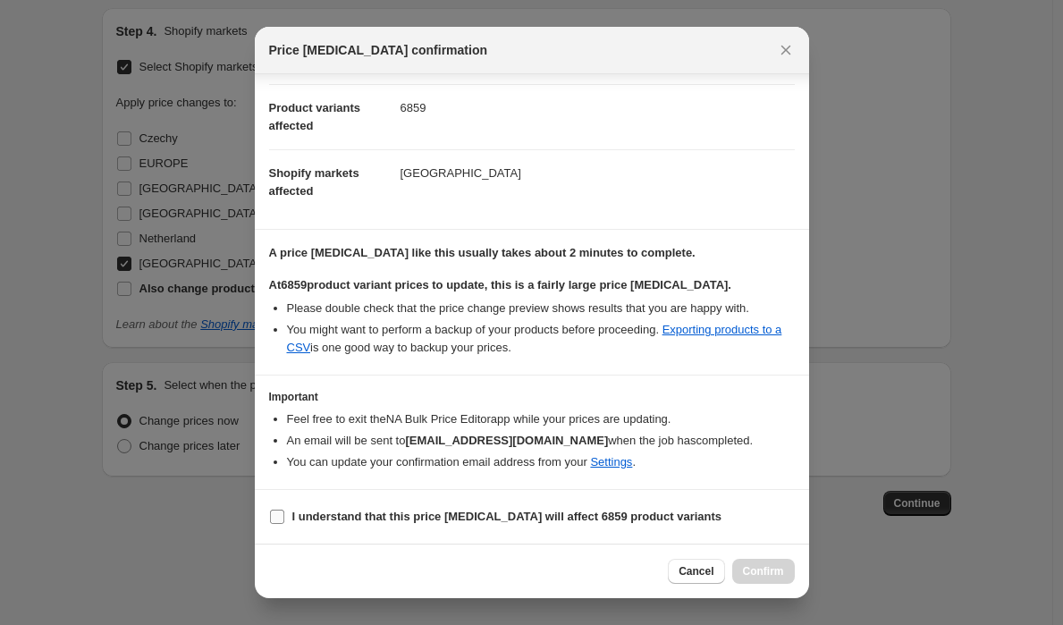
click at [273, 519] on input "I understand that this price [MEDICAL_DATA] will affect 6859 product variants" at bounding box center [277, 516] width 14 height 14
checkbox input "true"
click at [770, 574] on span "Confirm" at bounding box center [763, 571] width 41 height 14
